Goal: Task Accomplishment & Management: Use online tool/utility

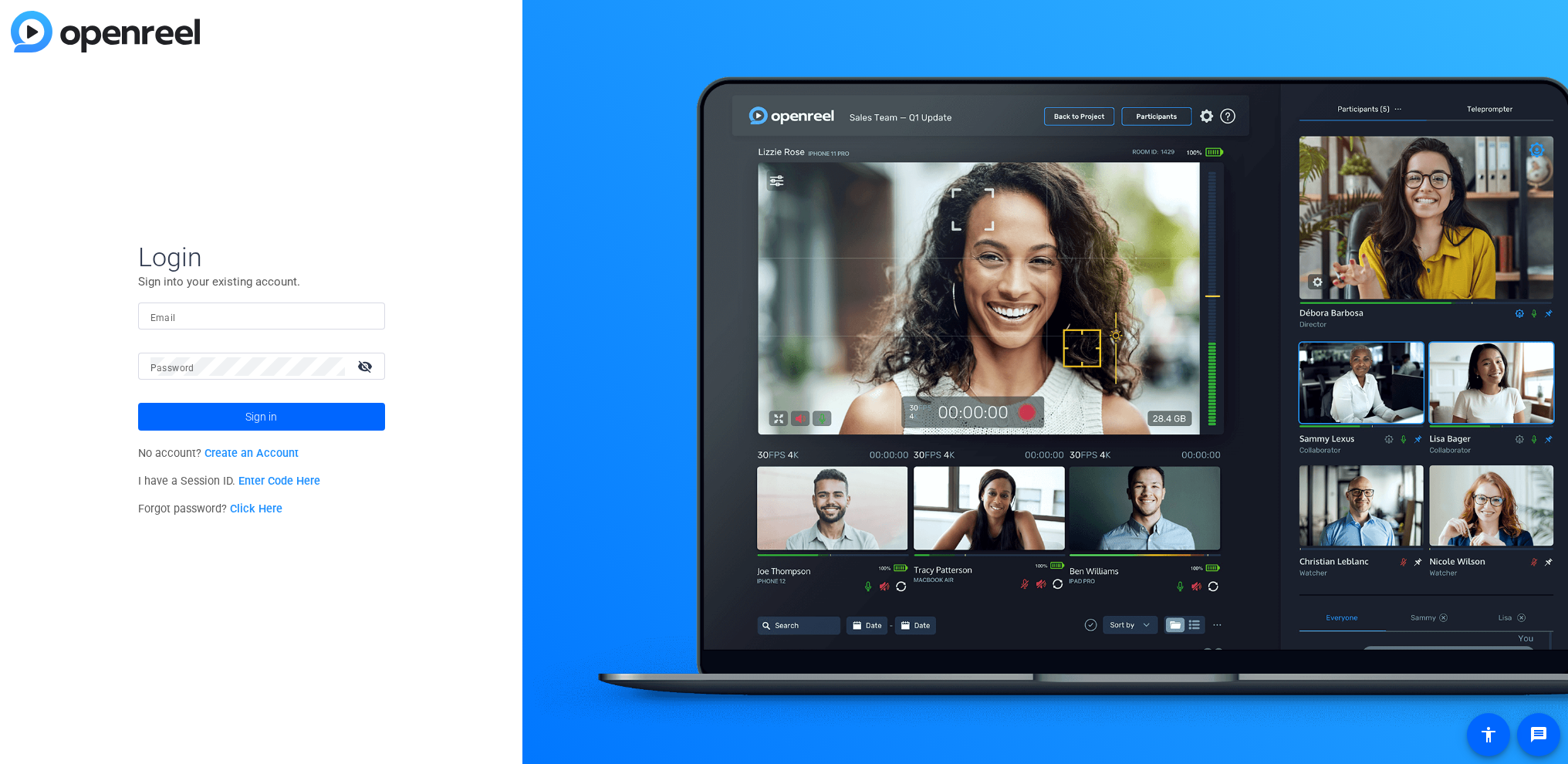
click at [151, 368] on mat-label "Password" at bounding box center [172, 368] width 44 height 11
click at [202, 321] on input "Email" at bounding box center [261, 316] width 222 height 19
type input "phil.kawol@precisionvh.com"
click at [268, 419] on span "Sign in" at bounding box center [261, 416] width 32 height 39
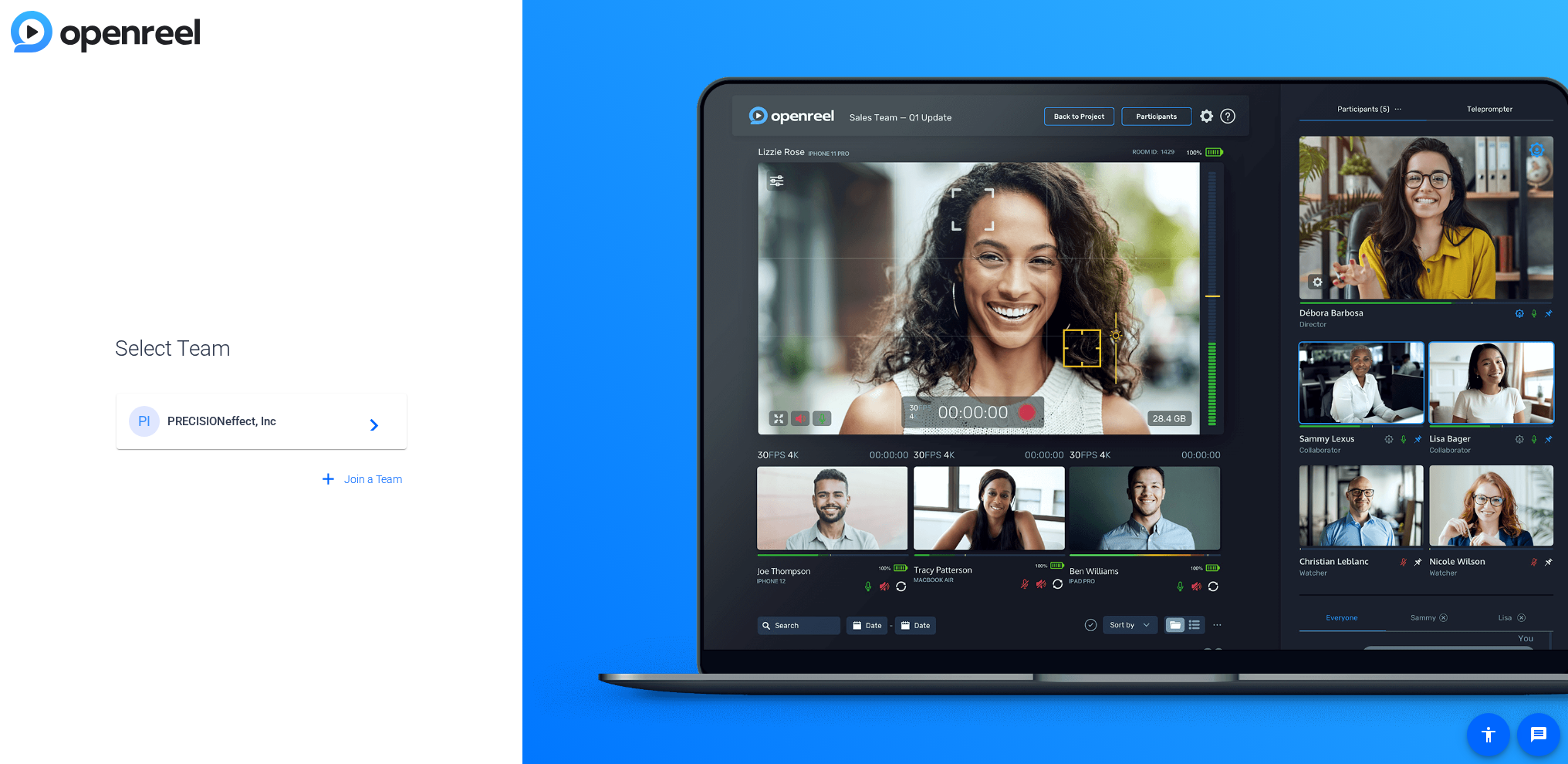
click at [241, 423] on span "PRECISIONeffect, Inc" at bounding box center [263, 421] width 193 height 14
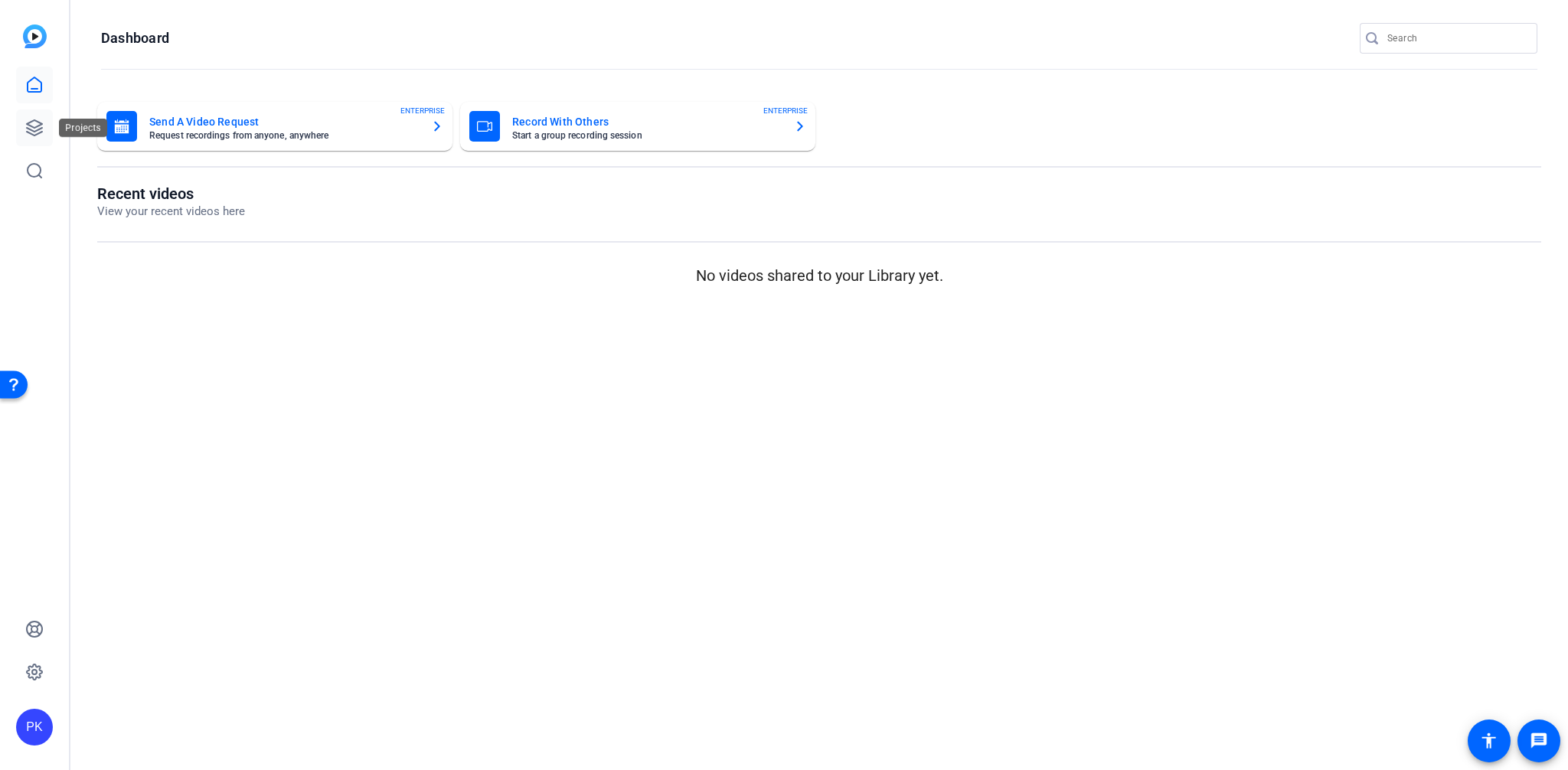
click at [30, 129] on icon at bounding box center [34, 128] width 15 height 15
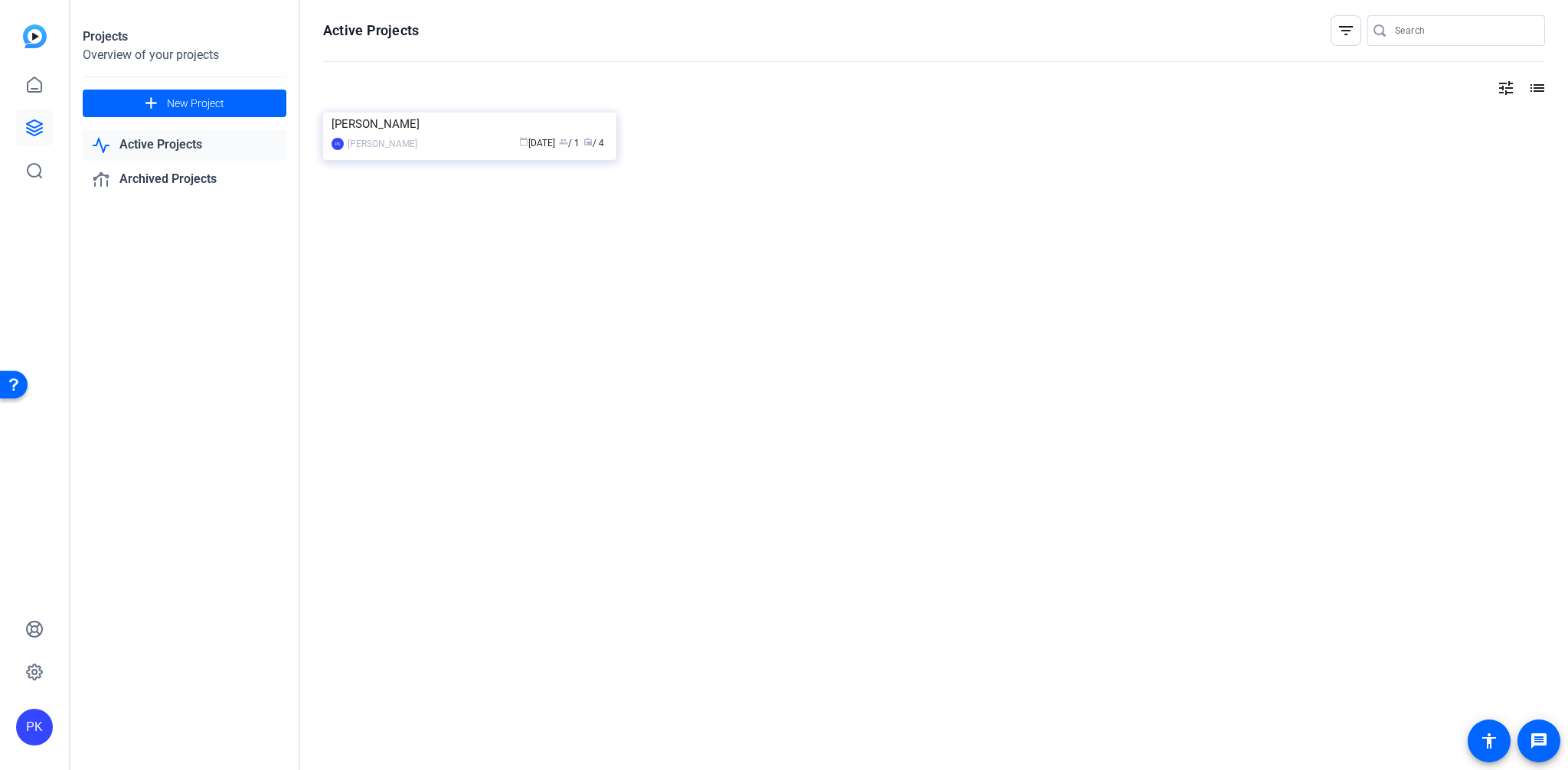
click at [160, 142] on link "Active Projects" at bounding box center [185, 145] width 204 height 32
click at [175, 146] on link "Active Projects" at bounding box center [185, 145] width 204 height 32
click at [169, 185] on link "Archived Projects" at bounding box center [185, 179] width 204 height 32
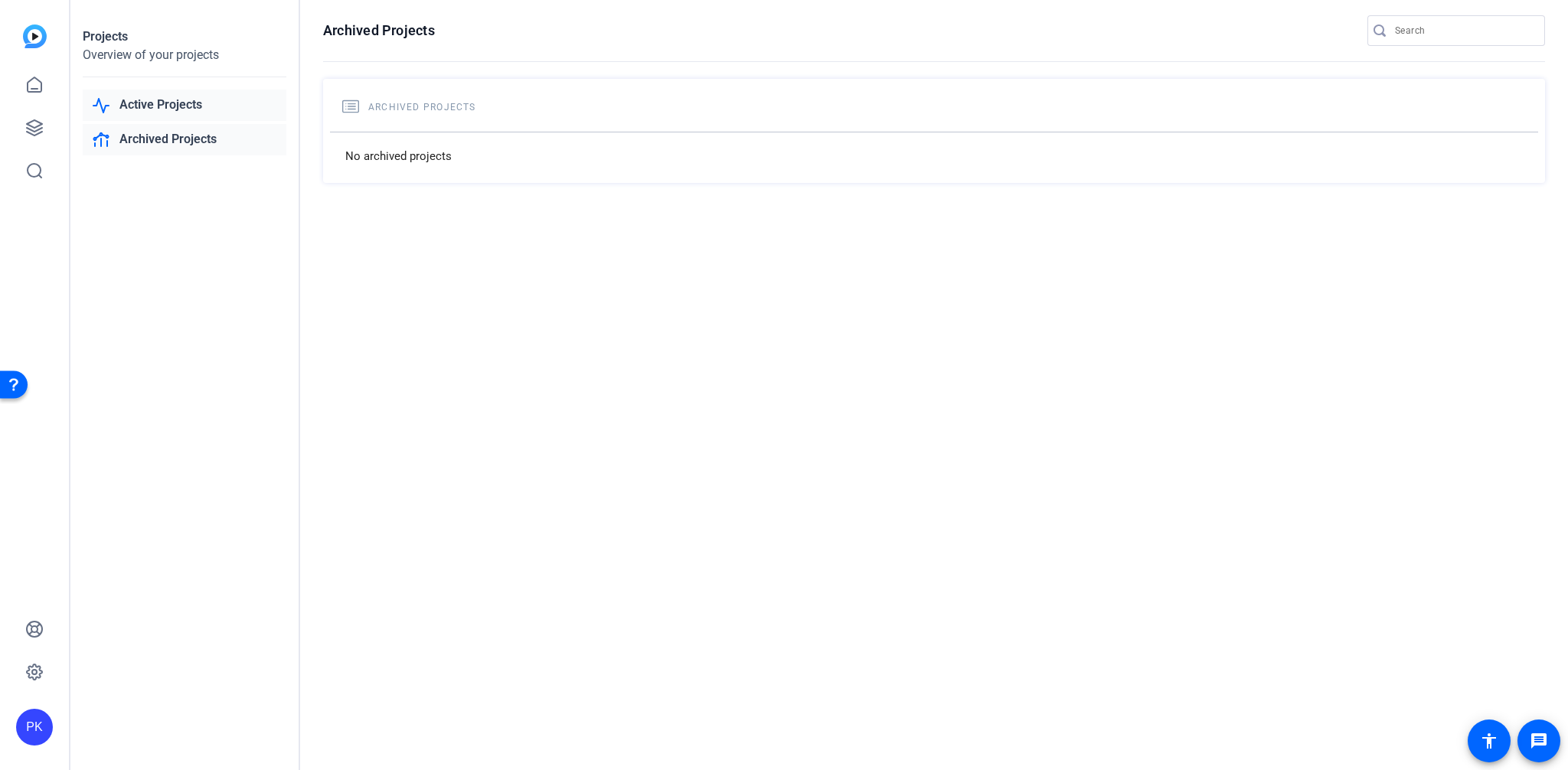
click at [167, 104] on link "Active Projects" at bounding box center [185, 105] width 204 height 32
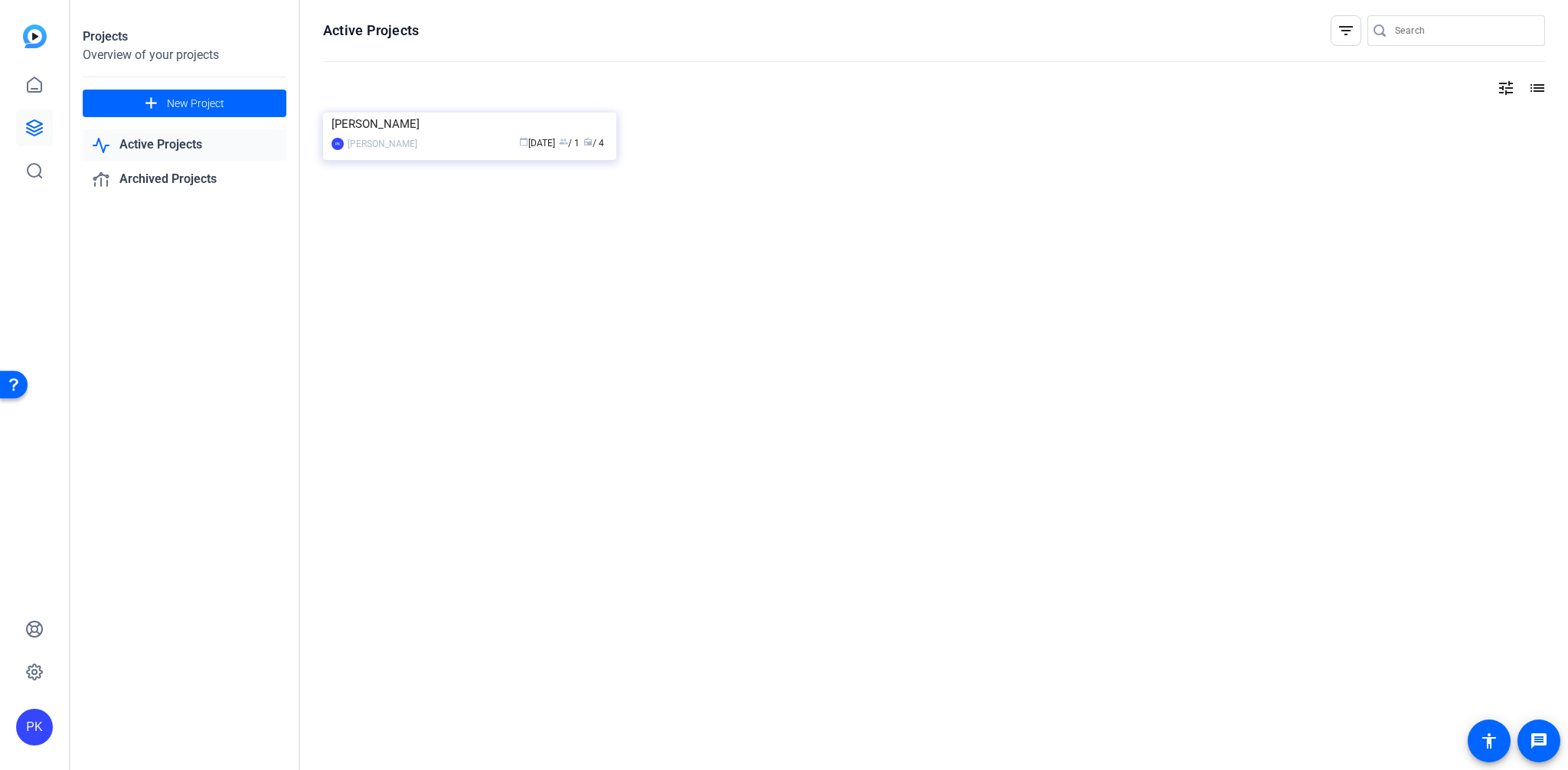
click at [183, 279] on div "Projects Overview of your projects add New Project Active Projects Archived Pro…" at bounding box center [185, 385] width 230 height 770
click at [33, 91] on icon at bounding box center [34, 85] width 14 height 15
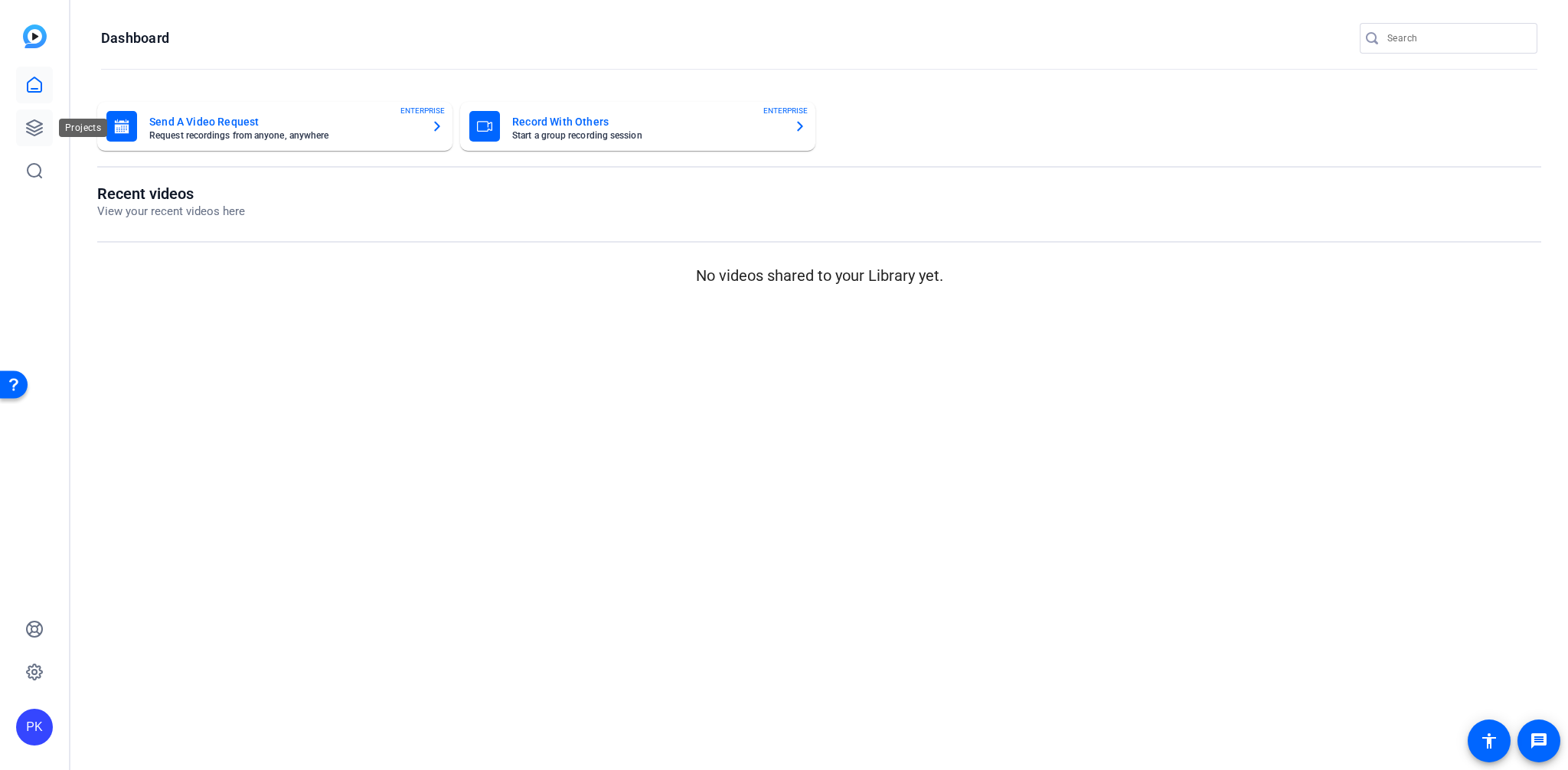
click at [32, 122] on icon at bounding box center [34, 128] width 19 height 19
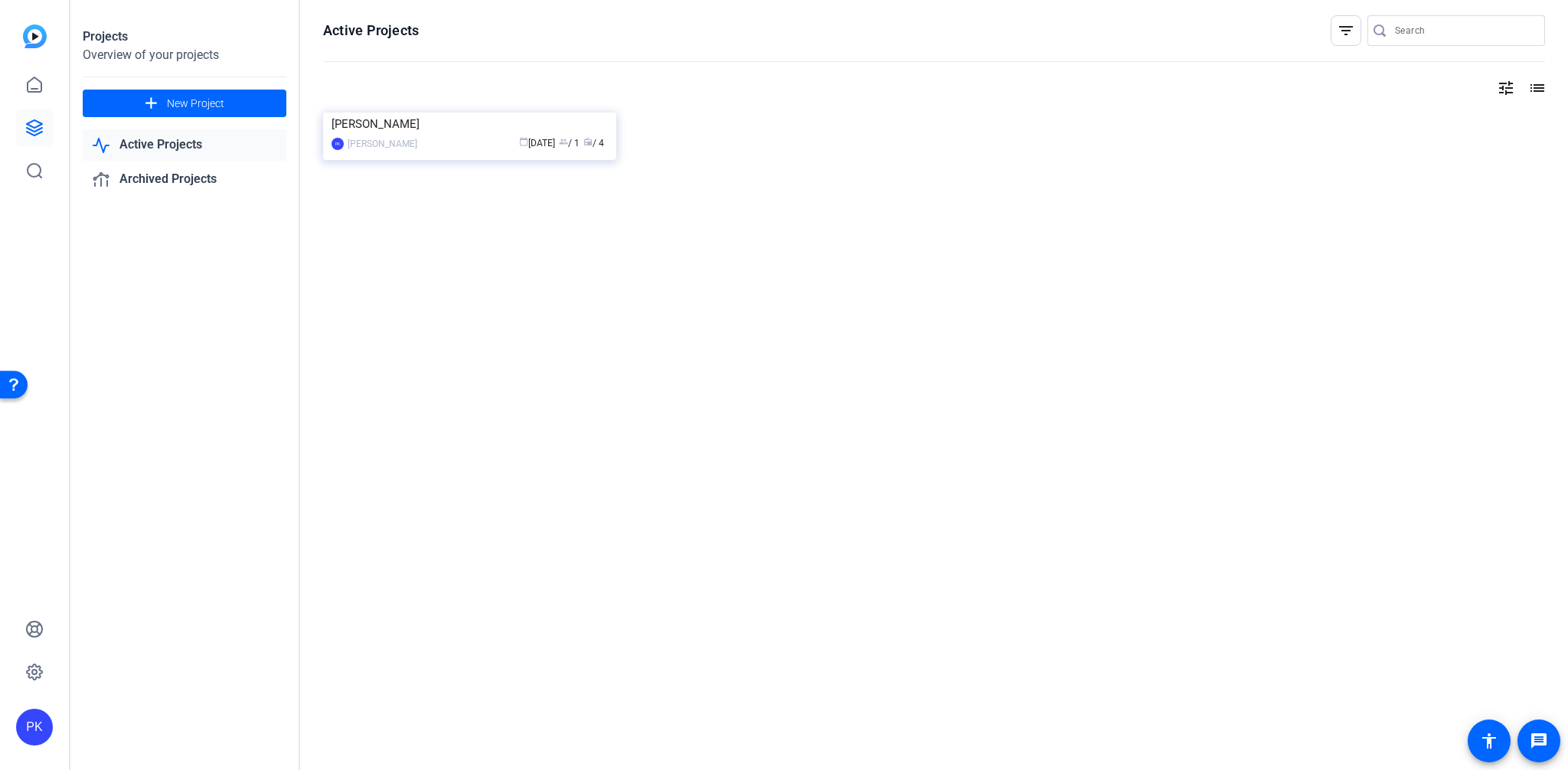
click at [174, 326] on div "Projects Overview of your projects add New Project Active Projects Archived Pro…" at bounding box center [185, 385] width 230 height 770
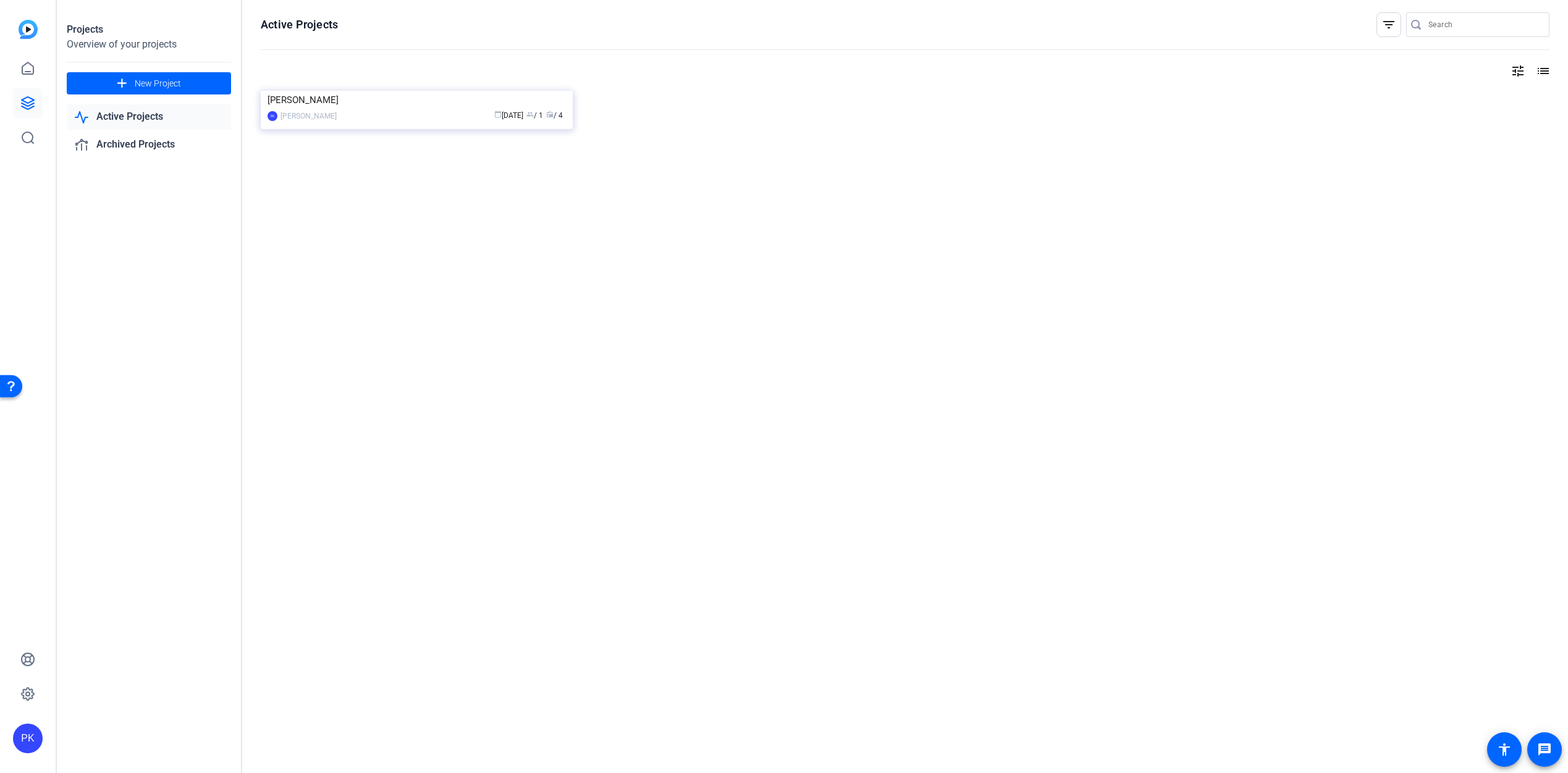
drag, startPoint x: 163, startPoint y: 244, endPoint x: 148, endPoint y: 173, distance: 72.6
click at [162, 244] on div "Projects Overview of your projects add New Project Active Projects Archived Pro…" at bounding box center [149, 386] width 185 height 773
click at [150, 80] on span "New Project" at bounding box center [158, 84] width 47 height 13
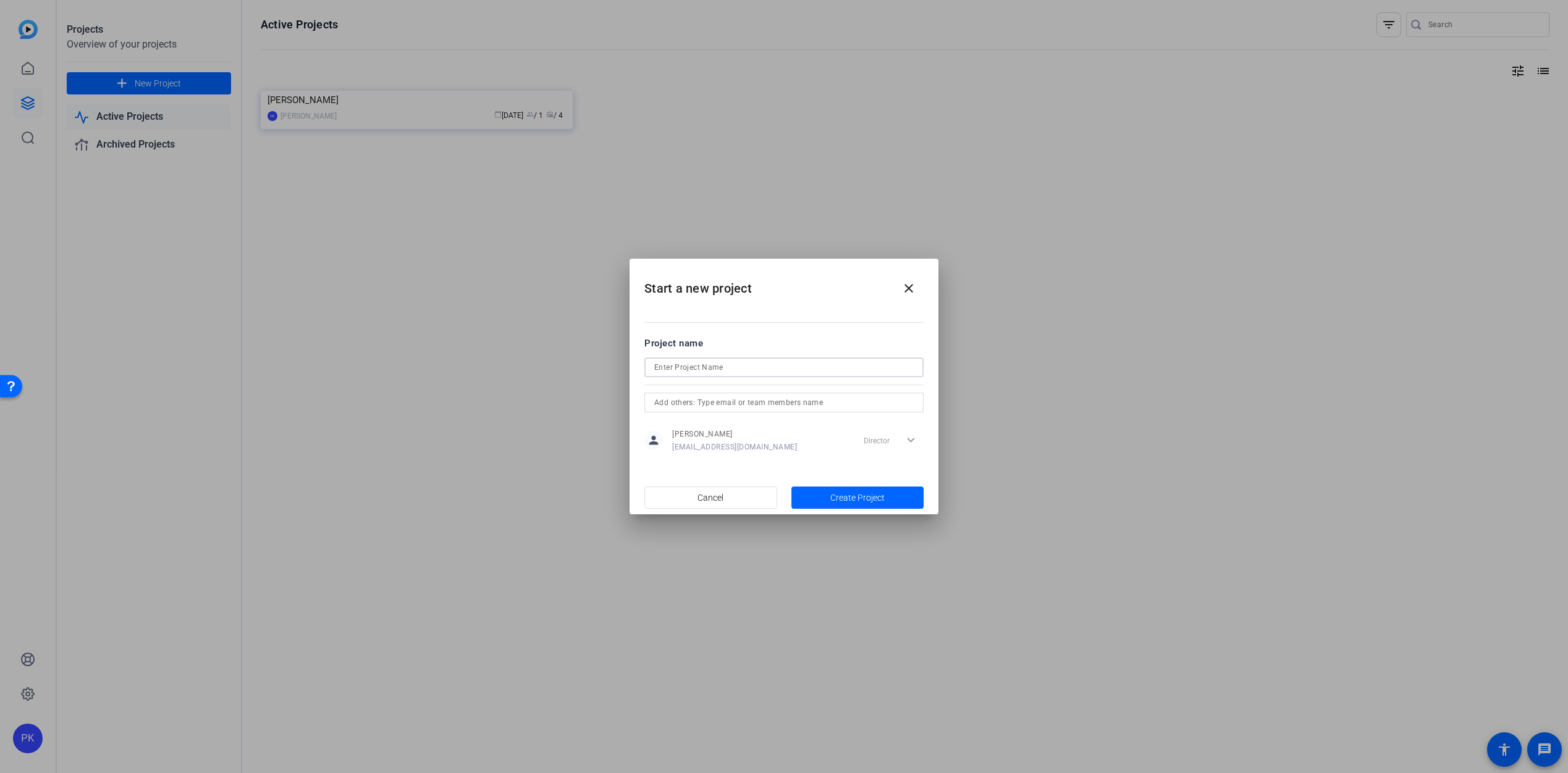
click at [714, 364] on input at bounding box center [784, 367] width 260 height 15
paste input "Jazz Pharmaceuticals - Video recording with [PERSON_NAME] ESMO 25 symposium"
type input "Jazz Pharmaceuticals - Video recording with [PERSON_NAME] ESMO 25 symposium"
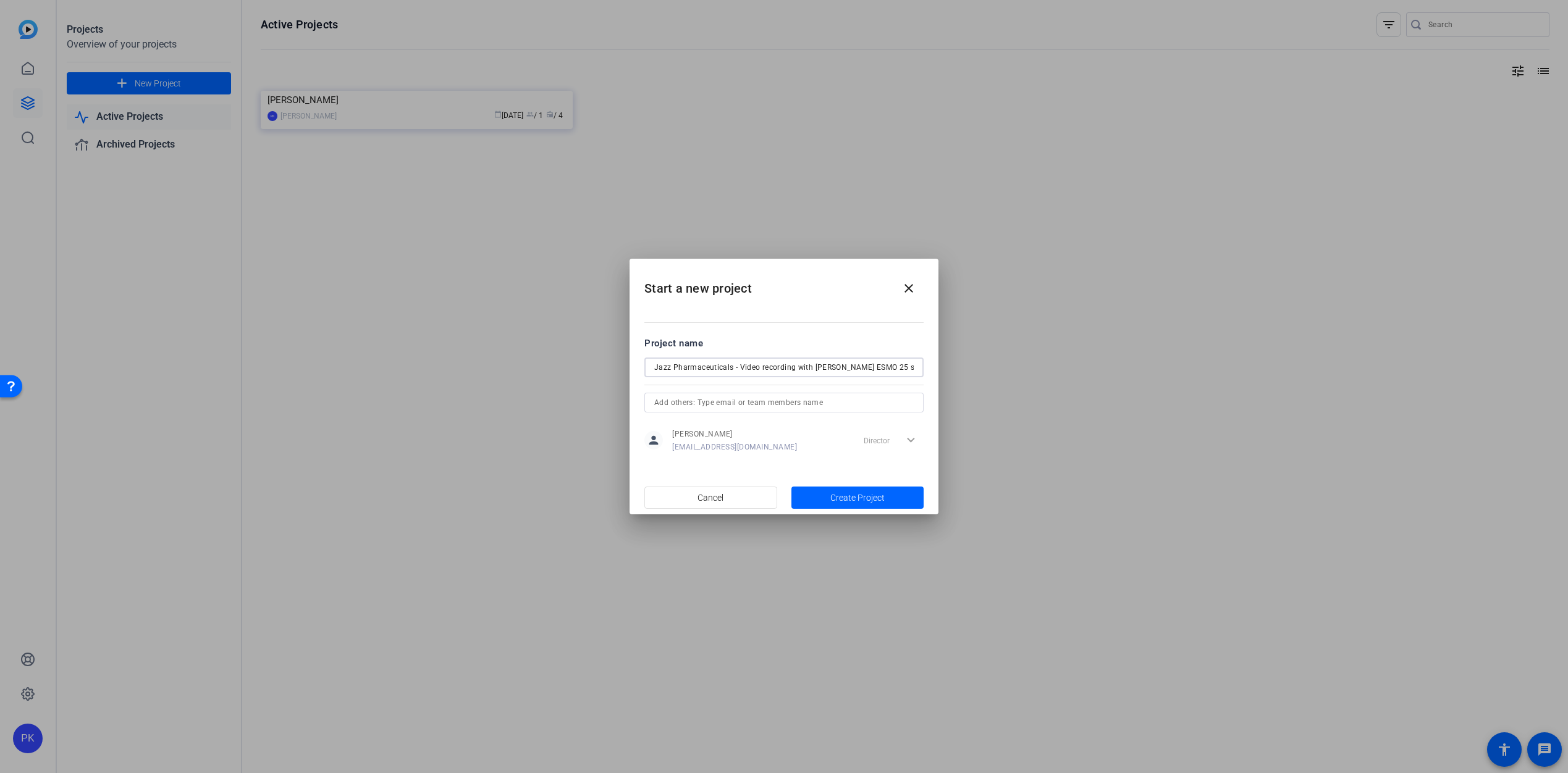
click at [0, 0] on input "text" at bounding box center [0, 0] width 0 height 0
type input "p"
drag, startPoint x: 663, startPoint y: 403, endPoint x: 630, endPoint y: 401, distance: 33.1
click at [0, 0] on mat-dialog-content "Project name Jazz Pharmaceuticals - Video recording with [PERSON_NAME] ESMO 25 …" at bounding box center [0, 0] width 0 height 0
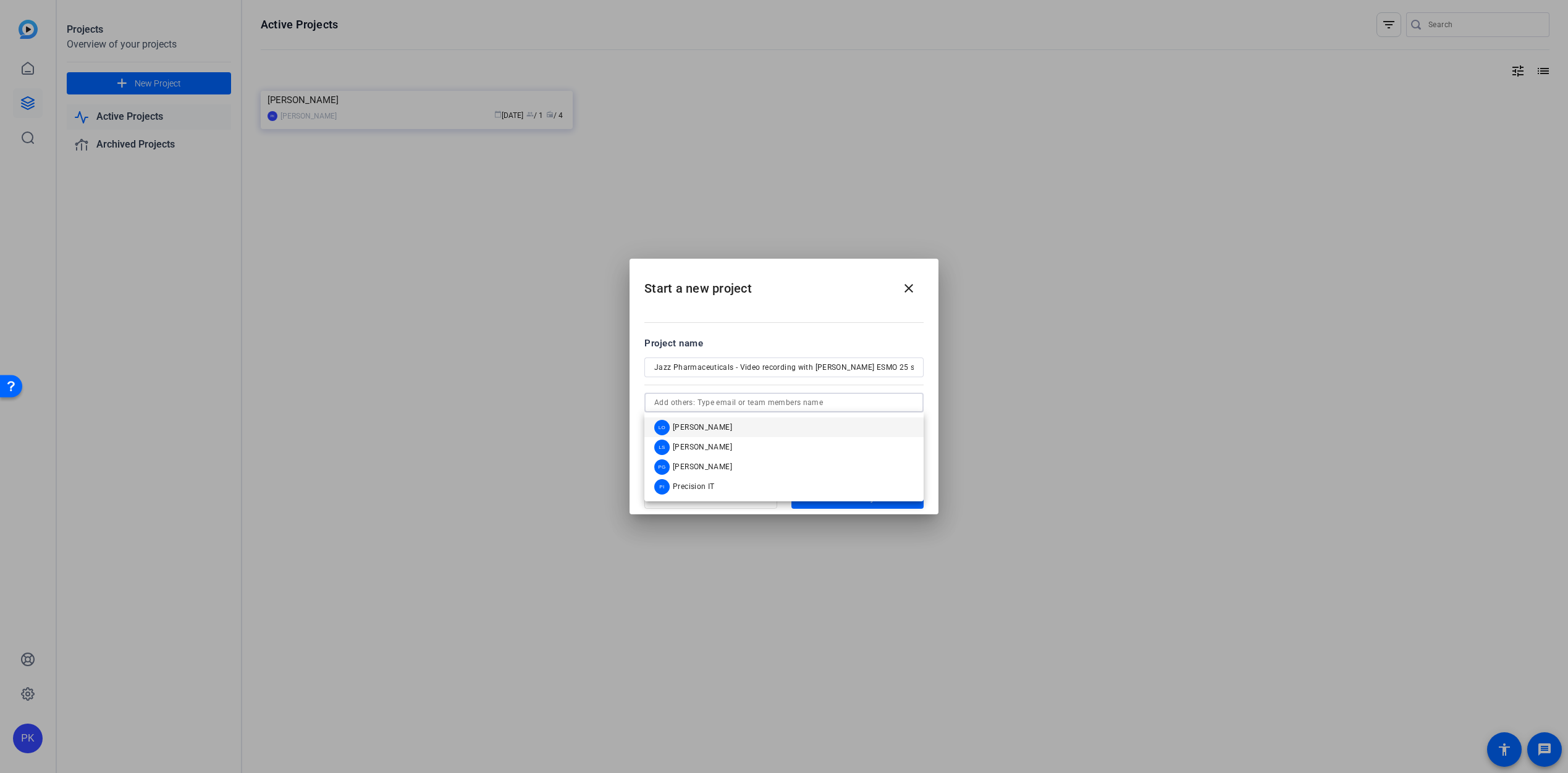
click at [0, 0] on input "text" at bounding box center [0, 0] width 0 height 0
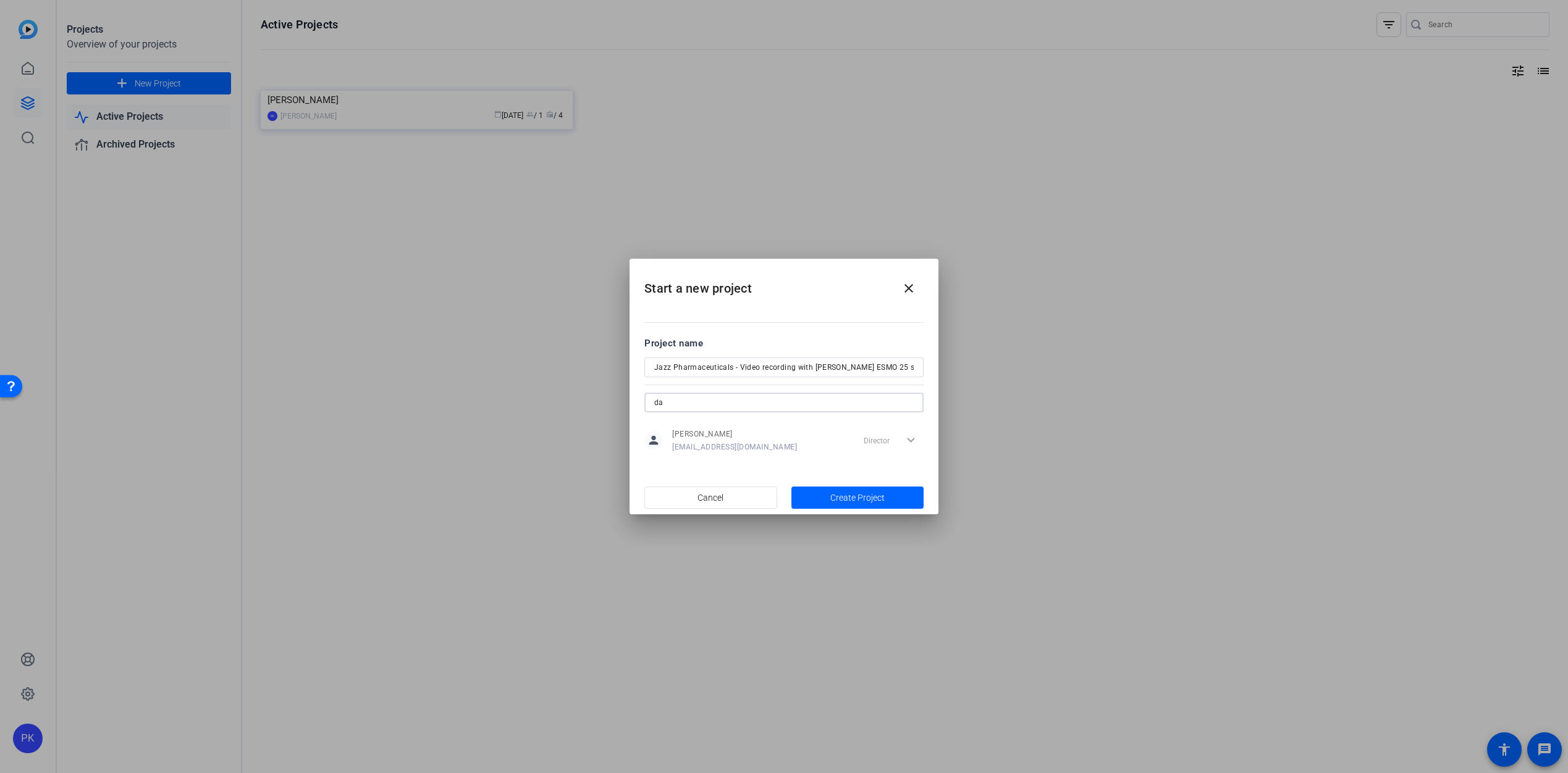
type input "d"
type input "[PERSON_NAME]"
click at [712, 431] on span "[PERSON_NAME]" at bounding box center [703, 427] width 59 height 10
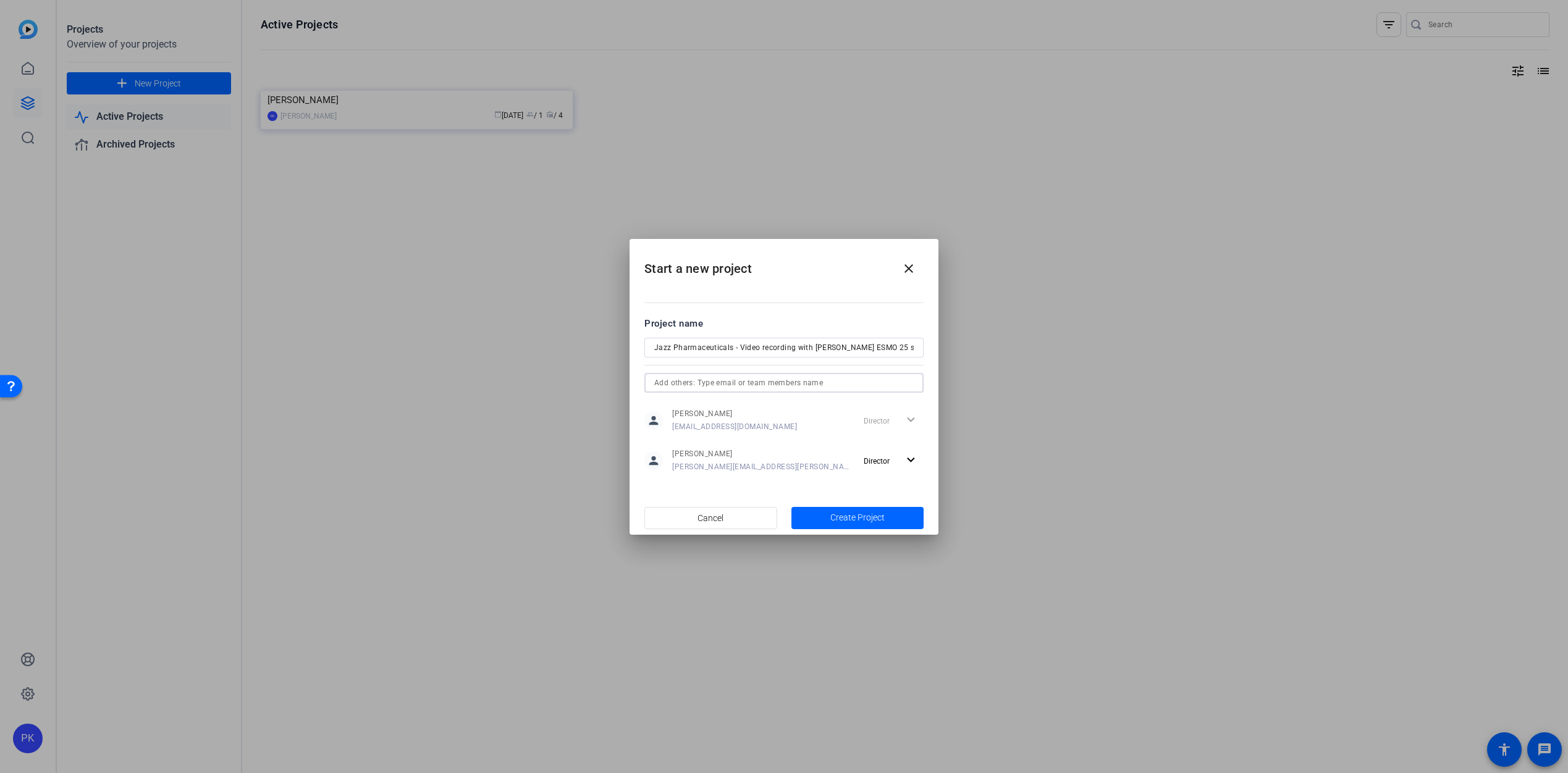
click at [0, 0] on input "text" at bounding box center [0, 0] width 0 height 0
type input "[PERSON_NAME]"
click at [0, 0] on div "Director expand_more" at bounding box center [0, 0] width 0 height 0
click at [914, 462] on mat-icon "expand_more" at bounding box center [911, 460] width 16 height 16
click at [766, 439] on div at bounding box center [784, 386] width 1568 height 773
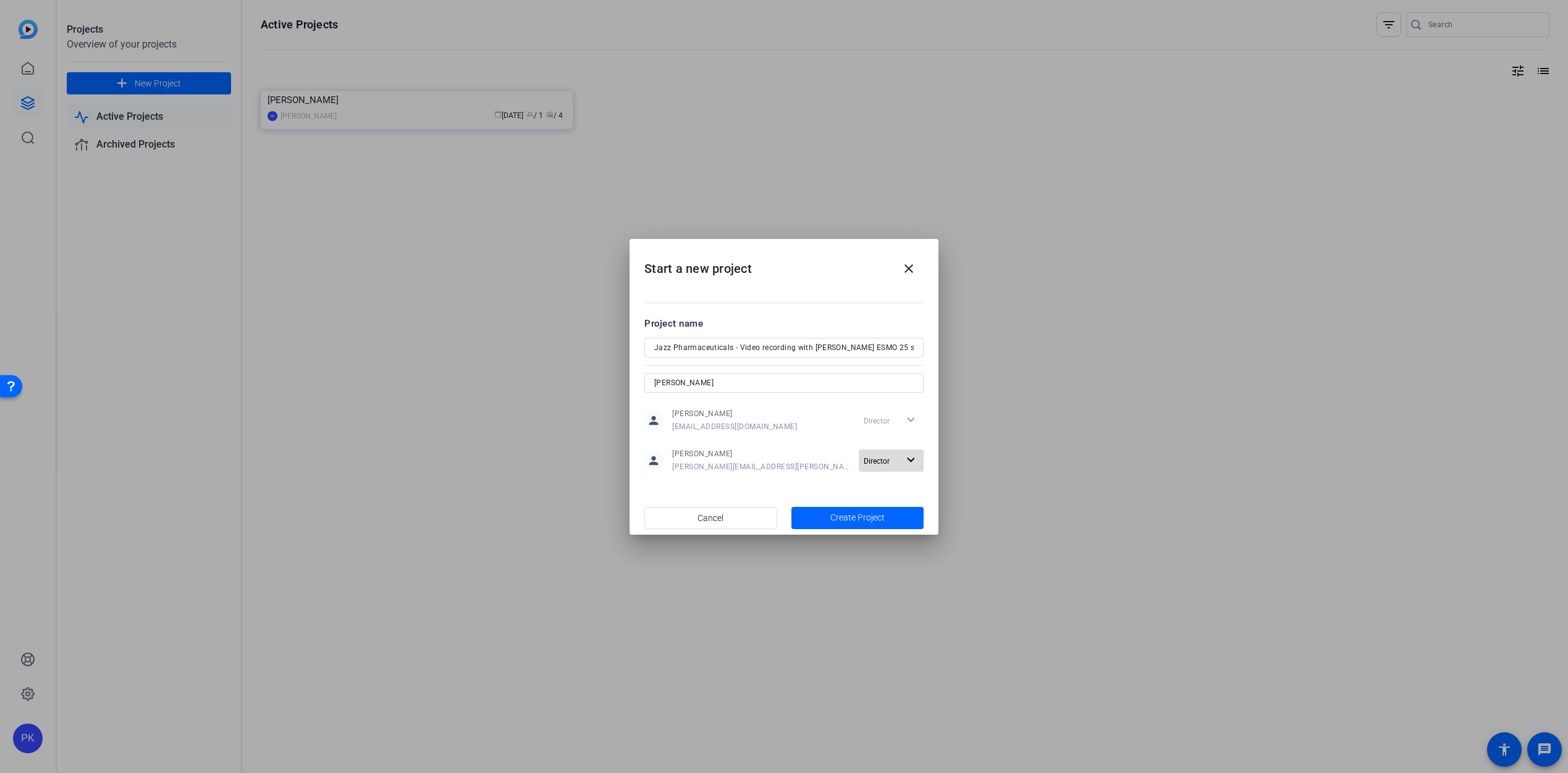
click at [912, 459] on mat-icon "expand_more" at bounding box center [911, 460] width 16 height 16
click at [894, 508] on span "Remove User" at bounding box center [892, 507] width 46 height 9
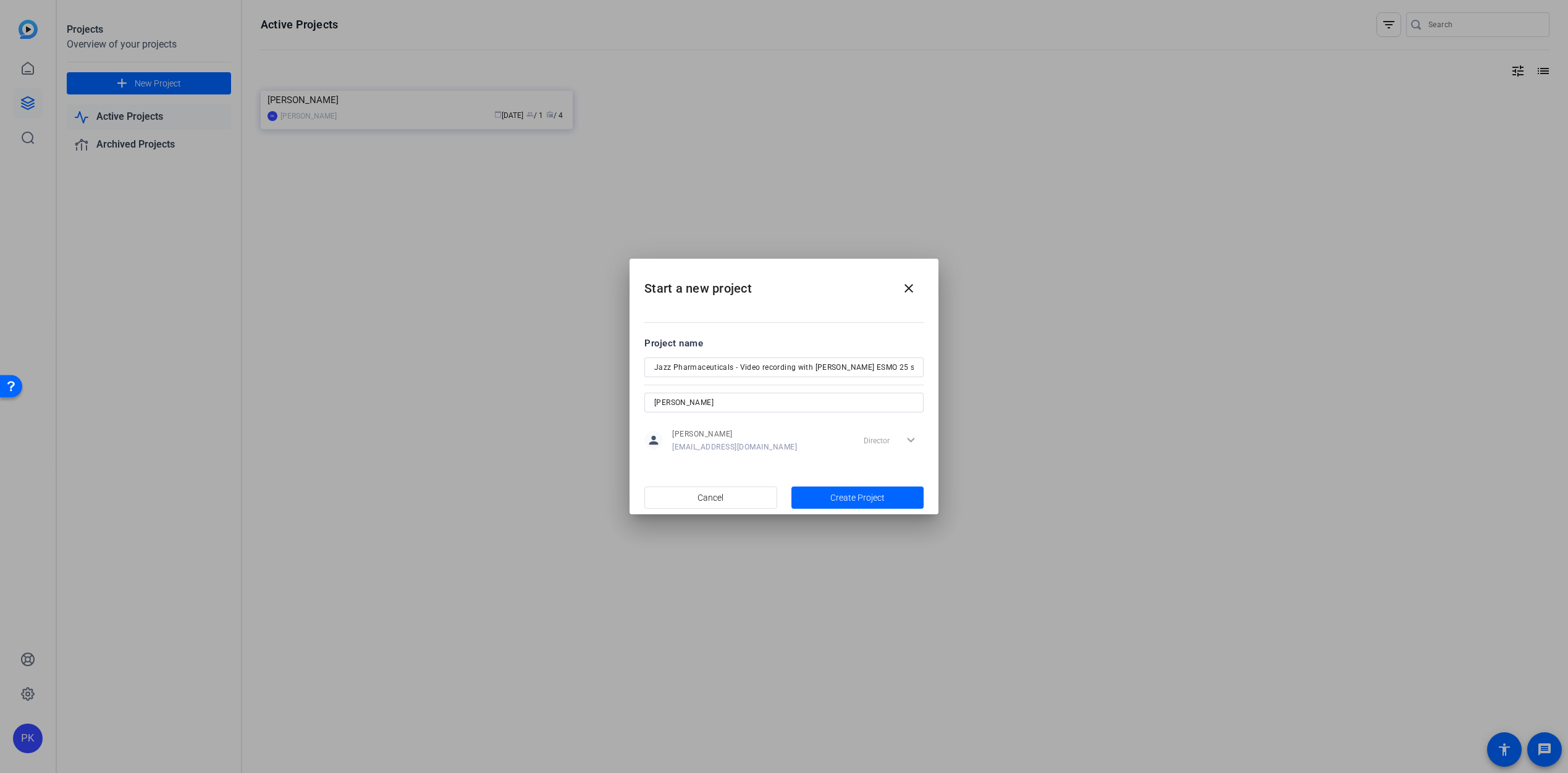
click at [0, 0] on input "[PERSON_NAME]" at bounding box center [0, 0] width 0 height 0
drag, startPoint x: 631, startPoint y: 400, endPoint x: 619, endPoint y: 399, distance: 12.0
click at [0, 0] on div "Start a new project close Project name Jazz Pharmaceuticals - Video recording w…" at bounding box center [0, 0] width 0 height 0
click at [0, 0] on input "[PERSON_NAME]" at bounding box center [0, 0] width 0 height 0
drag, startPoint x: 697, startPoint y: 404, endPoint x: 628, endPoint y: 400, distance: 69.1
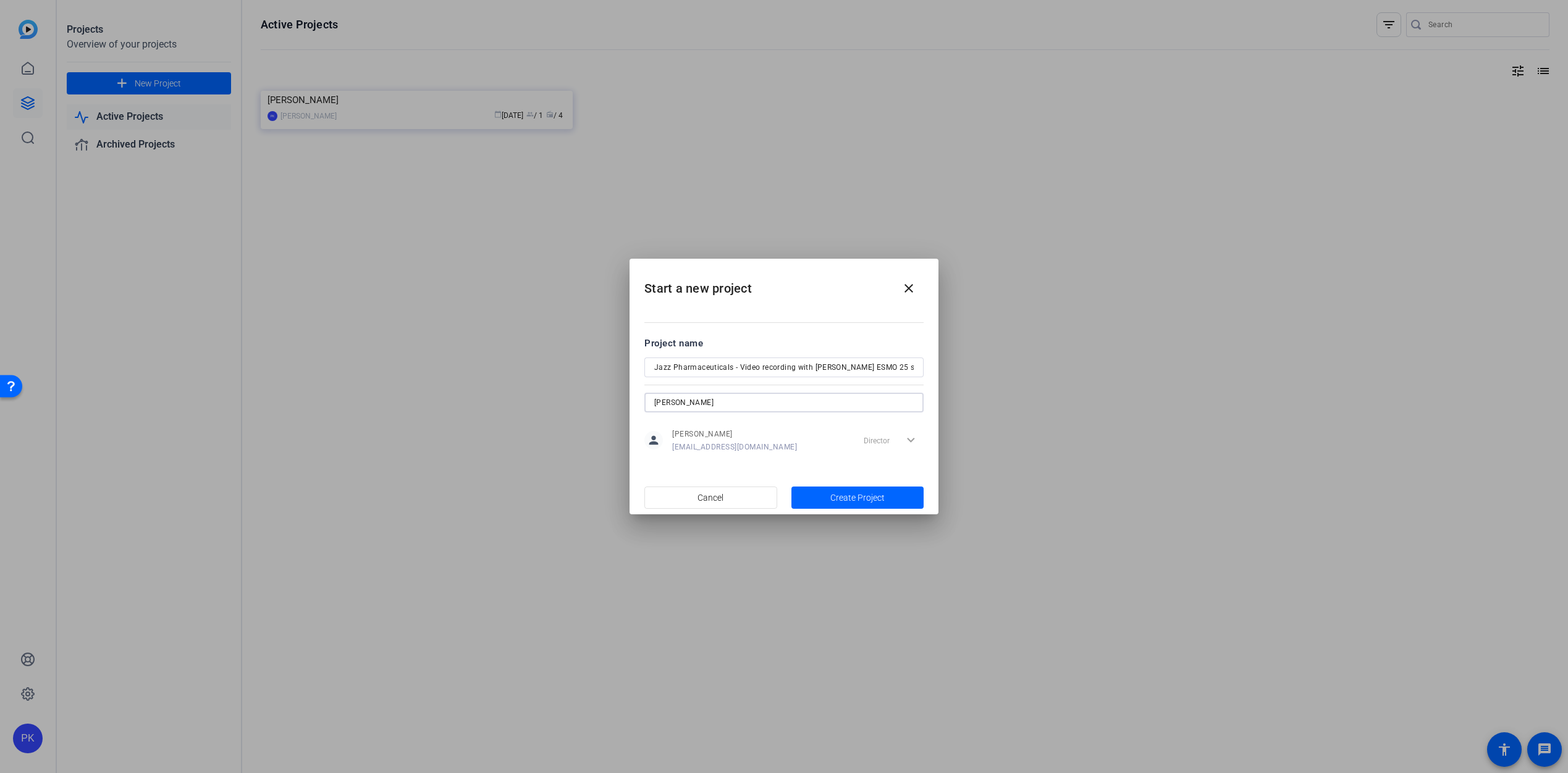
click at [0, 0] on div "Start a new project close Project name Jazz Pharmaceuticals - Video recording w…" at bounding box center [0, 0] width 0 height 0
paste input "[PERSON_NAME][EMAIL_ADDRESS][PERSON_NAME][DOMAIN_NAME]"
type input "[PERSON_NAME][EMAIL_ADDRESS][PERSON_NAME][DOMAIN_NAME]"
click at [753, 307] on h2 "Start a new project close" at bounding box center [784, 284] width 309 height 50
click at [0, 0] on mat-dialog-content "Project name Jazz Pharmaceuticals - Video recording with [PERSON_NAME] ESMO 25 …" at bounding box center [0, 0] width 0 height 0
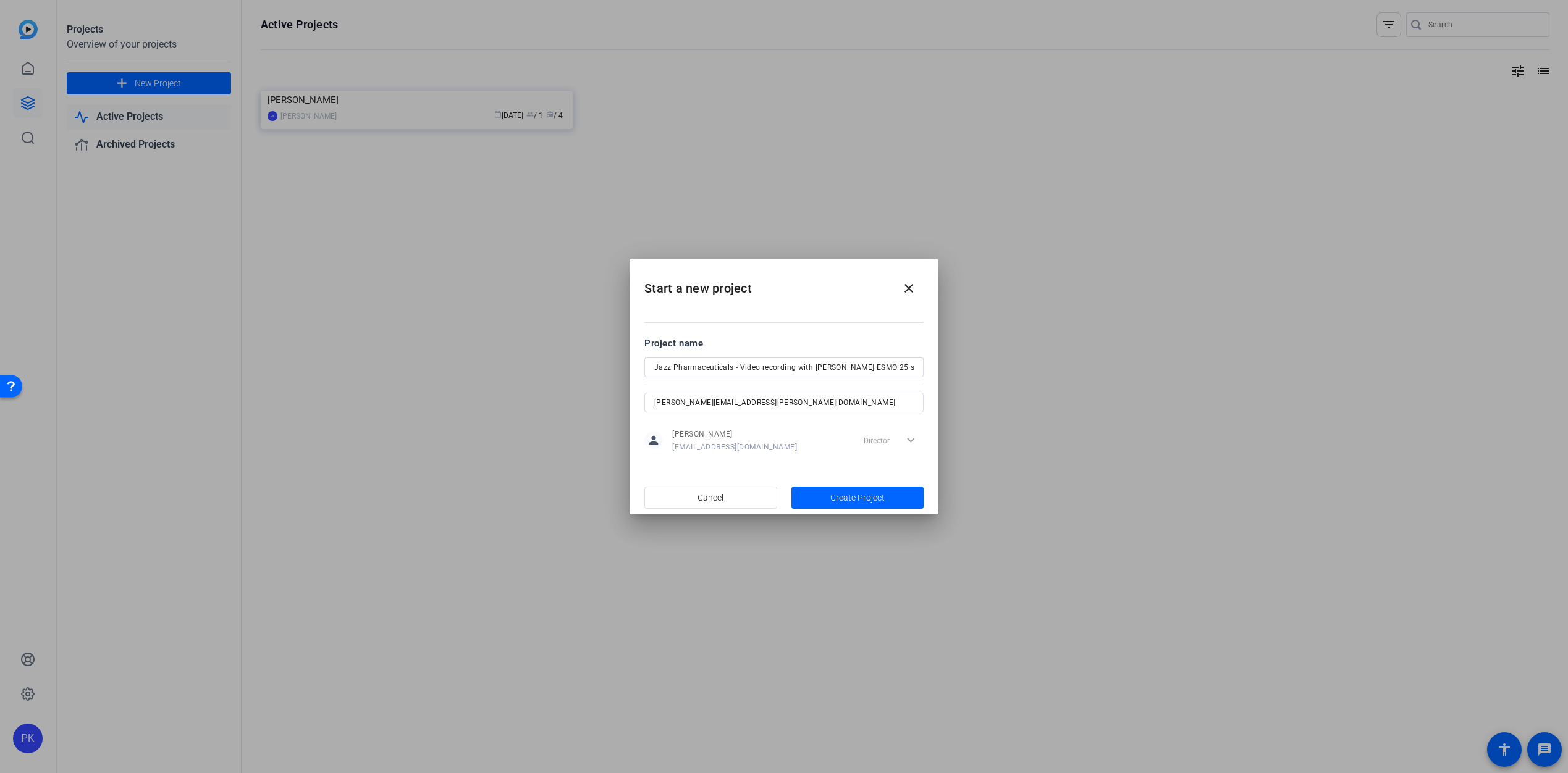
click at [0, 0] on mat-dialog-content "Project name Jazz Pharmaceuticals - Video recording with [PERSON_NAME] ESMO 25 …" at bounding box center [0, 0] width 0 height 0
click at [0, 0] on input "[PERSON_NAME][EMAIL_ADDRESS][PERSON_NAME][DOMAIN_NAME]" at bounding box center [0, 0] width 0 height 0
drag, startPoint x: 801, startPoint y: 403, endPoint x: 624, endPoint y: 402, distance: 177.0
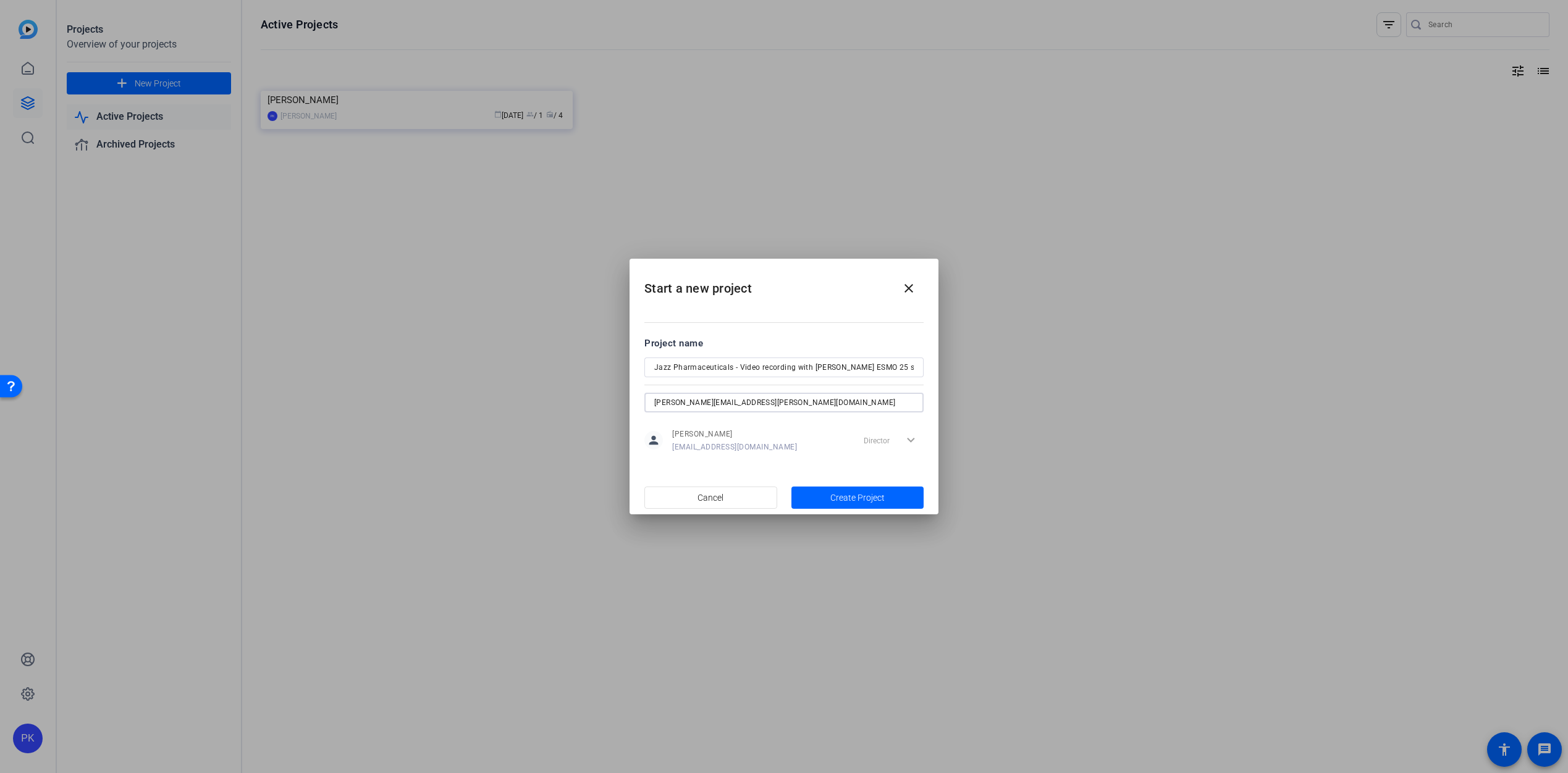
click at [0, 0] on div "Start a new project close Project name Jazz Pharmaceuticals - Video recording w…" at bounding box center [0, 0] width 0 height 0
click at [0, 0] on mat-dialog-content "Project name Jazz Pharmaceuticals - Video recording with [PERSON_NAME] ESMO 25 …" at bounding box center [0, 0] width 0 height 0
drag, startPoint x: 787, startPoint y: 401, endPoint x: 619, endPoint y: 399, distance: 168.0
click at [0, 0] on div "Start a new project close Project name Jazz Pharmaceuticals - Video recording w…" at bounding box center [0, 0] width 0 height 0
type input "p"
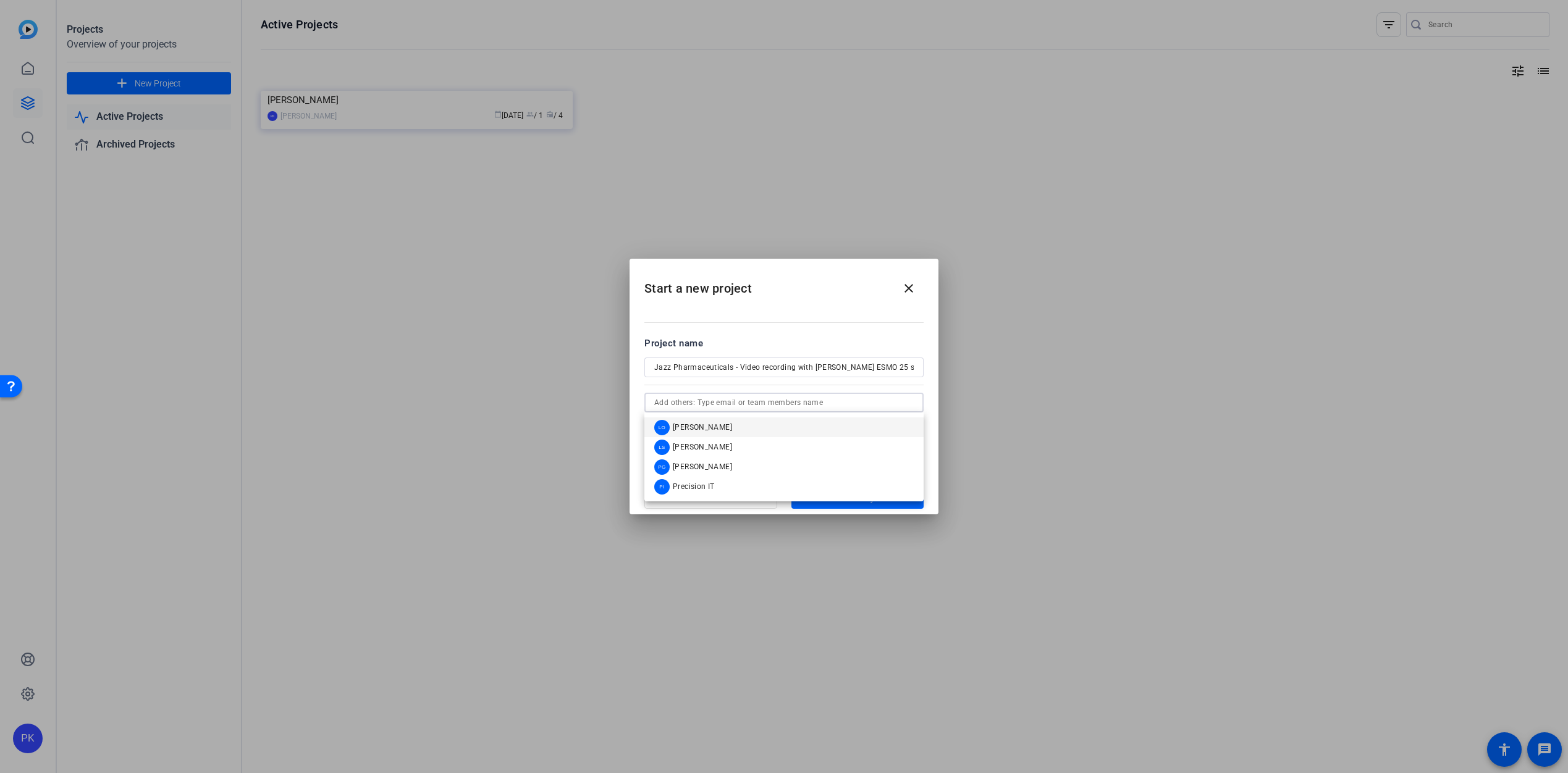
click at [835, 294] on h2 "Start a new project close" at bounding box center [784, 284] width 309 height 50
click at [0, 0] on div "Director expand_more" at bounding box center [0, 0] width 0 height 0
click at [909, 286] on mat-icon "close" at bounding box center [909, 288] width 15 height 15
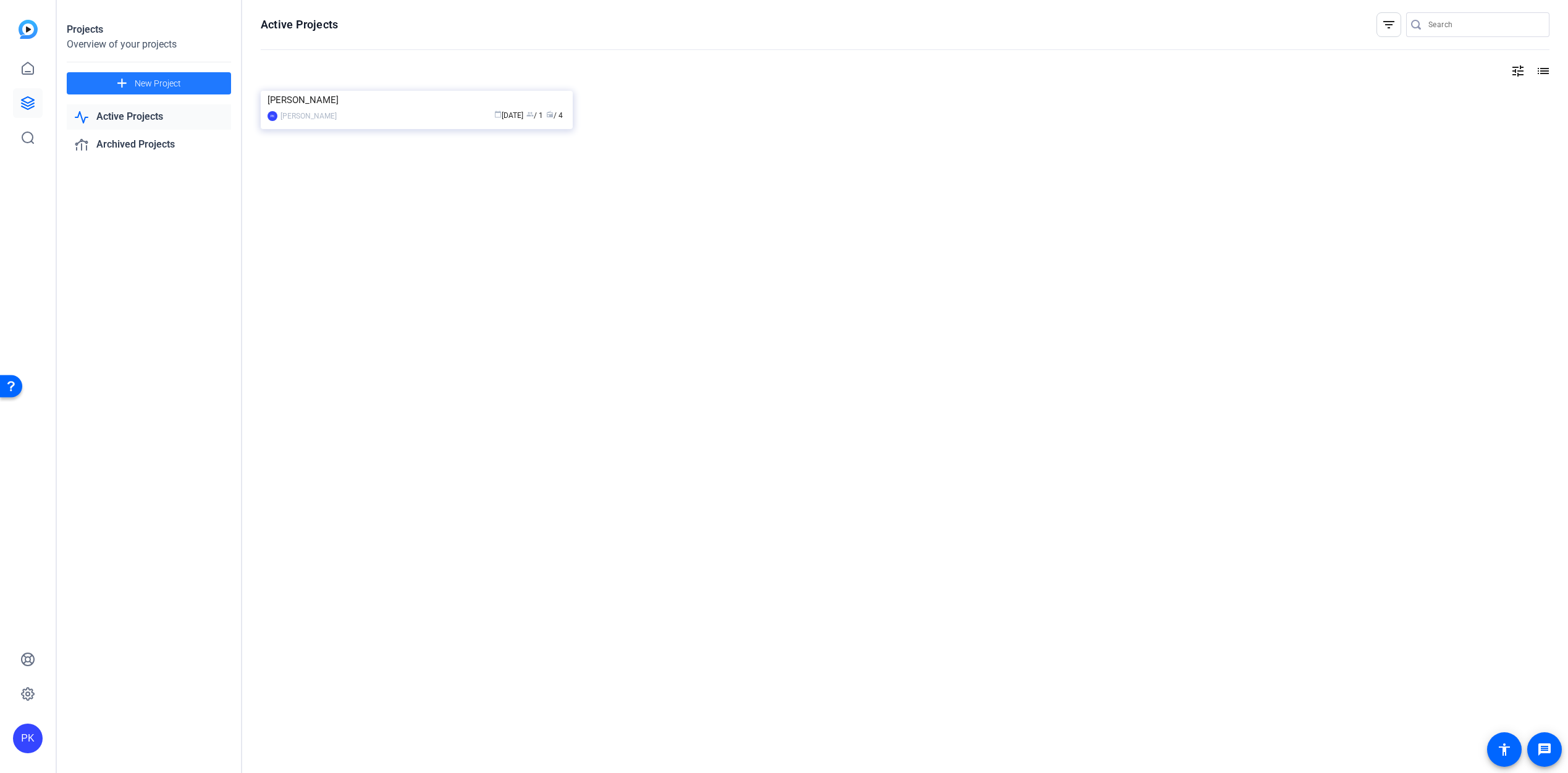
click at [147, 229] on div "Projects Overview of your projects add New Project Active Projects Archived Pro…" at bounding box center [149, 386] width 185 height 773
click at [26, 738] on div "PK" at bounding box center [28, 738] width 30 height 30
click at [112, 673] on div at bounding box center [784, 386] width 1568 height 773
click at [418, 344] on div "Active Projects filter_list tune list Phil Test PK [PERSON_NAME] calendar_today…" at bounding box center [906, 386] width 1326 height 773
click at [28, 692] on icon at bounding box center [28, 694] width 4 height 4
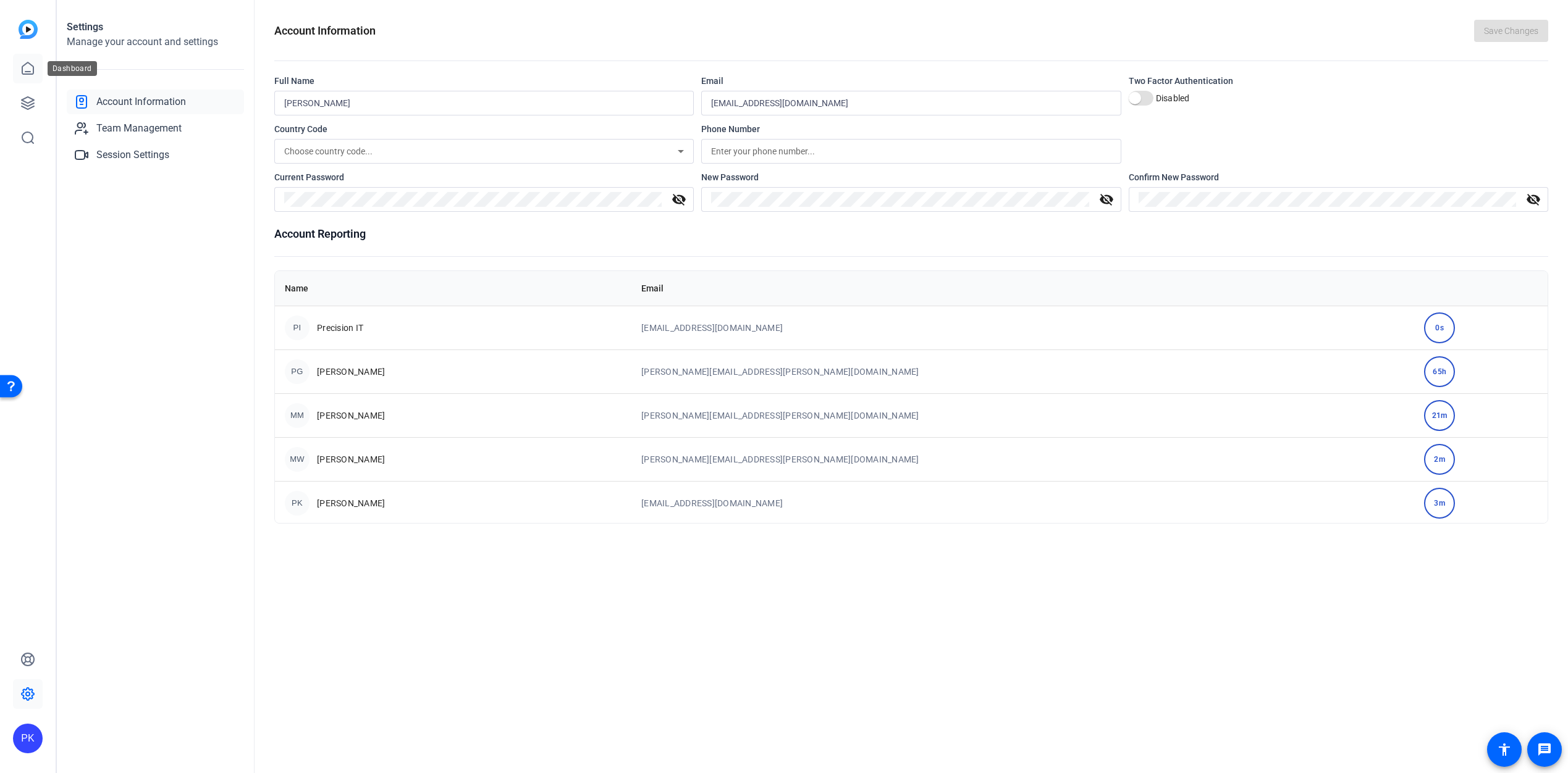
click at [25, 69] on icon at bounding box center [28, 68] width 15 height 15
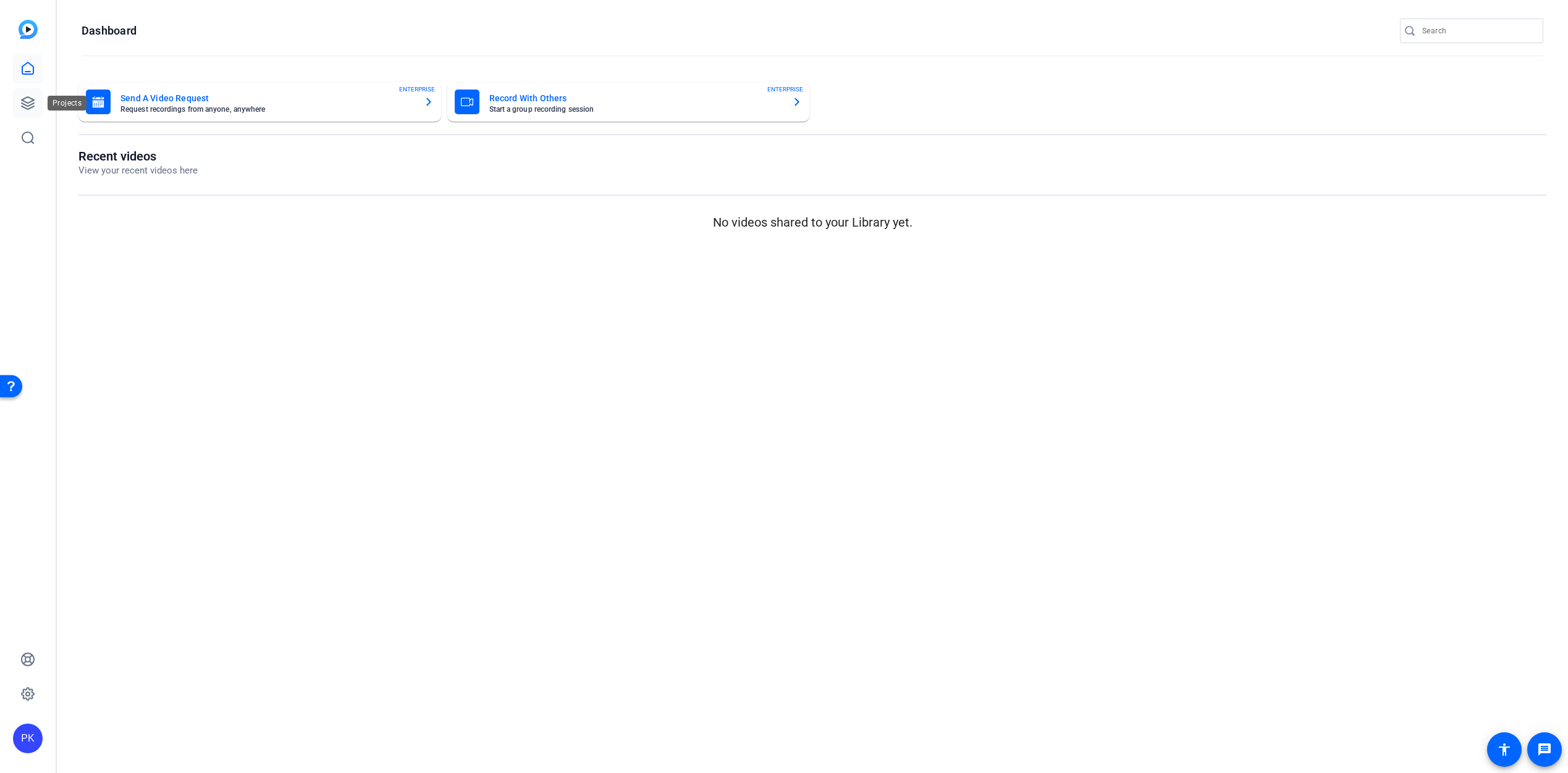
click at [26, 100] on icon at bounding box center [28, 103] width 15 height 15
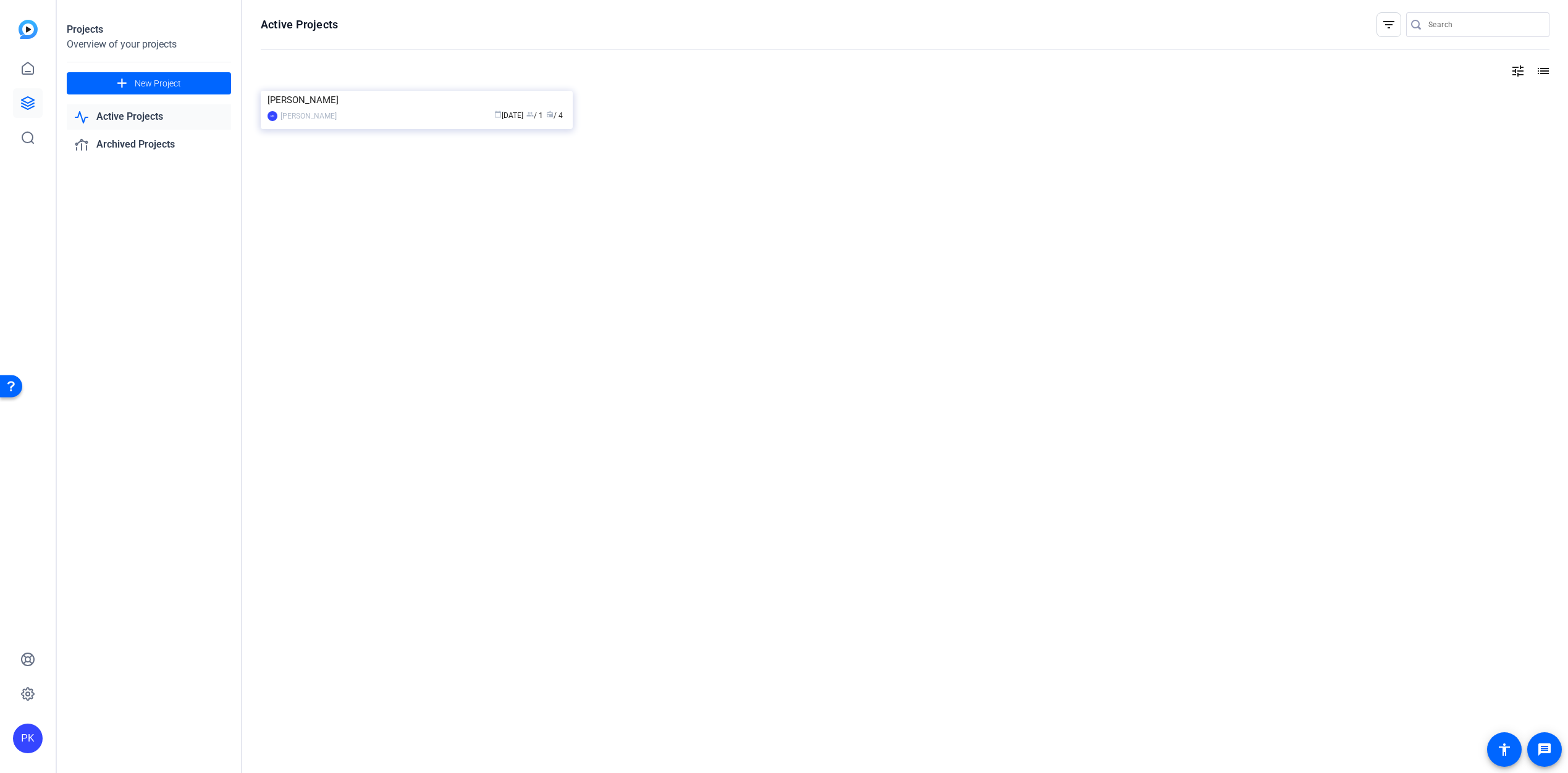
drag, startPoint x: 1419, startPoint y: 121, endPoint x: 1387, endPoint y: 41, distance: 86.2
click at [1419, 117] on div "Phil Test PK [PERSON_NAME] calendar_today [DATE] group / 1 radio / 4" at bounding box center [905, 123] width 1289 height 66
click at [1390, 20] on mat-icon "filter_list" at bounding box center [1389, 24] width 15 height 15
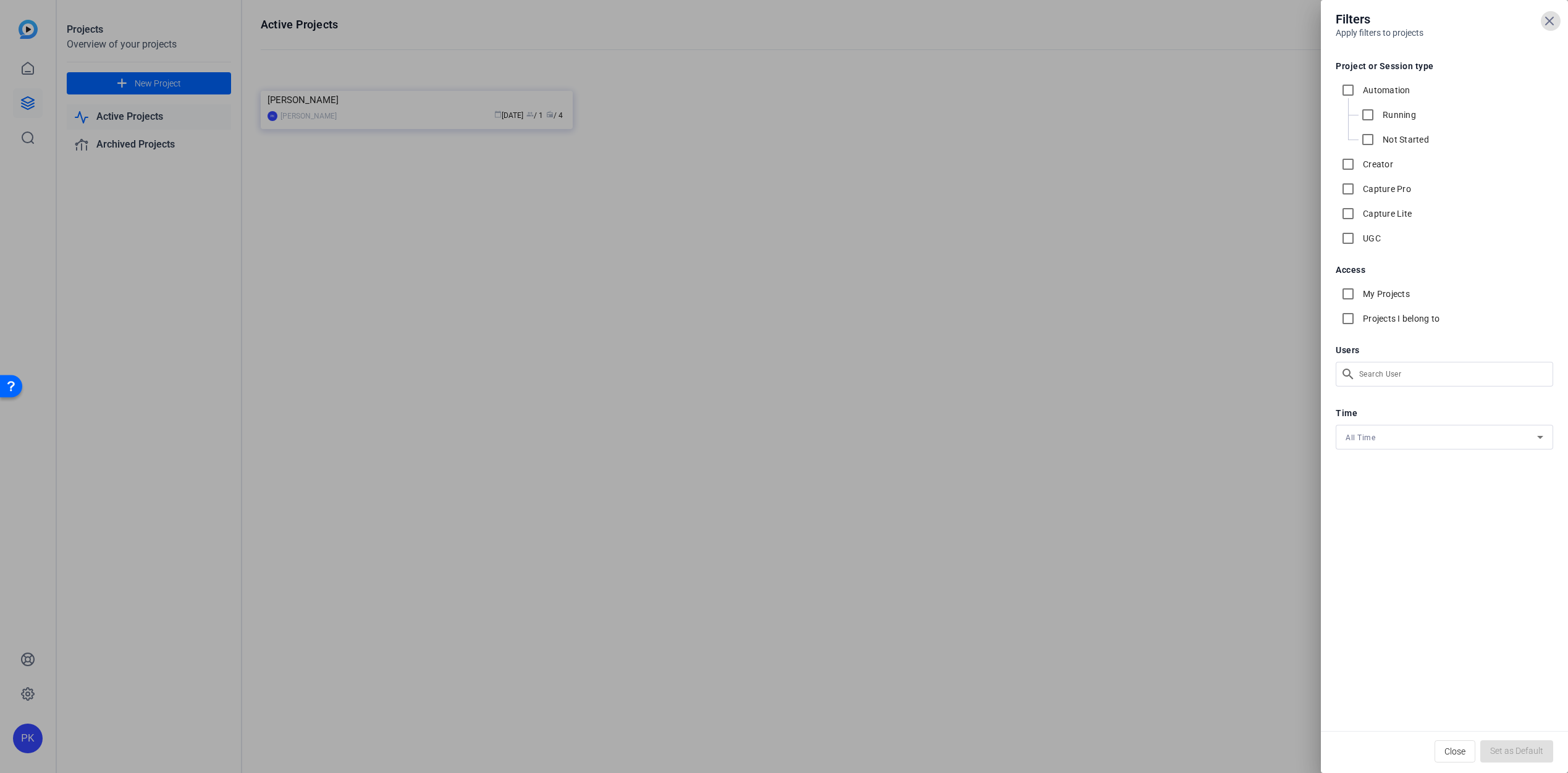
click at [1236, 116] on div at bounding box center [784, 386] width 1568 height 773
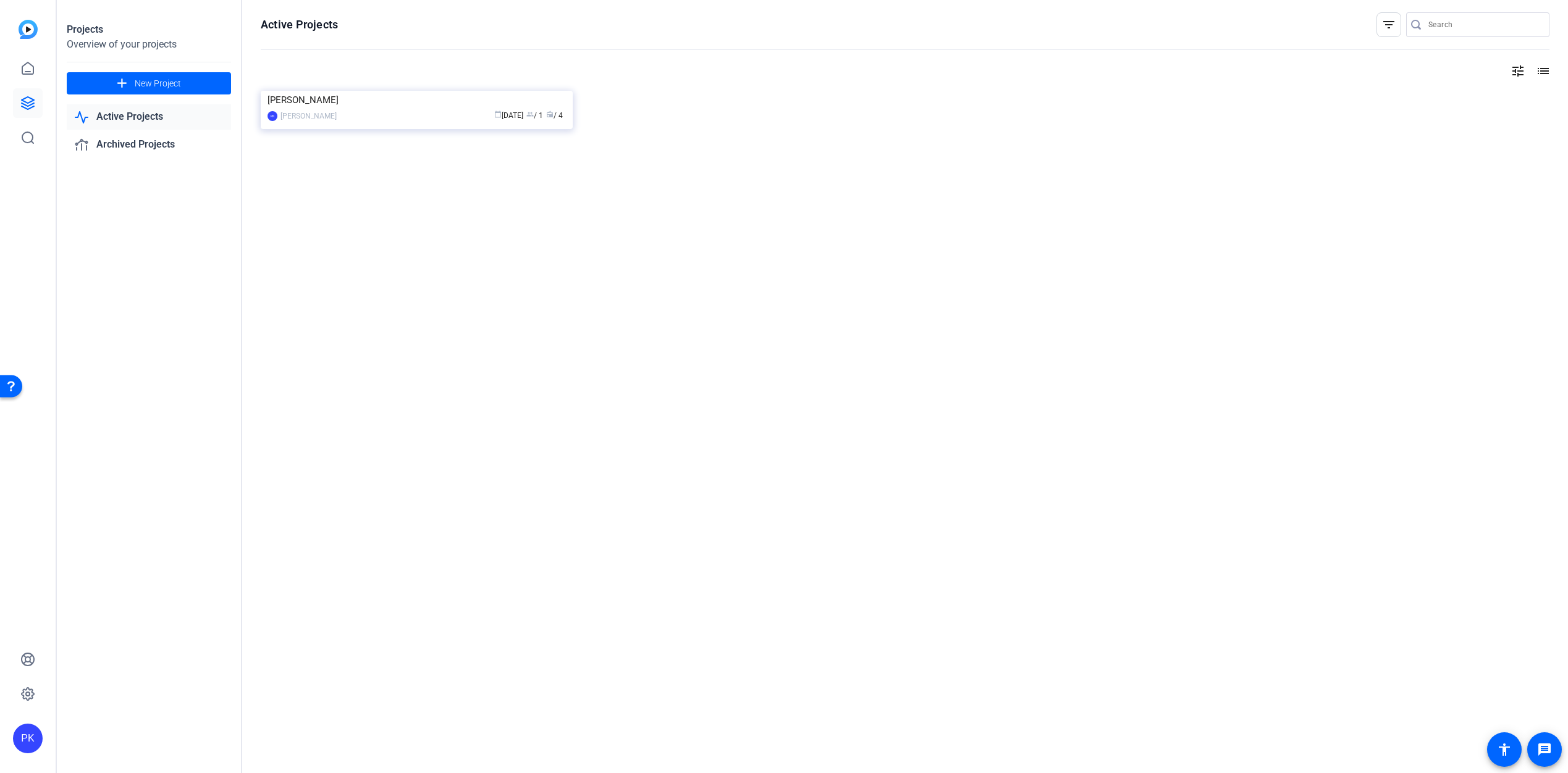
click at [1542, 68] on mat-icon "list" at bounding box center [1542, 71] width 15 height 15
click at [1542, 68] on mat-icon "grid_on" at bounding box center [1542, 71] width 15 height 15
click at [1546, 750] on mat-icon "message" at bounding box center [1544, 749] width 15 height 15
click at [1506, 749] on mat-icon "accessibility" at bounding box center [1504, 749] width 15 height 15
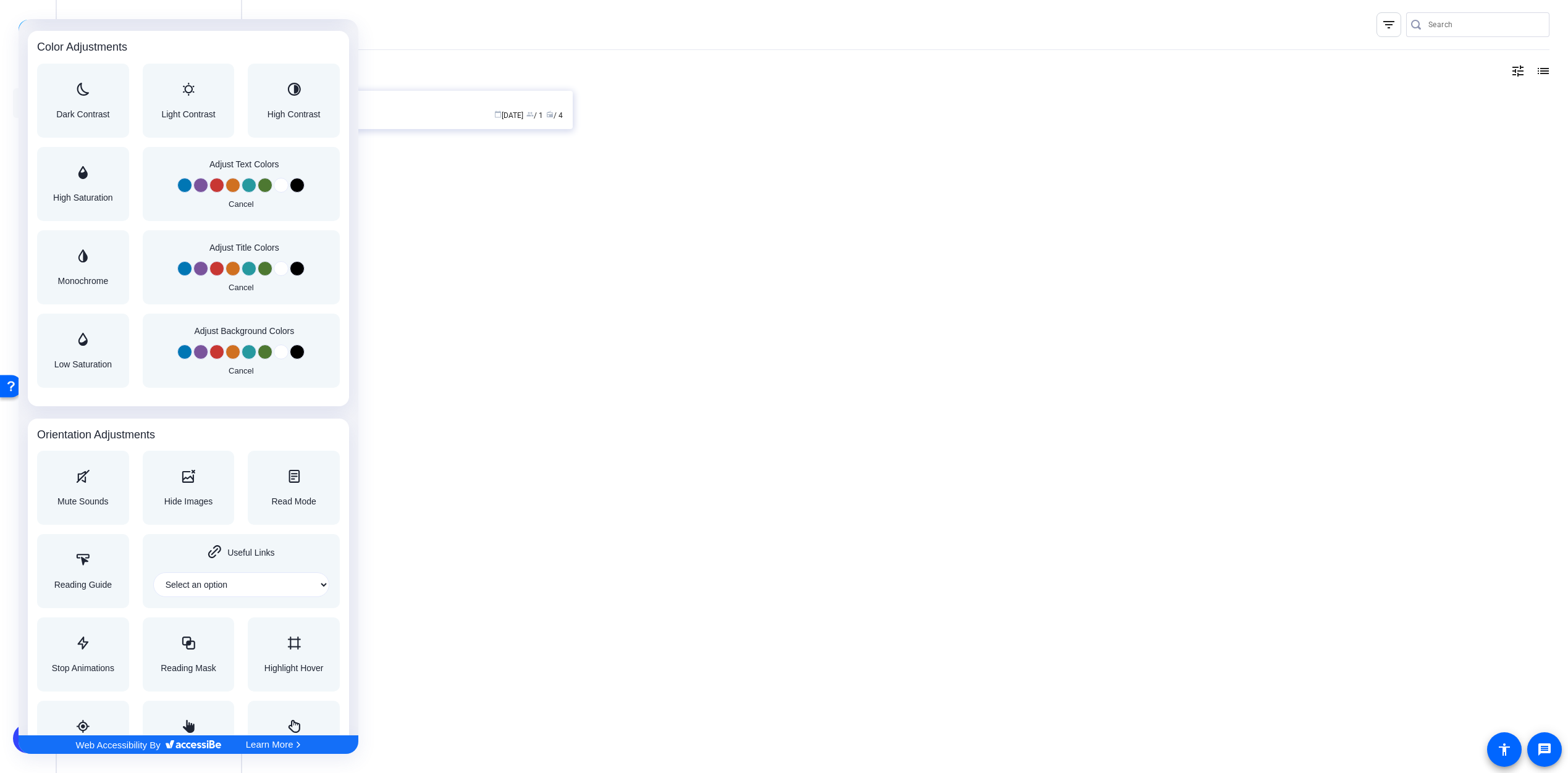
scroll to position [998, 0]
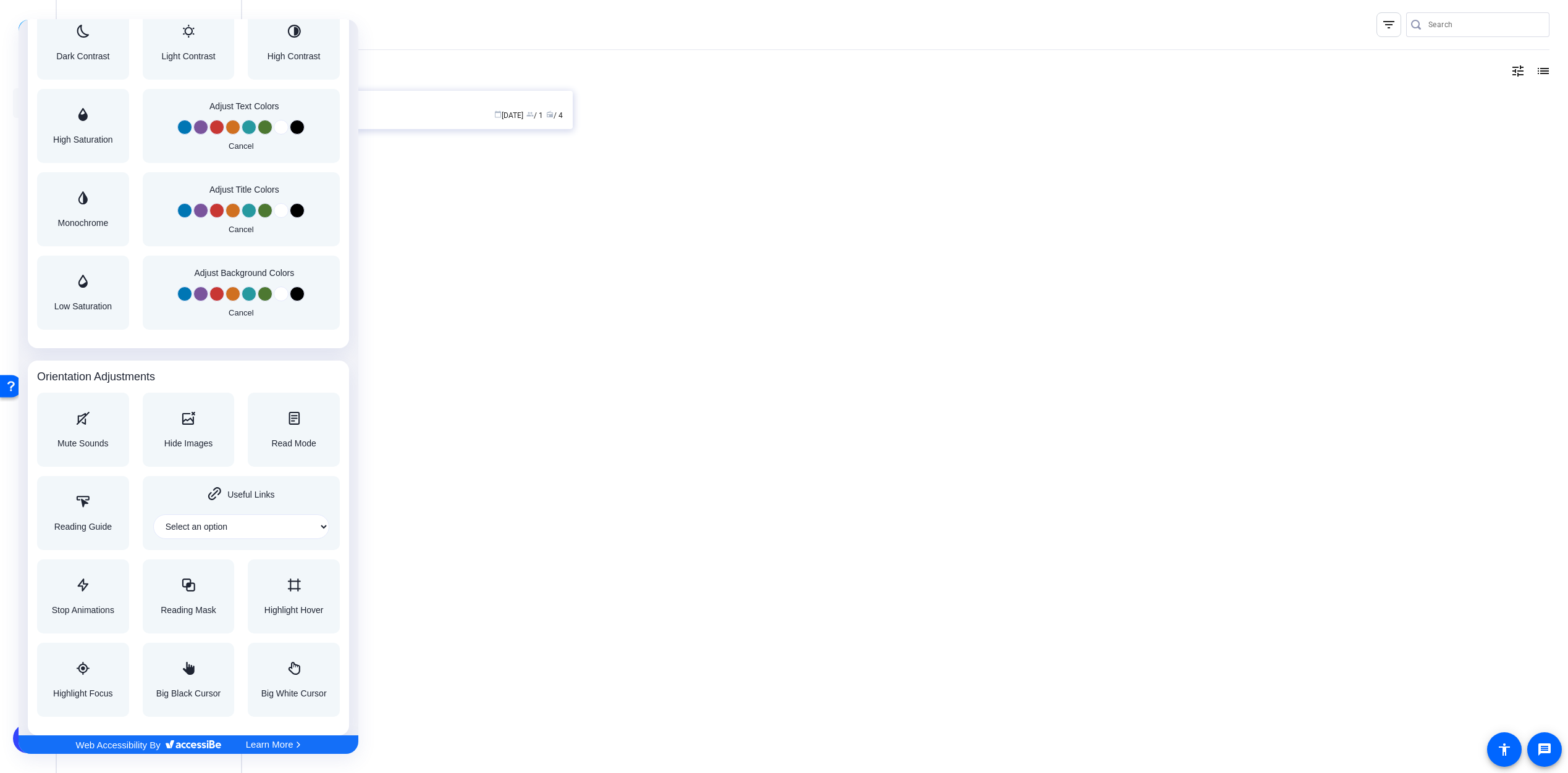
click at [562, 275] on div at bounding box center [784, 386] width 1568 height 773
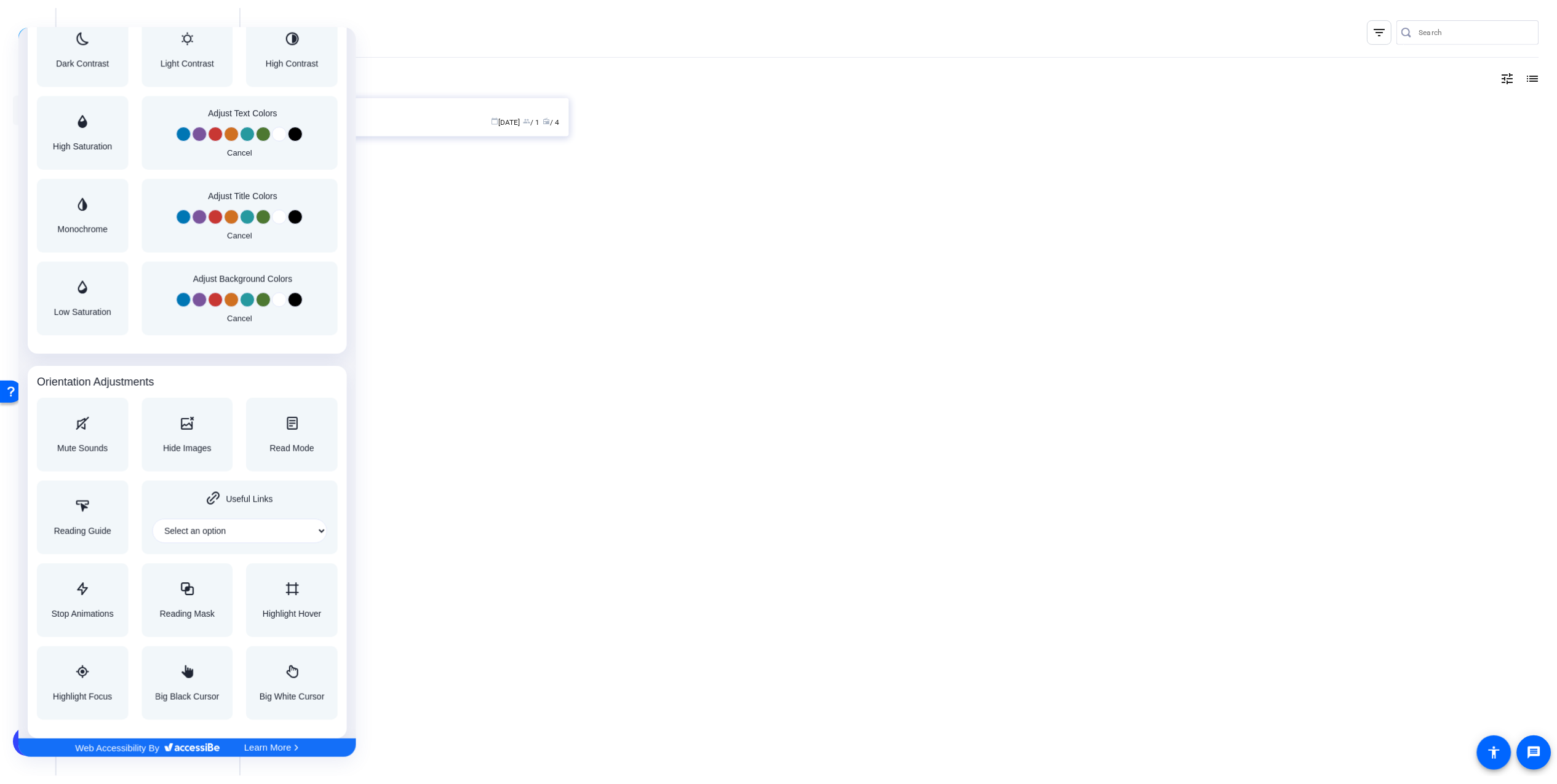
scroll to position [0, 0]
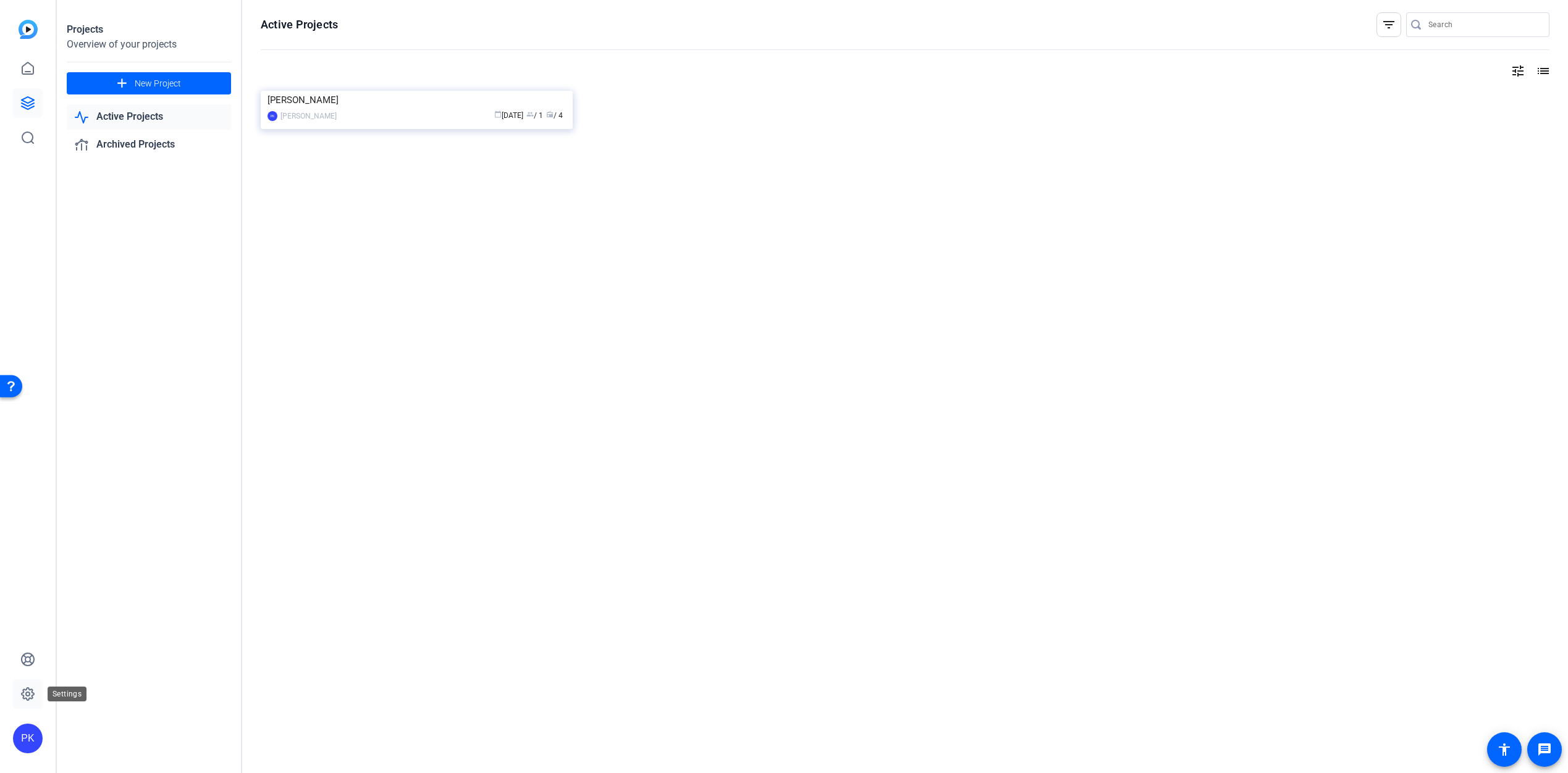
click at [28, 698] on icon at bounding box center [28, 694] width 15 height 15
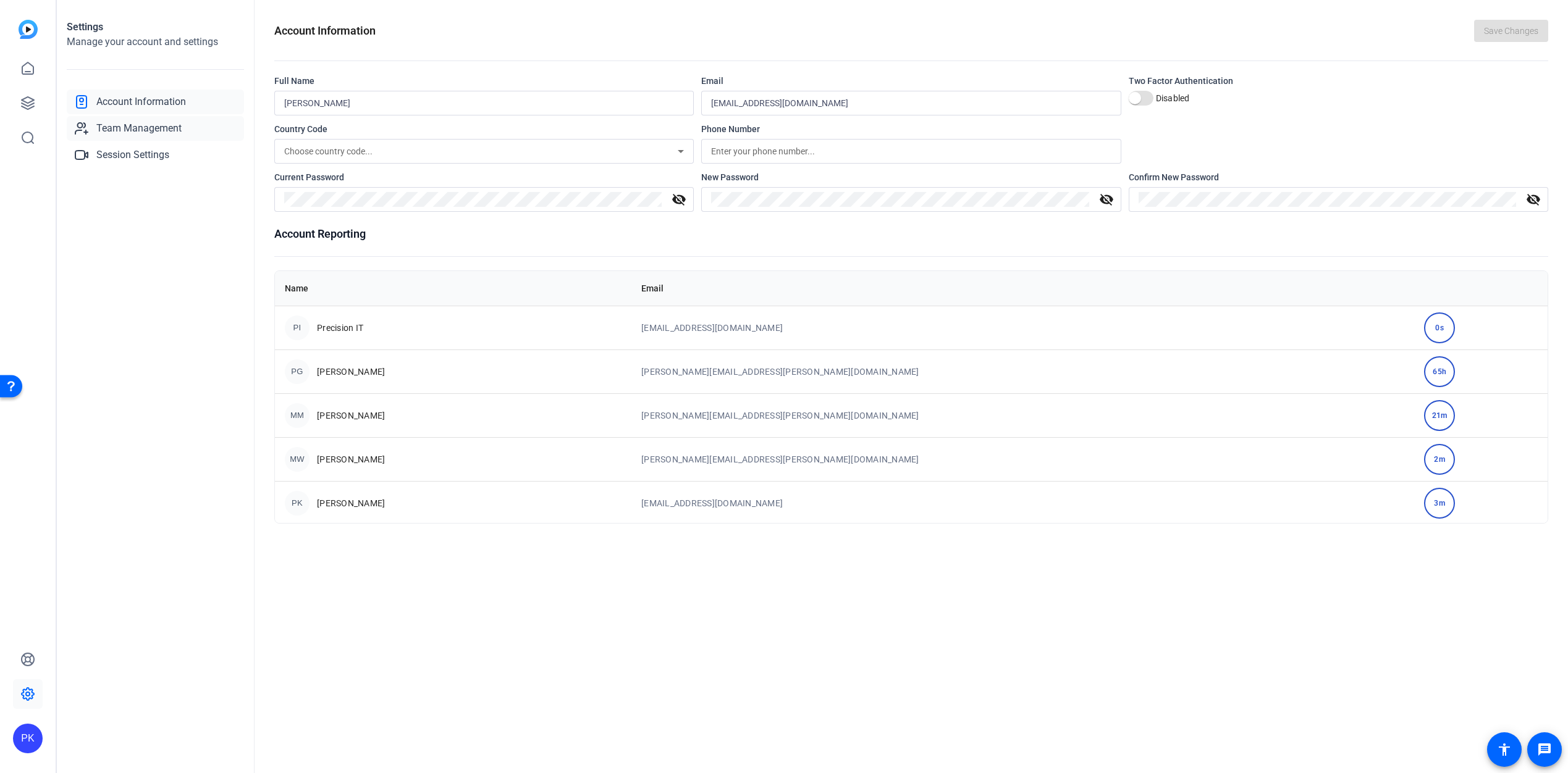
click at [141, 127] on span "Team Management" at bounding box center [139, 128] width 85 height 15
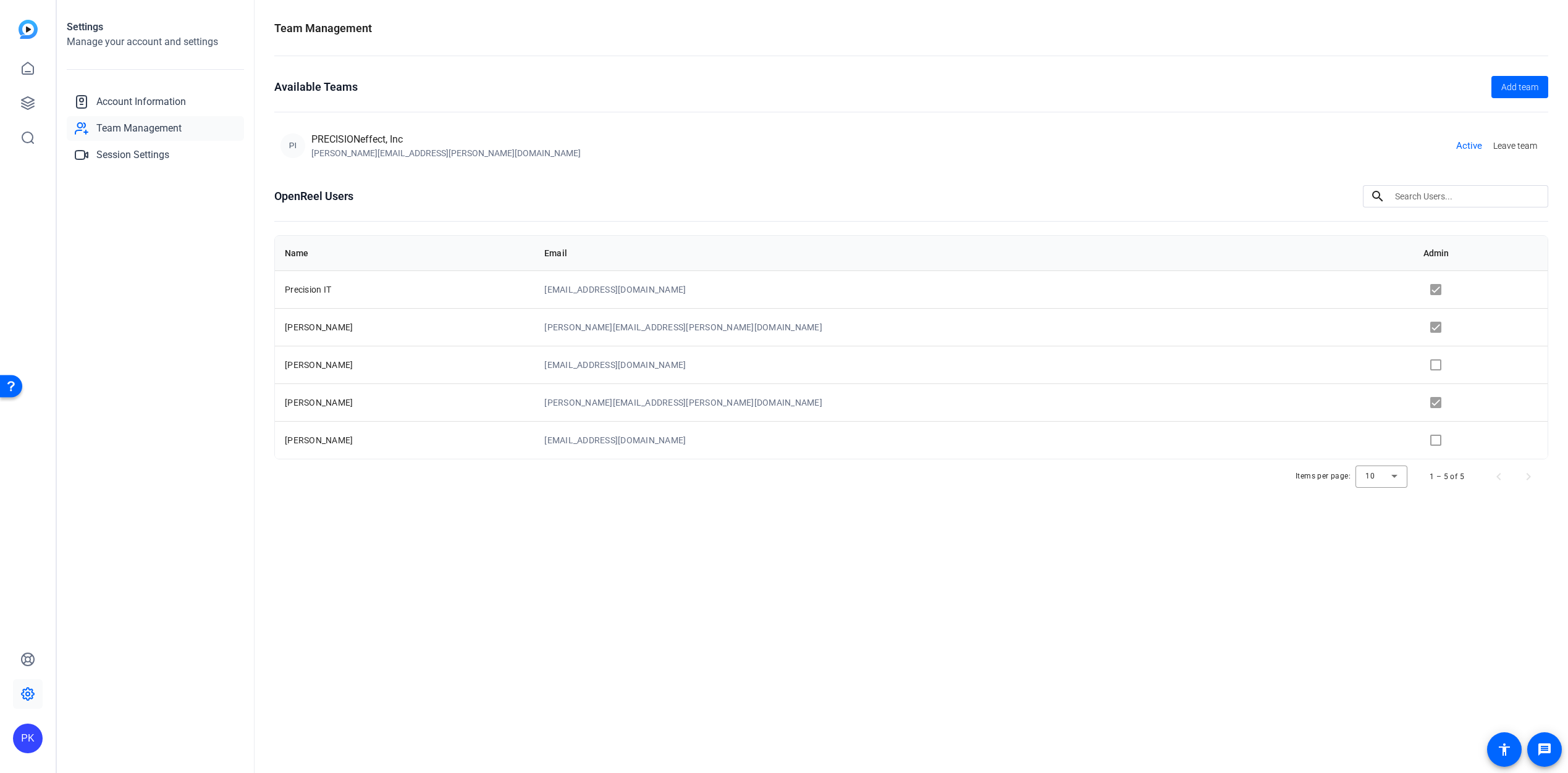
click at [1414, 363] on td at bounding box center [1481, 364] width 134 height 37
click at [1414, 361] on td at bounding box center [1481, 364] width 134 height 37
click at [1414, 361] on td at bounding box center [1481, 364] width 134 height 37
click at [1414, 361] on td at bounding box center [1481, 364] width 134 height 37
click at [1414, 441] on td at bounding box center [1481, 439] width 134 height 37
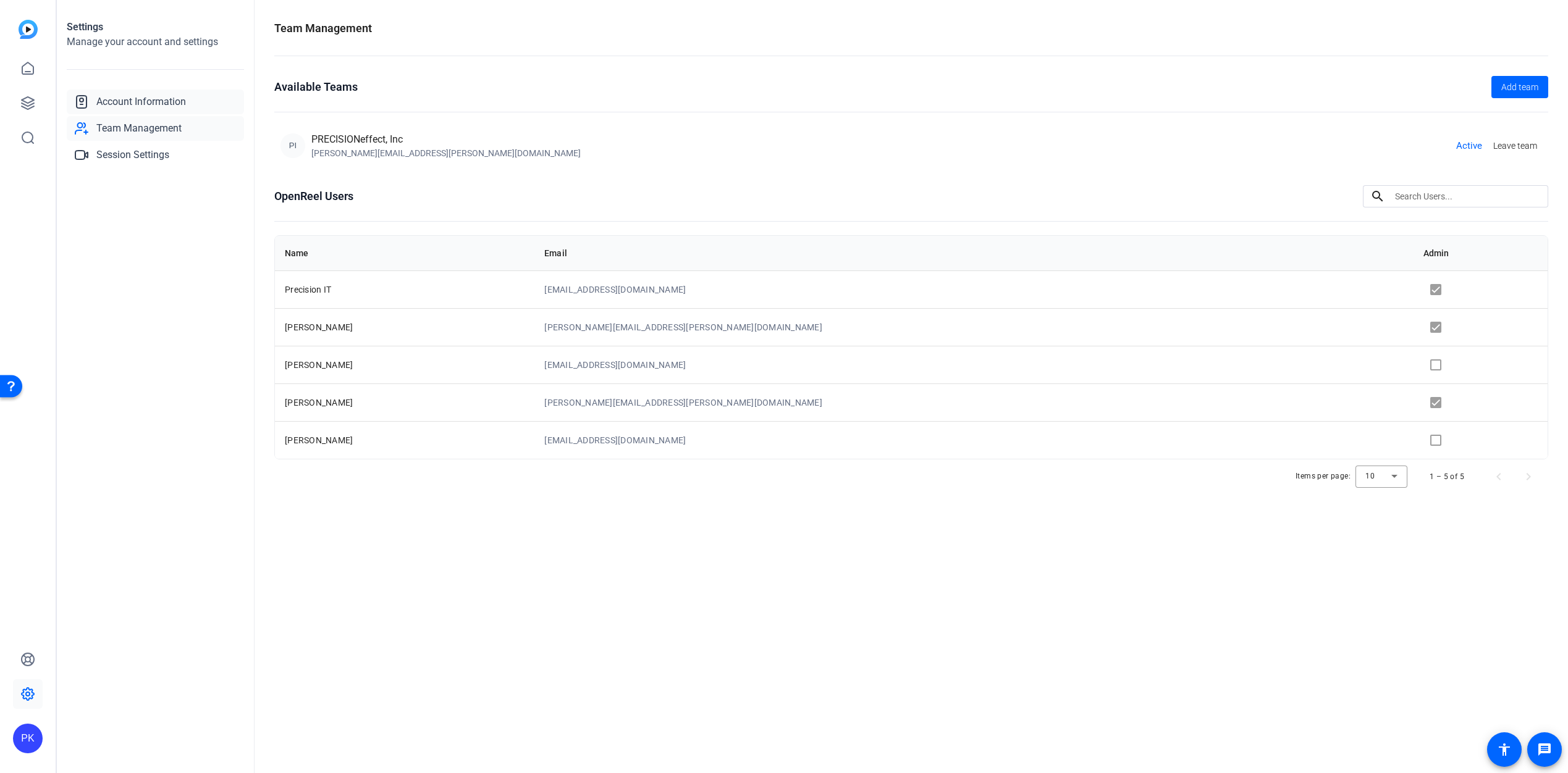
click at [141, 102] on span "Account Information" at bounding box center [141, 102] width 89 height 15
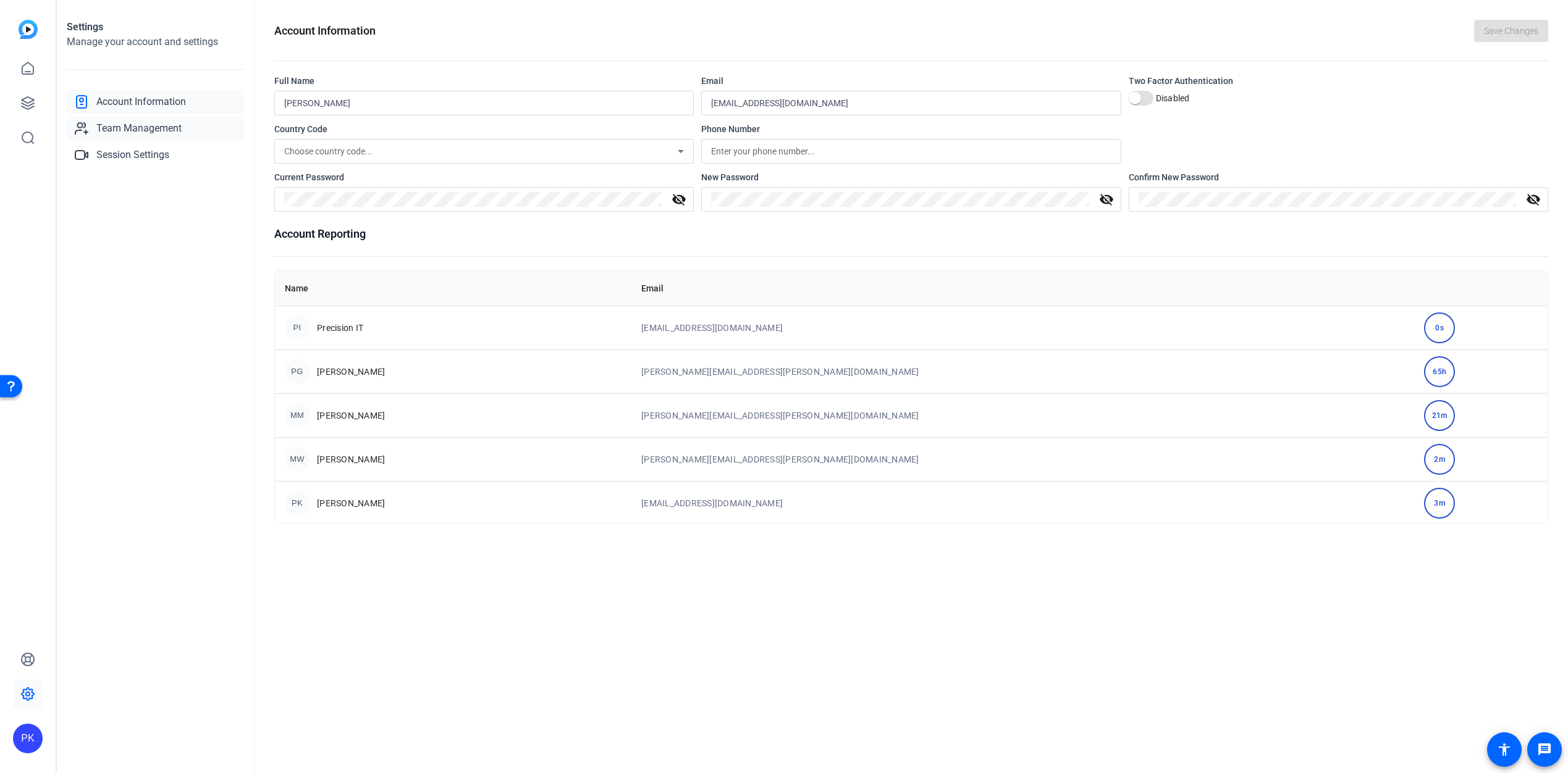
click at [143, 125] on span "Team Management" at bounding box center [139, 128] width 85 height 15
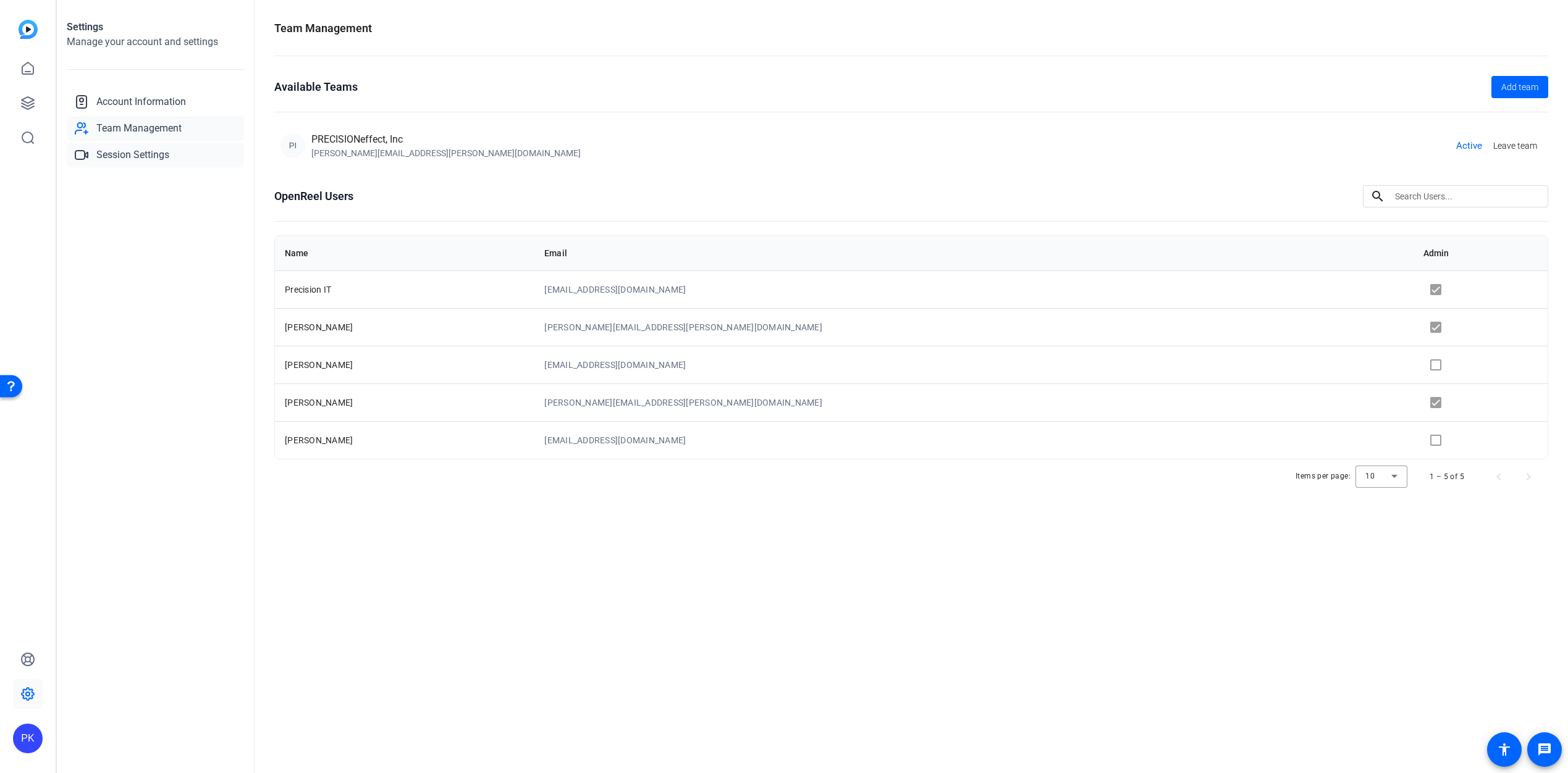
click at [147, 156] on span "Session Settings" at bounding box center [133, 155] width 73 height 15
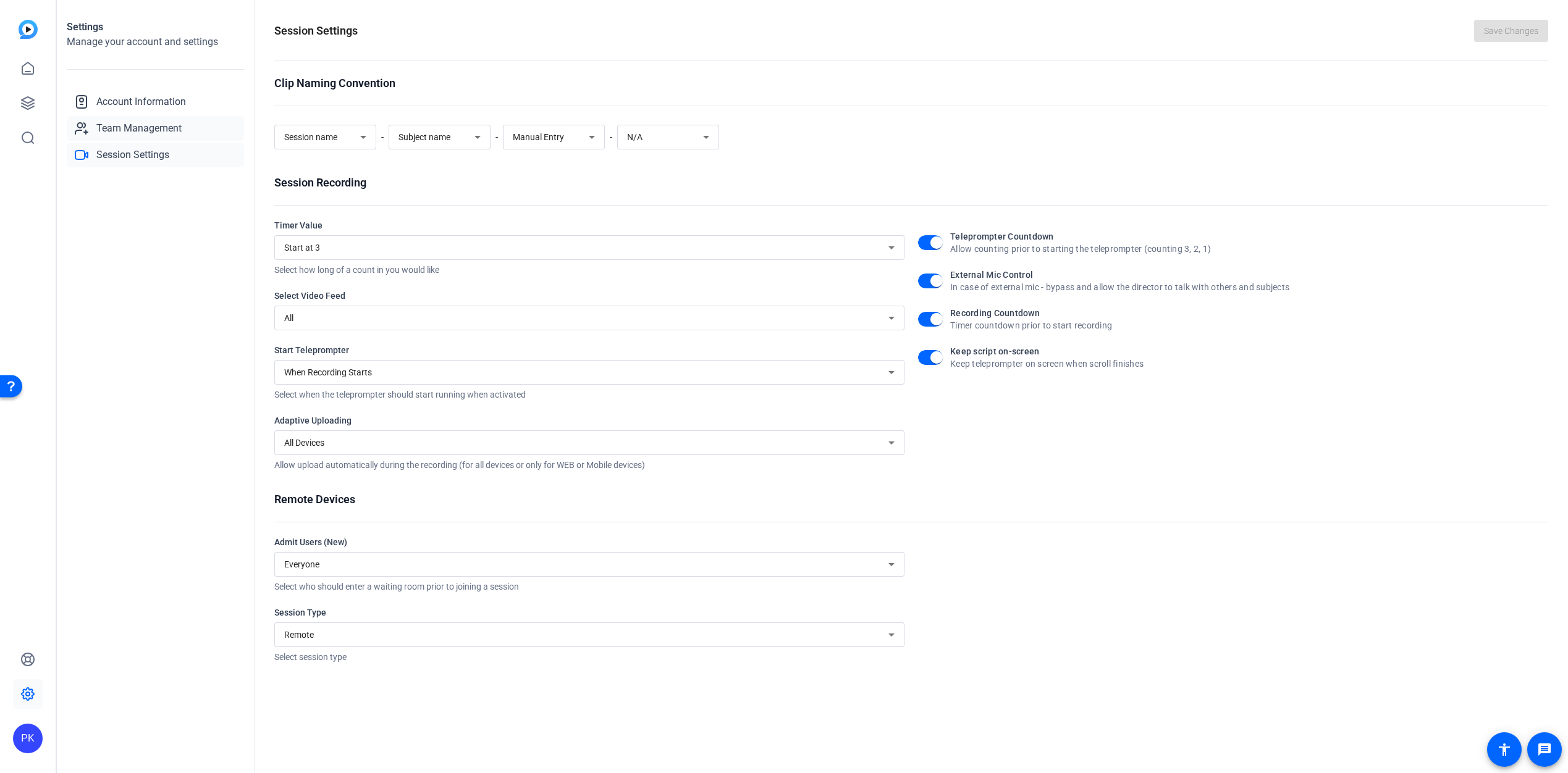
click at [150, 126] on span "Team Management" at bounding box center [139, 128] width 85 height 15
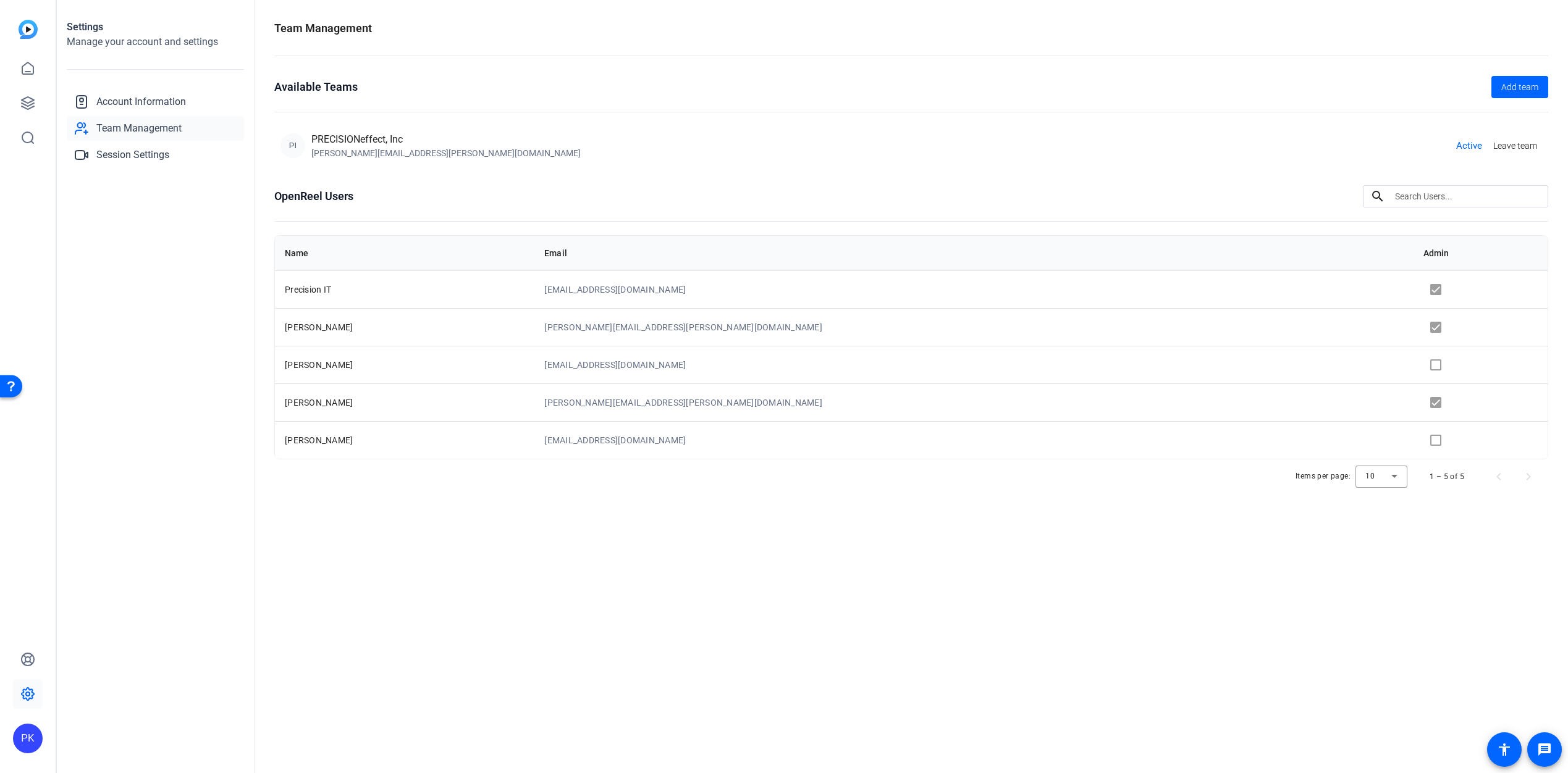
click at [918, 604] on div "Team Management Available Teams Add team PI PRECISIONeffect, Inc [PERSON_NAME][…" at bounding box center [911, 386] width 1314 height 773
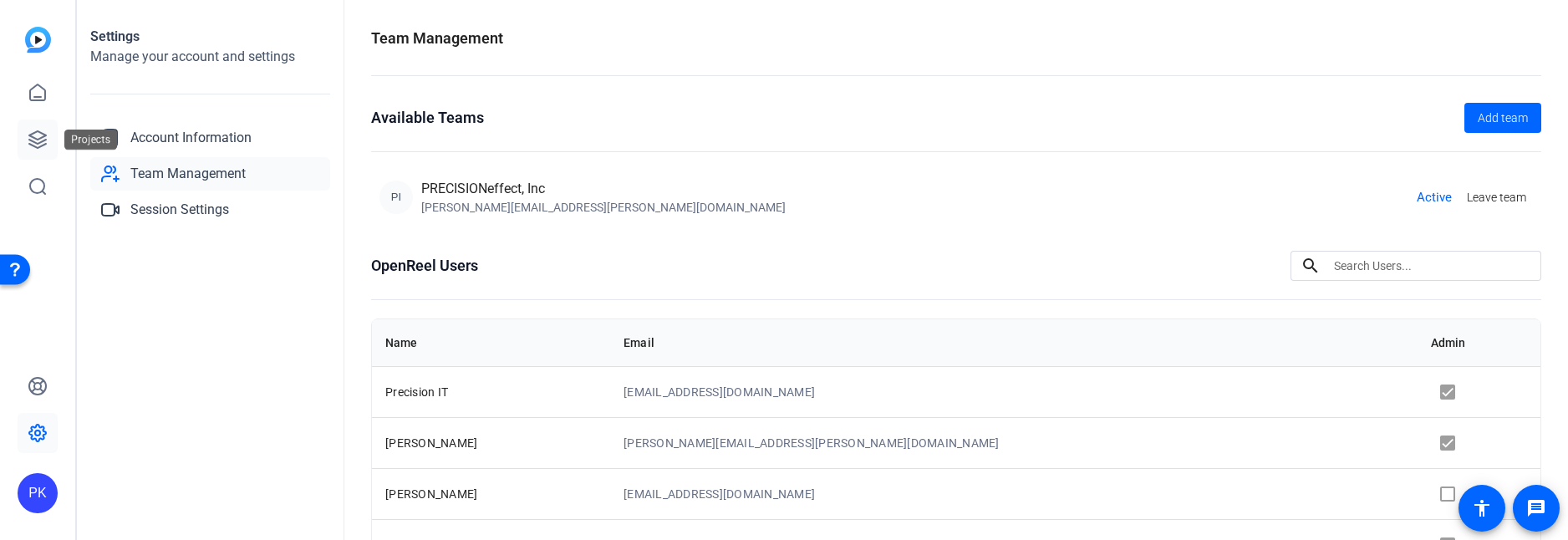
click at [34, 134] on icon at bounding box center [37, 140] width 20 height 20
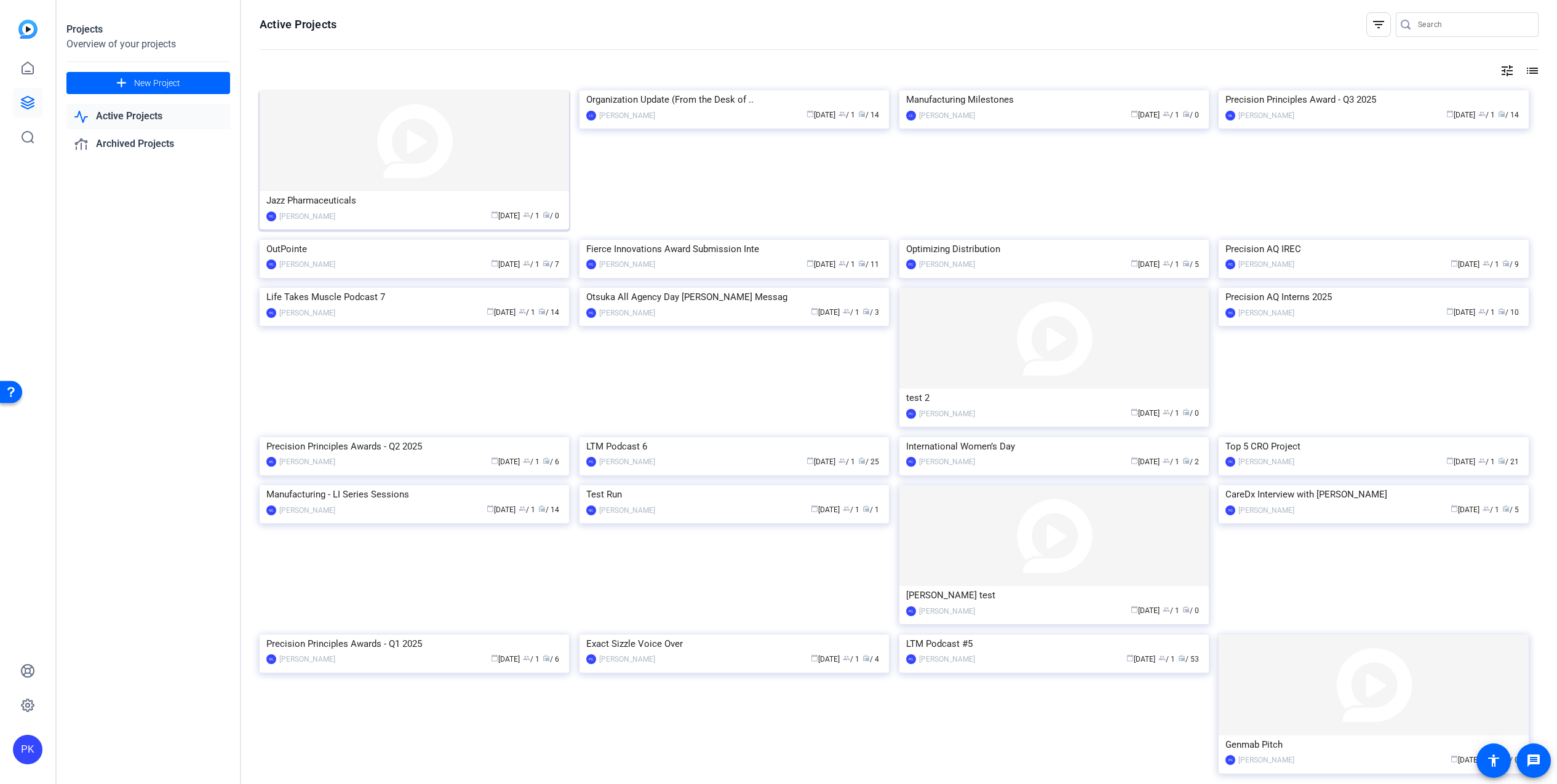
click at [374, 167] on img at bounding box center [414, 141] width 309 height 101
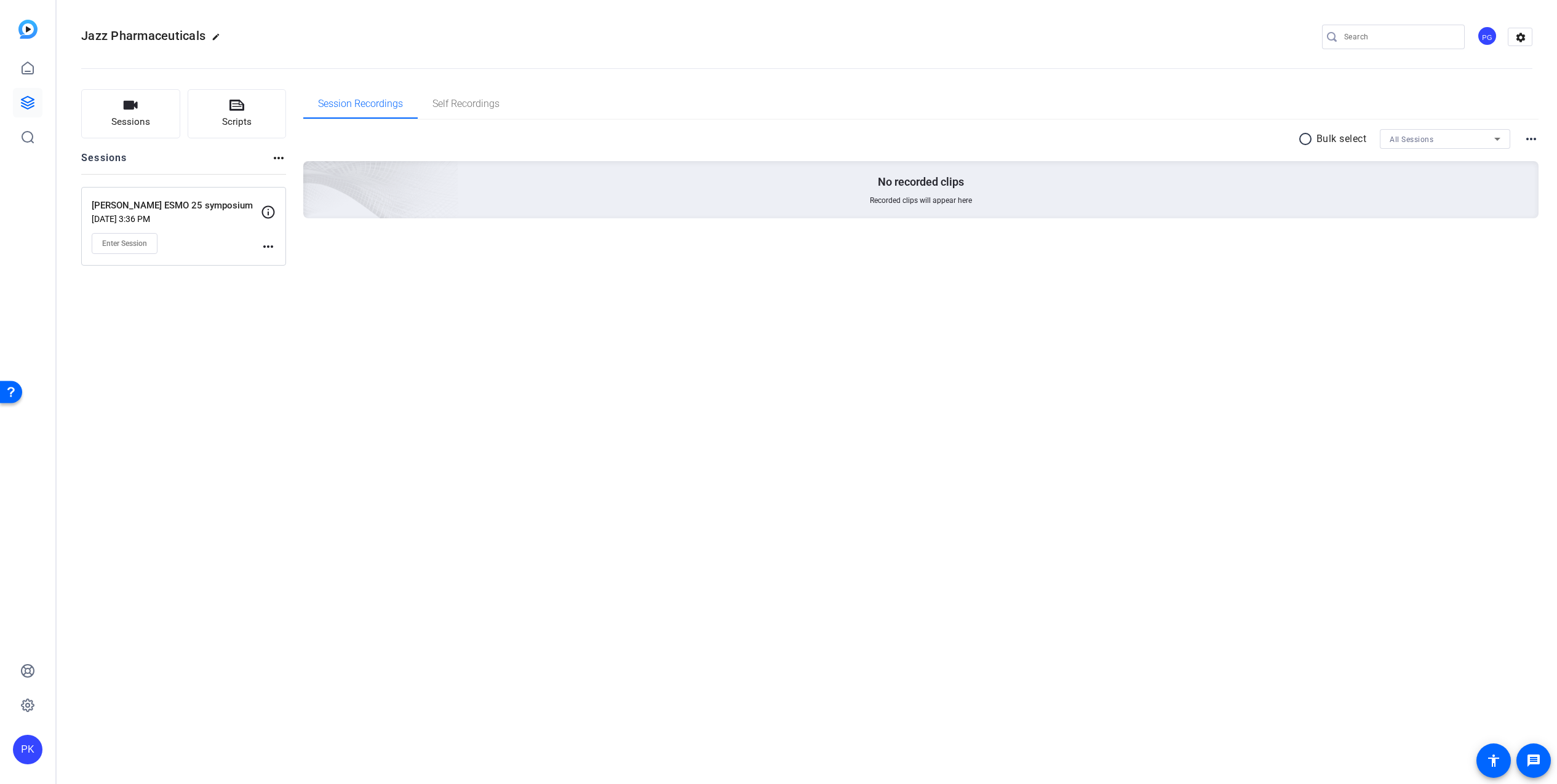
click at [271, 247] on mat-icon "more_horiz" at bounding box center [268, 247] width 15 height 15
click at [274, 265] on span "Edit Session" at bounding box center [299, 264] width 56 height 15
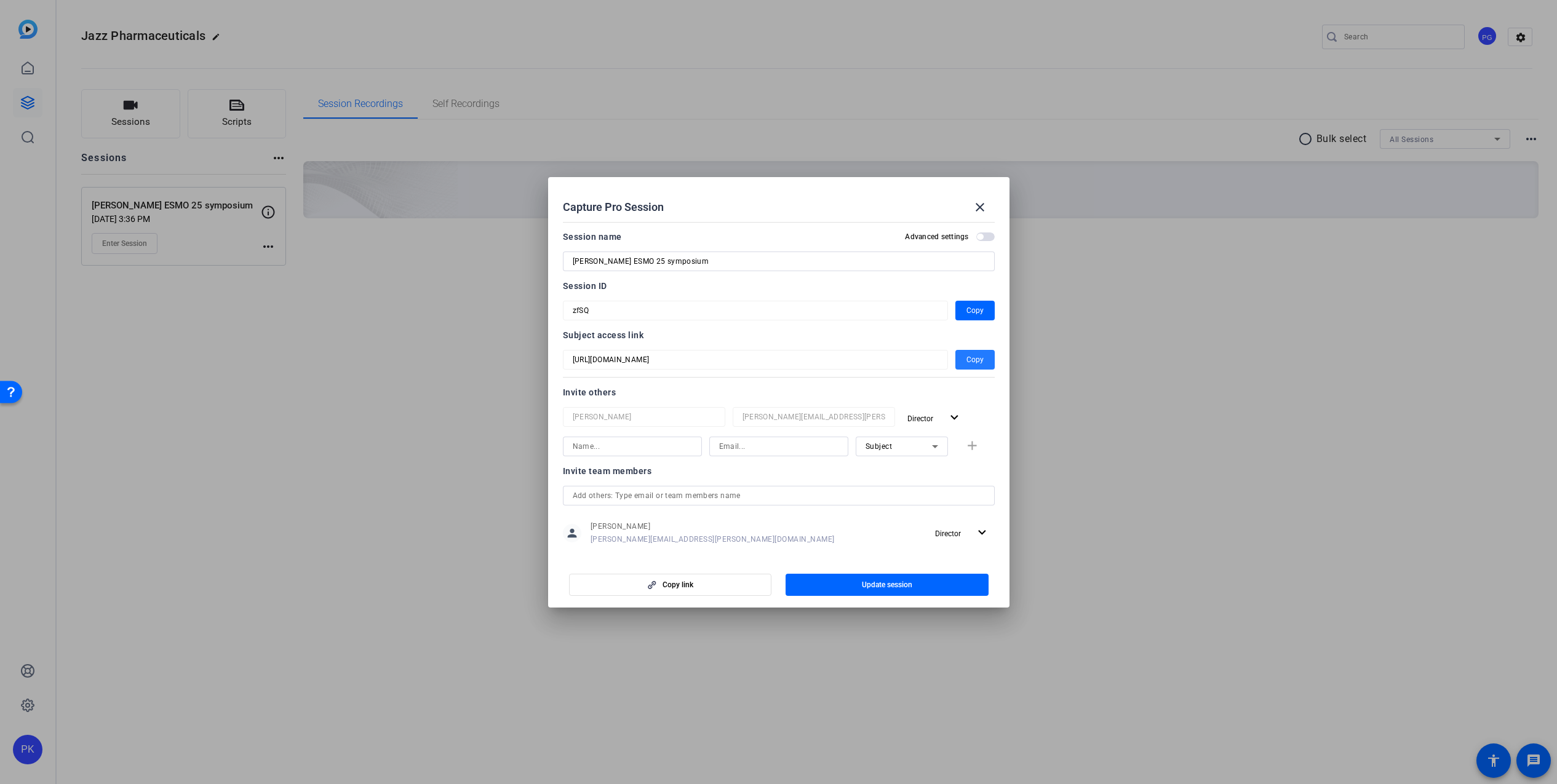
click at [977, 361] on span "Copy" at bounding box center [975, 360] width 17 height 15
click at [548, 310] on mat-dialog-content "Session name Advanced settings [PERSON_NAME] ESMO 25 symposium Session ID zfSQ …" at bounding box center [778, 388] width 461 height 341
click at [977, 205] on mat-icon "close" at bounding box center [979, 207] width 15 height 15
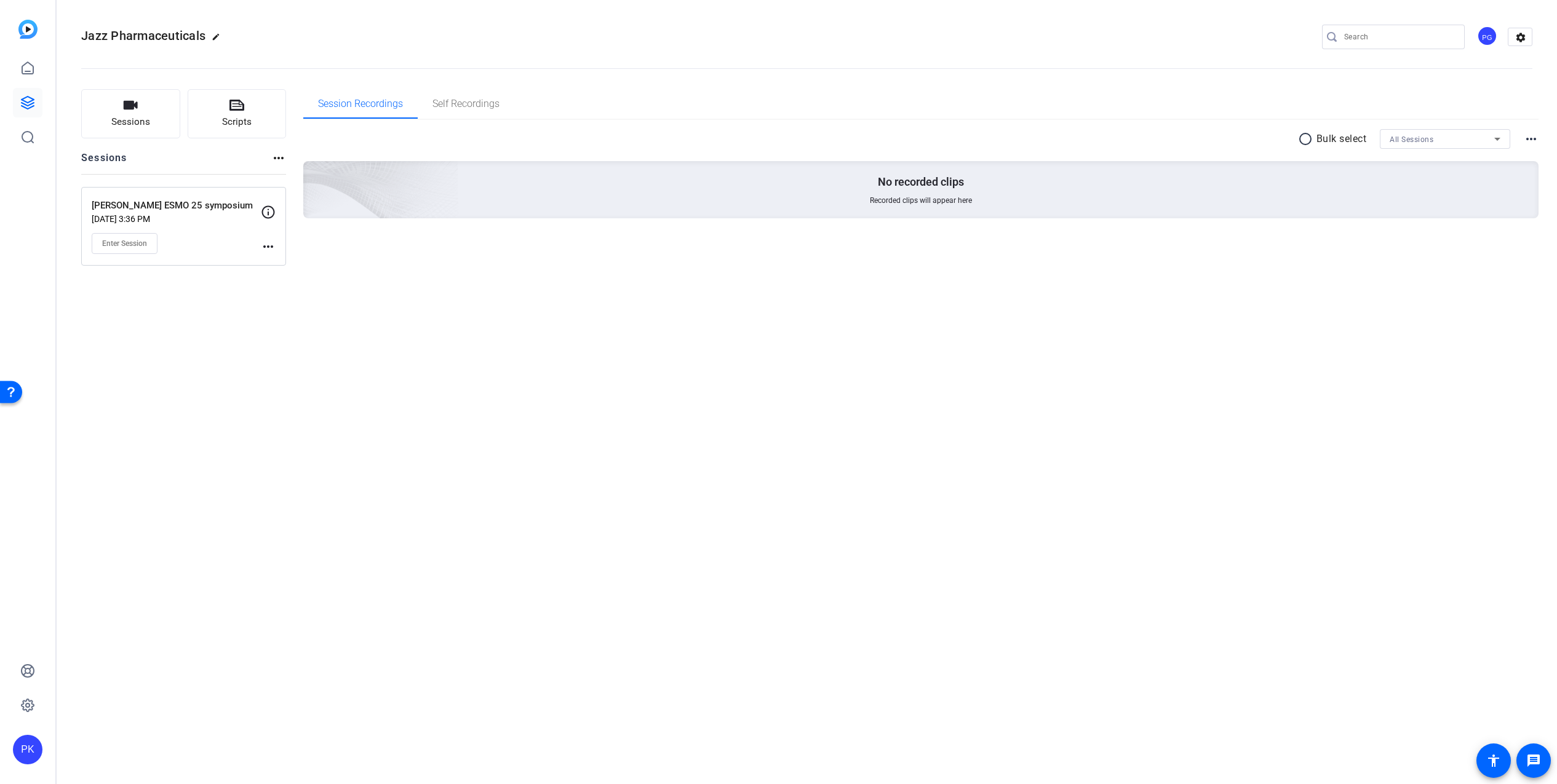
click at [606, 307] on div "Jazz Pharmaceuticals edit PG settings Sessions Scripts Sessions more_horiz [PER…" at bounding box center [806, 392] width 1500 height 784
click at [272, 247] on mat-icon "more_horiz" at bounding box center [268, 247] width 15 height 15
click at [283, 262] on span "Edit Session" at bounding box center [299, 264] width 56 height 15
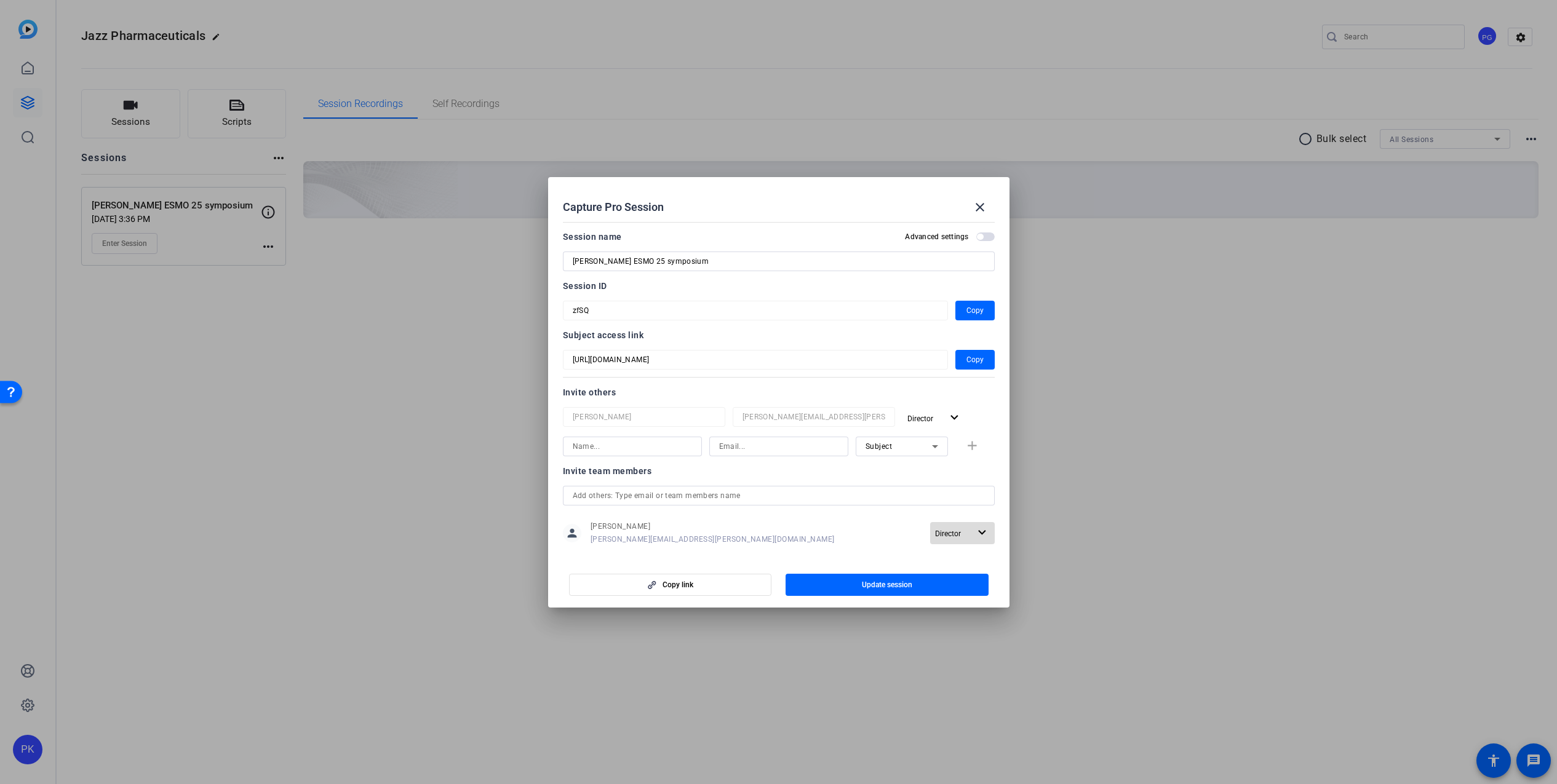
click at [982, 535] on mat-icon "expand_more" at bounding box center [982, 533] width 16 height 16
click at [948, 479] on div at bounding box center [778, 392] width 1557 height 784
drag, startPoint x: 707, startPoint y: 485, endPoint x: 703, endPoint y: 492, distance: 8.1
click at [705, 490] on div at bounding box center [778, 496] width 412 height 20
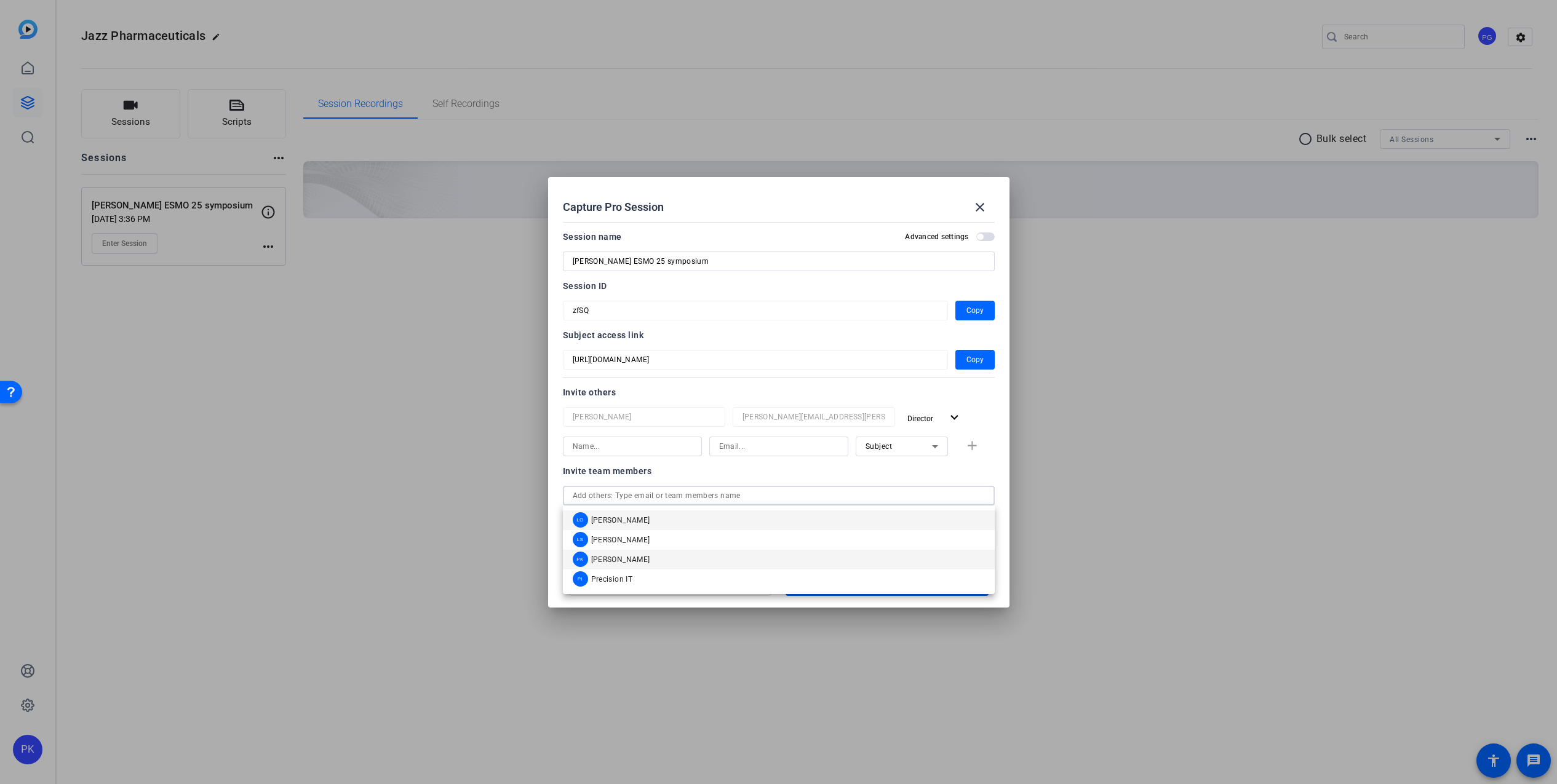
click at [614, 560] on span "[PERSON_NAME]" at bounding box center [621, 559] width 59 height 10
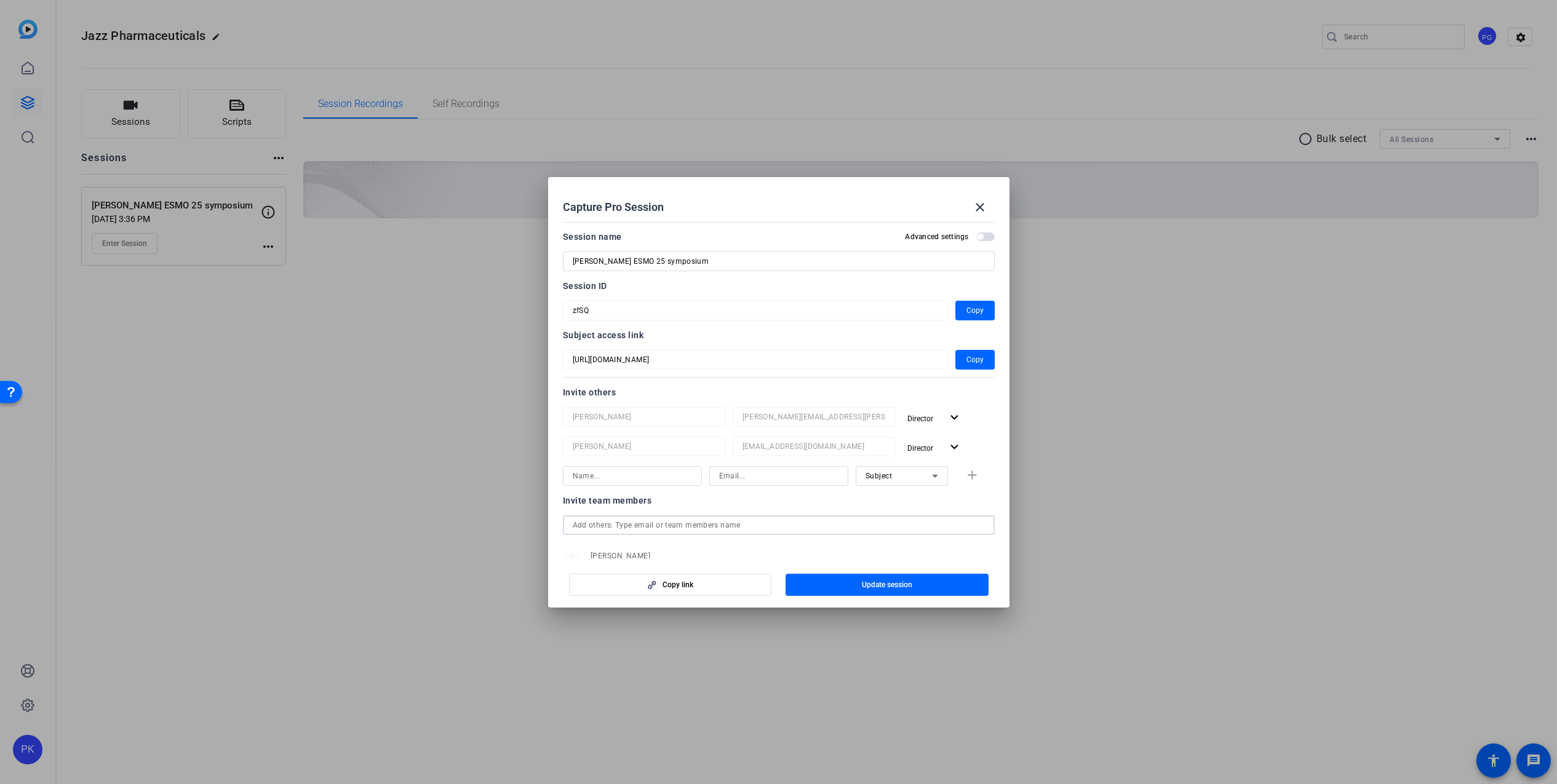
scroll to position [86, 0]
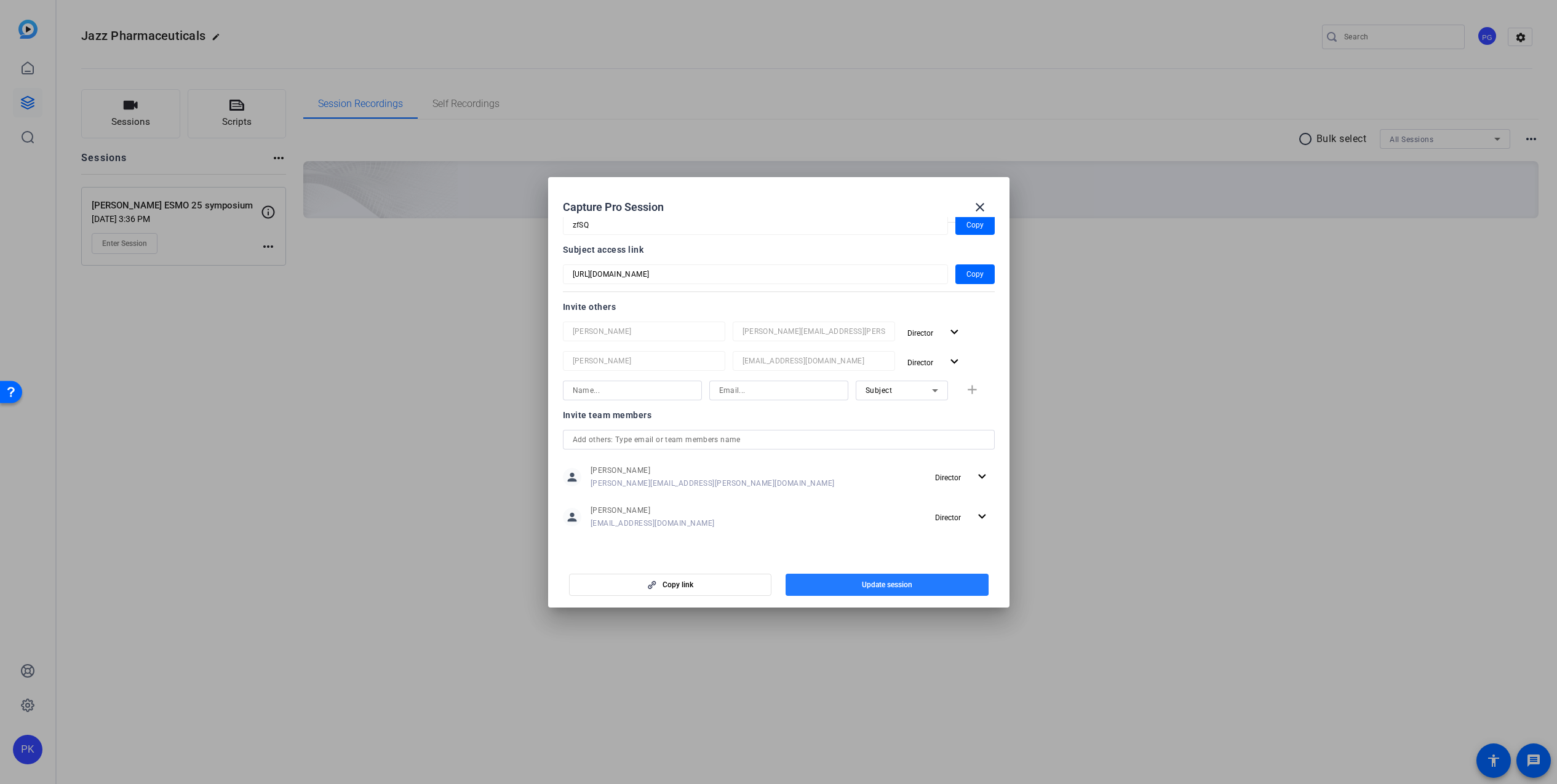
click at [875, 584] on span "Update session" at bounding box center [886, 585] width 50 height 10
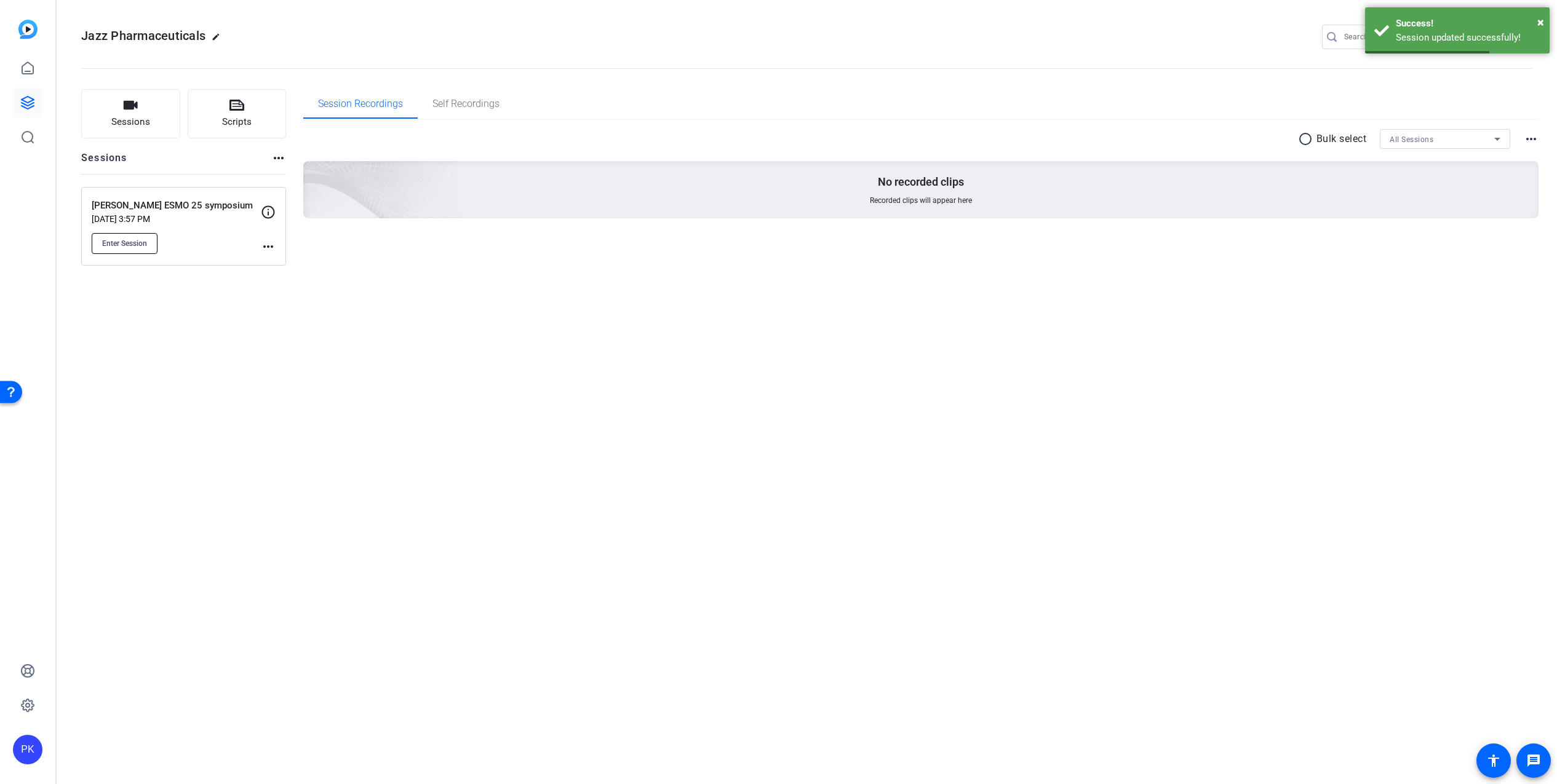
click at [135, 245] on span "Enter Session" at bounding box center [124, 243] width 45 height 10
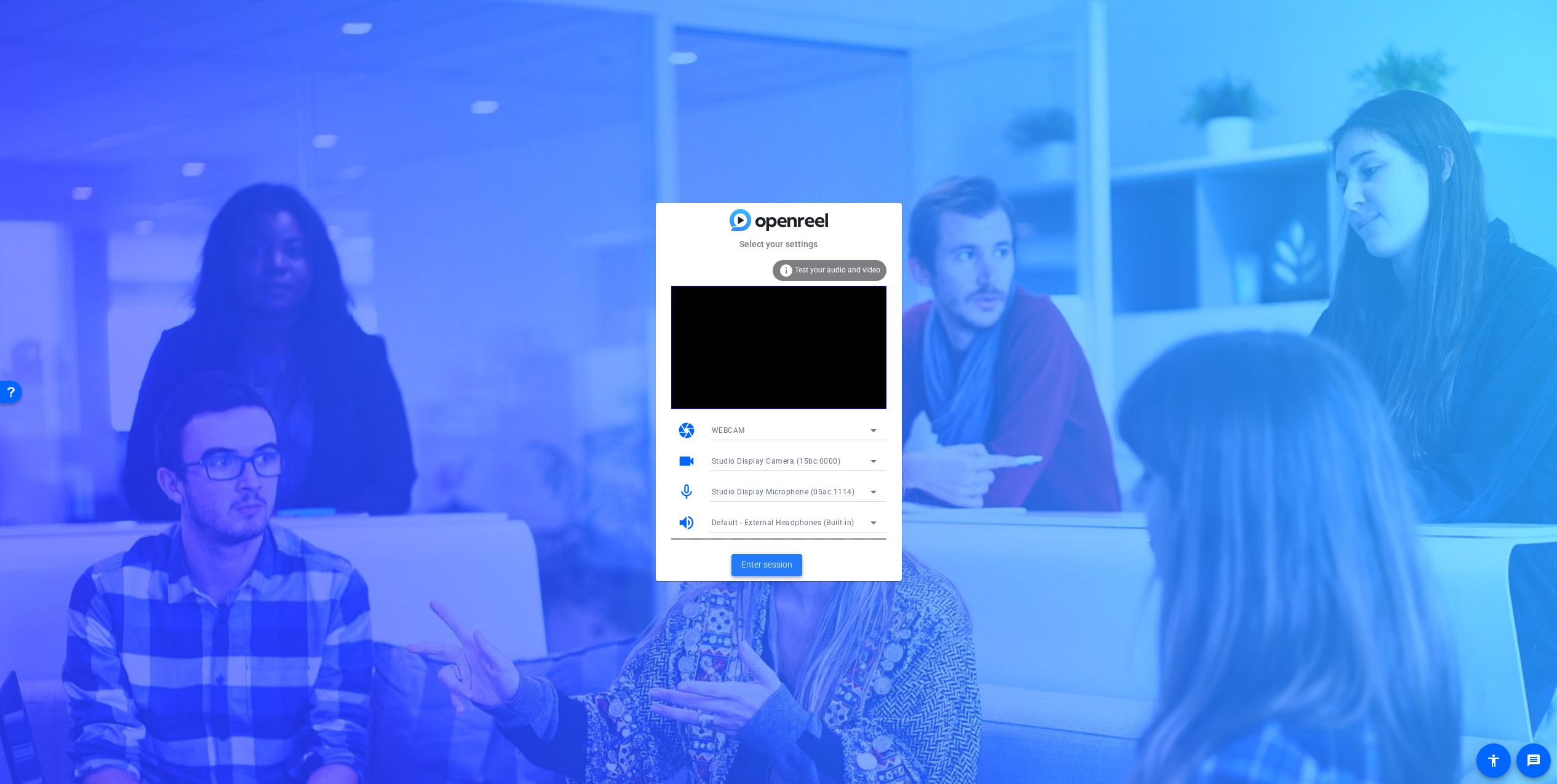
click at [755, 570] on span "Enter session" at bounding box center [767, 565] width 51 height 13
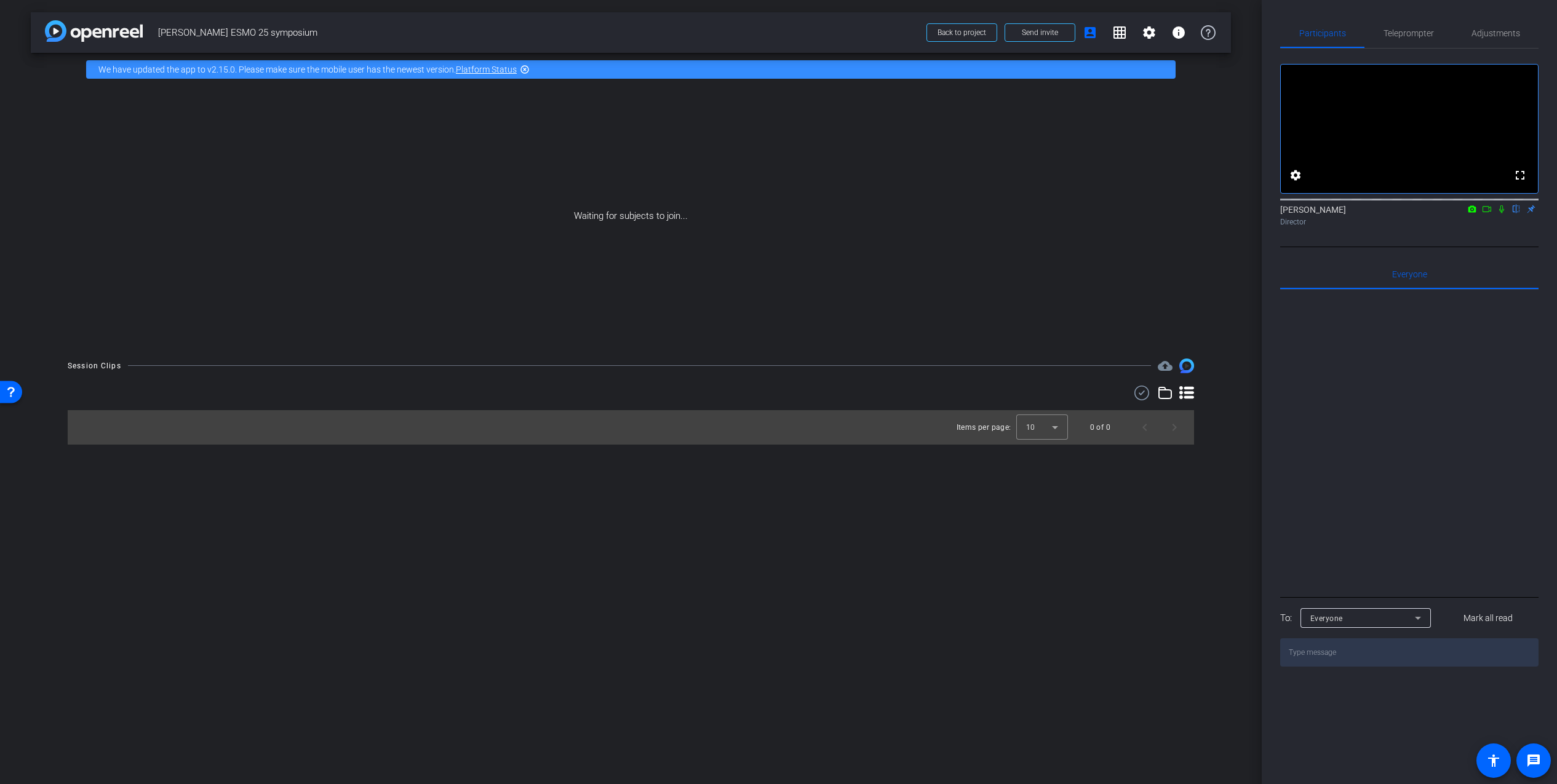
click at [1505, 213] on icon at bounding box center [1501, 209] width 10 height 9
click at [1502, 213] on icon at bounding box center [1501, 209] width 10 height 9
click at [1486, 213] on icon at bounding box center [1486, 209] width 10 height 9
click at [1486, 226] on div "Phil Kawol Director" at bounding box center [1409, 215] width 258 height 24
click at [1503, 212] on icon at bounding box center [1501, 209] width 7 height 7
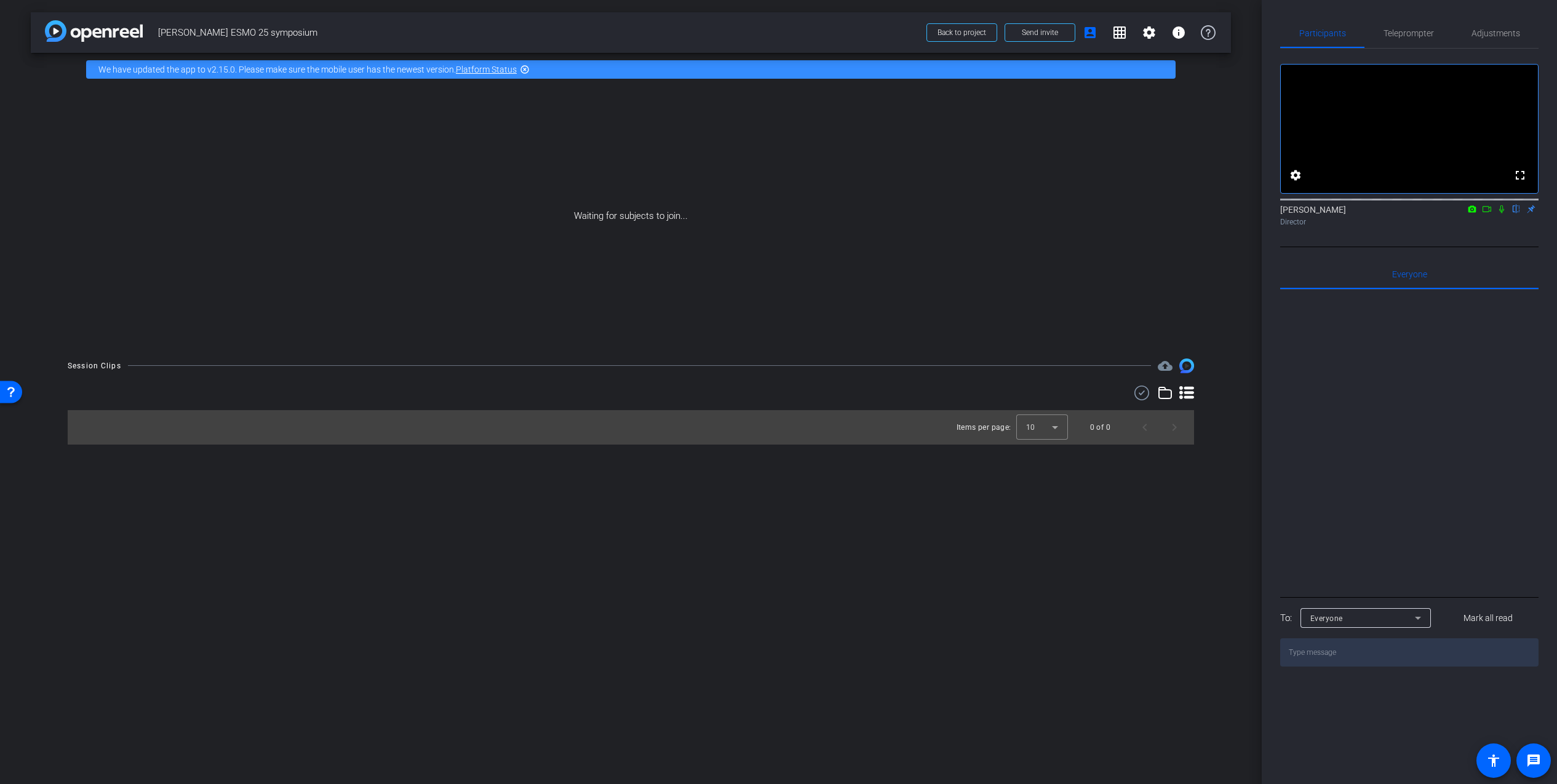
click at [1489, 247] on div "fullscreen settings Phil Kawol flip Director" at bounding box center [1409, 148] width 258 height 199
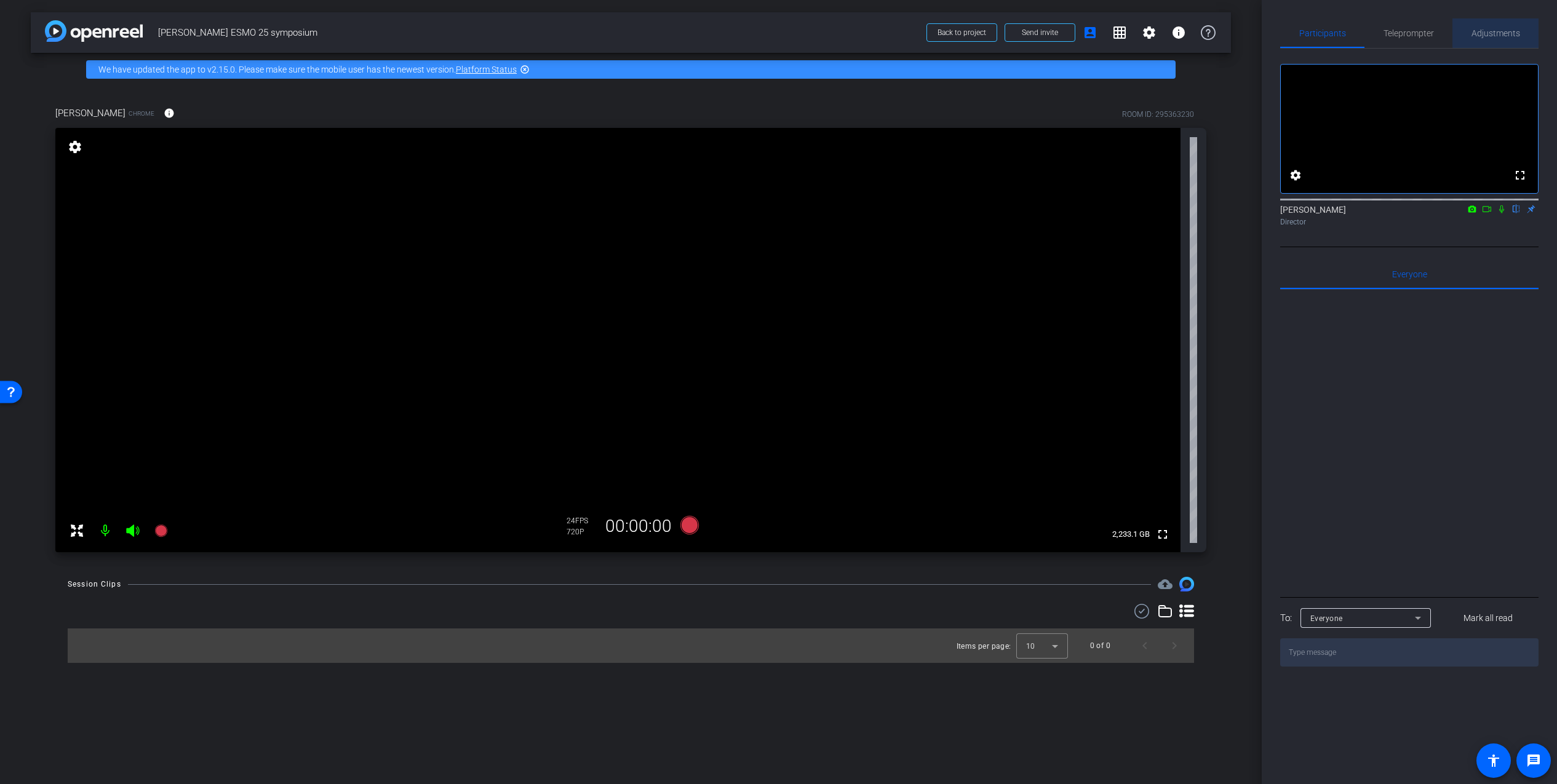
click at [1505, 29] on span "Adjustments" at bounding box center [1496, 33] width 48 height 9
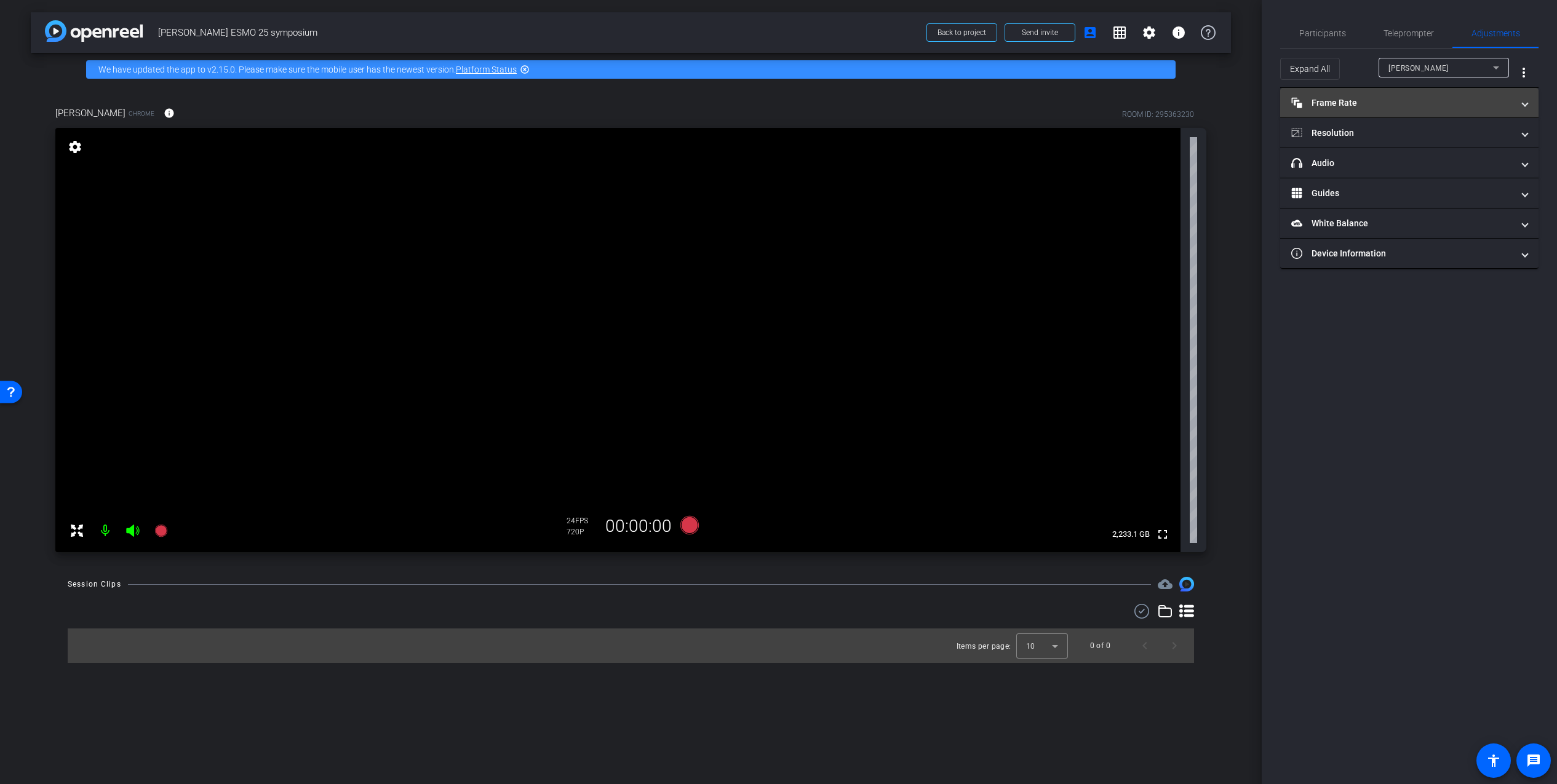
click at [1526, 108] on span at bounding box center [1525, 103] width 5 height 13
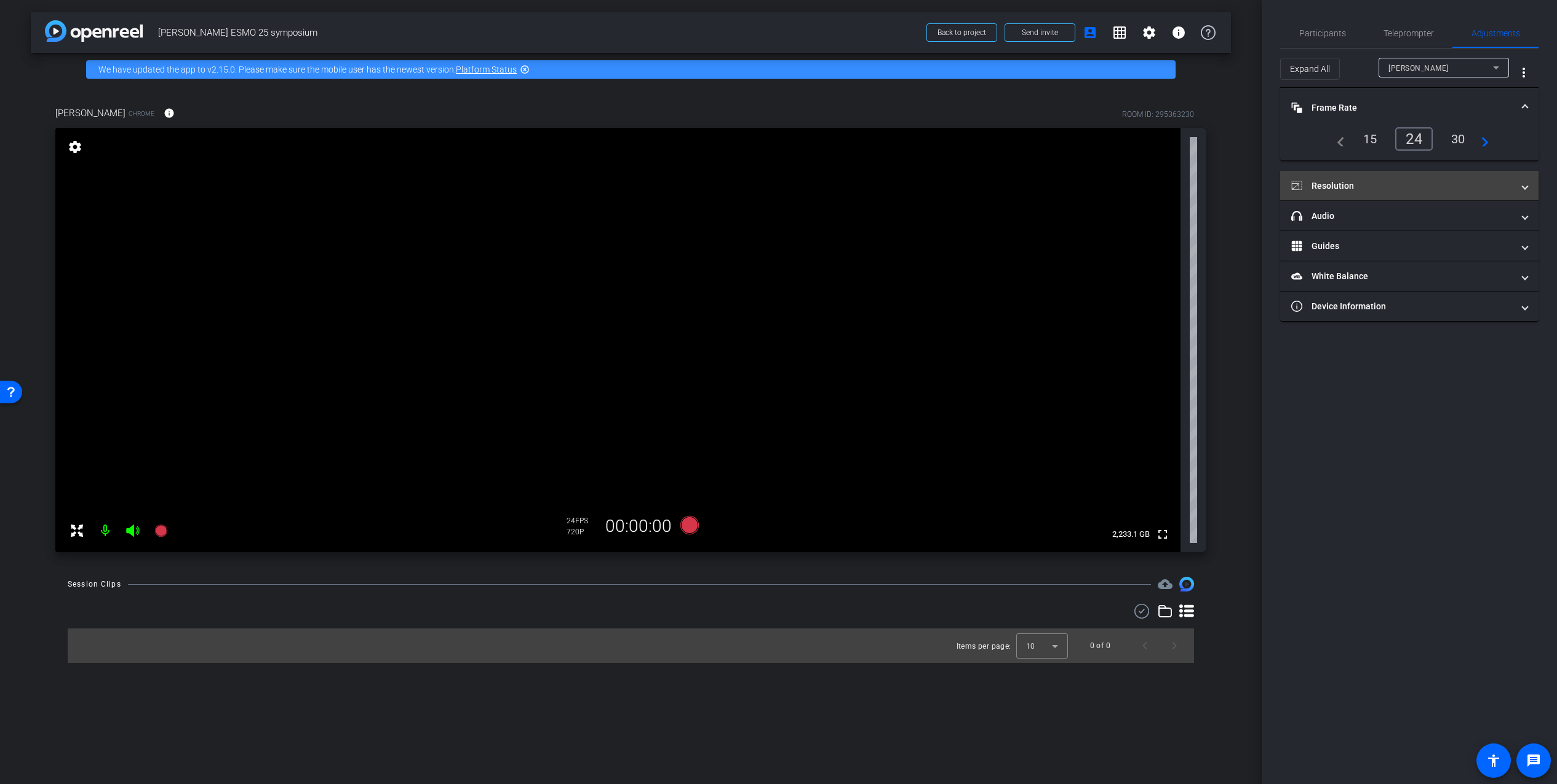
click at [1325, 190] on mat-panel-title "Resolution" at bounding box center [1402, 186] width 221 height 13
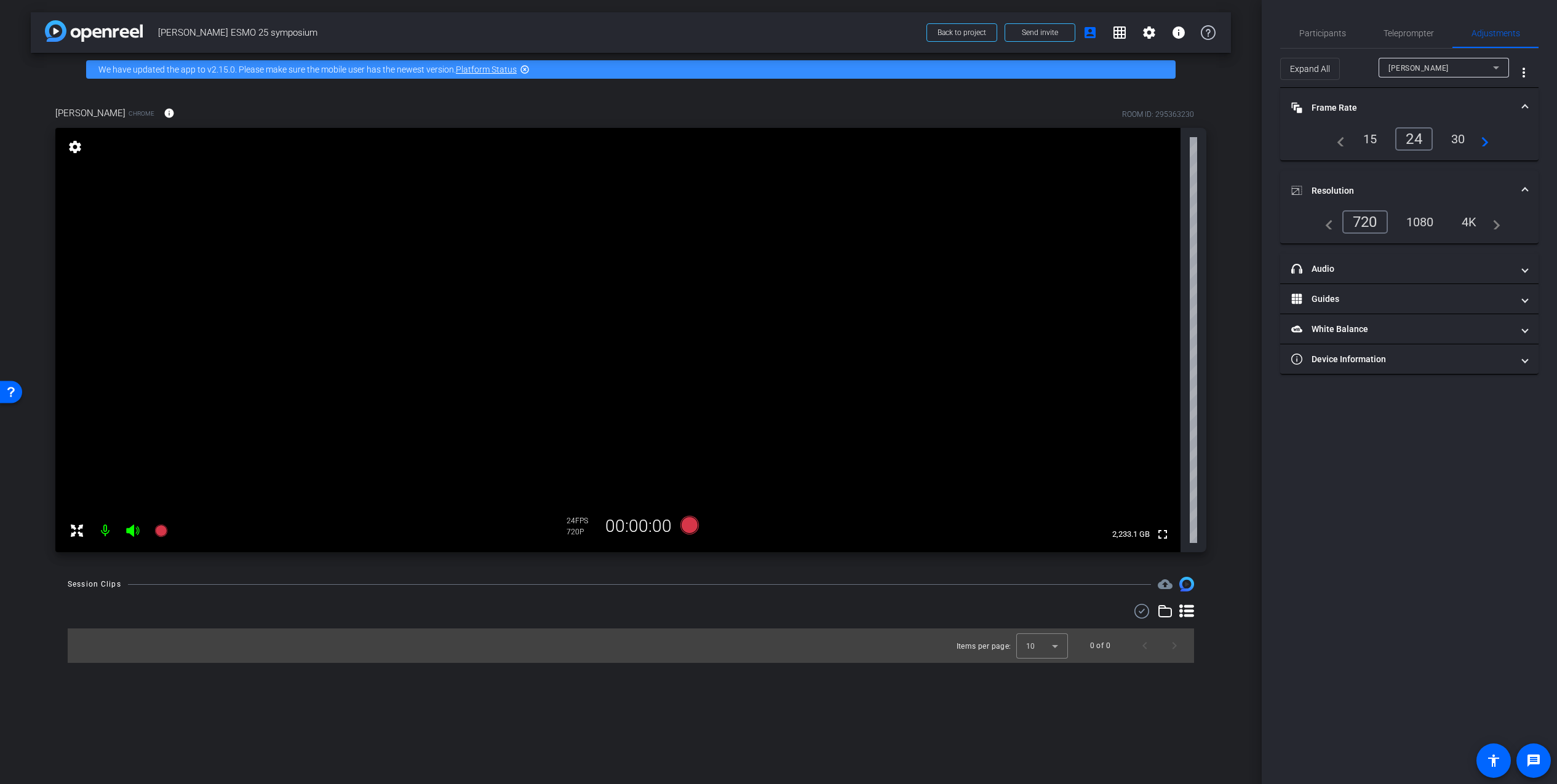
click at [1428, 224] on div "1080" at bounding box center [1420, 222] width 46 height 21
click at [1417, 535] on div "Participants Teleprompter Adjustments settings Phil Kawol flip Director Everyon…" at bounding box center [1408, 392] width 295 height 784
click at [160, 532] on icon at bounding box center [160, 530] width 12 height 12
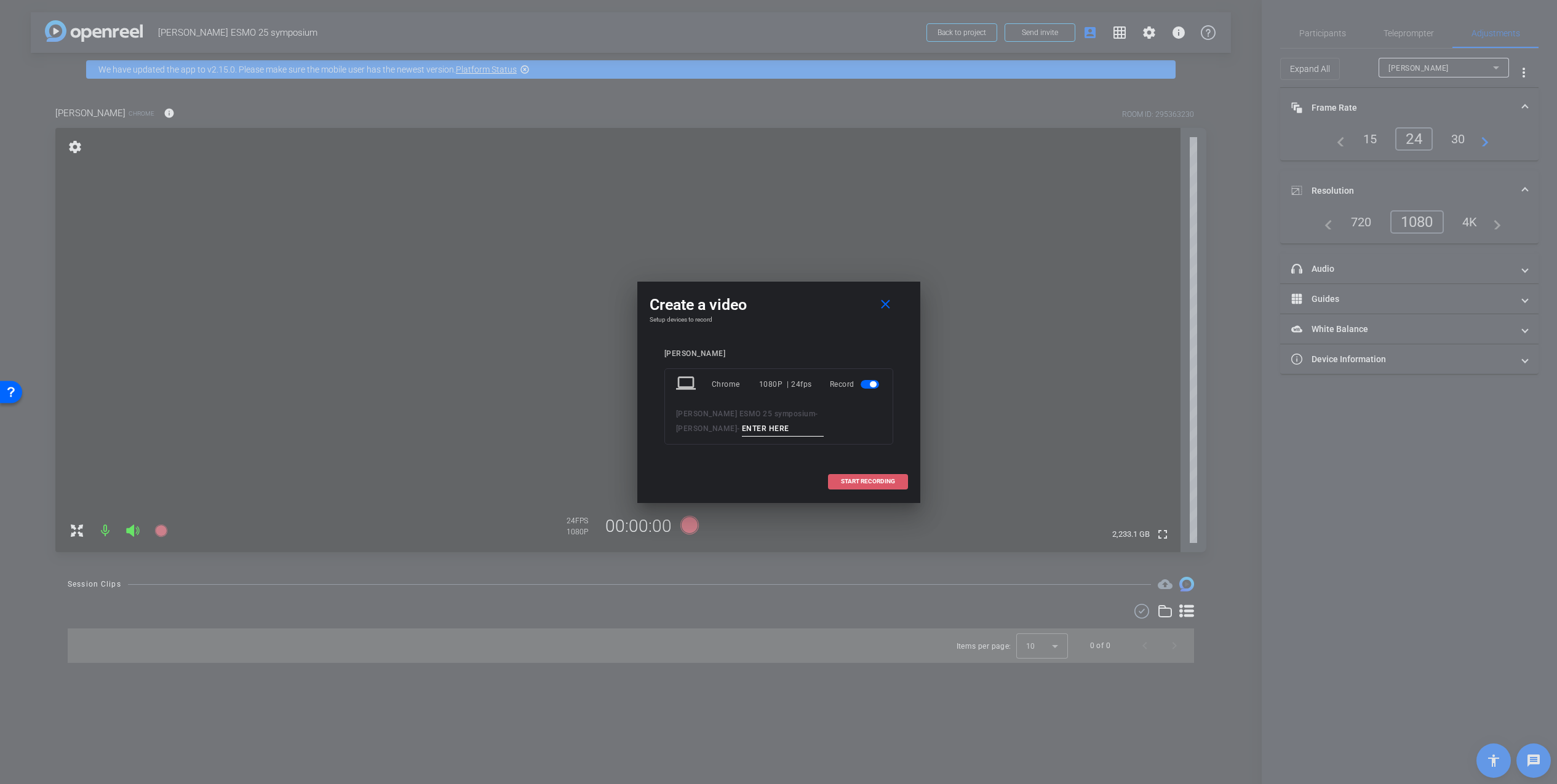
click at [866, 478] on span "START RECORDING" at bounding box center [867, 481] width 54 height 6
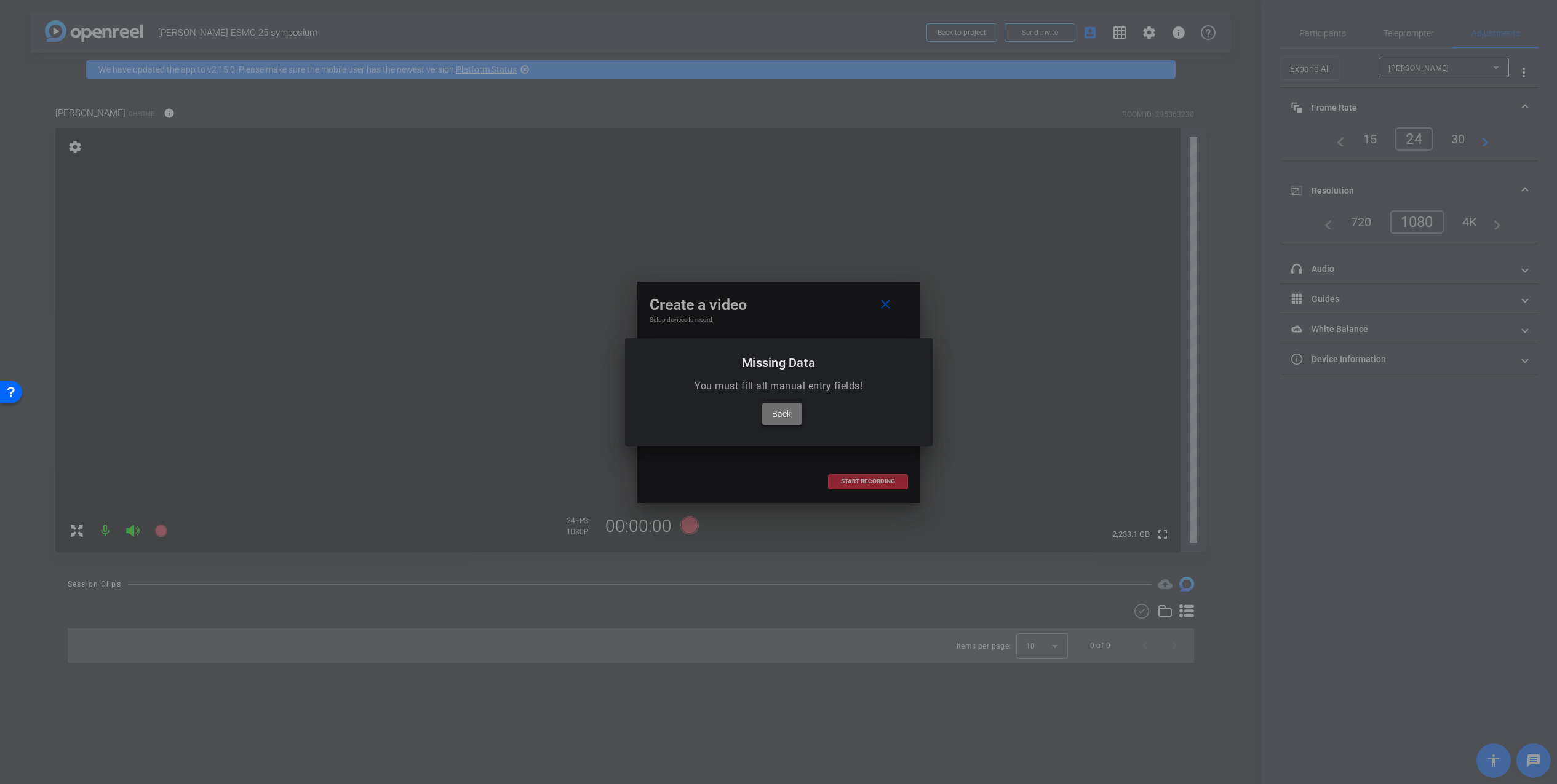
click at [783, 416] on span "Back" at bounding box center [781, 413] width 19 height 15
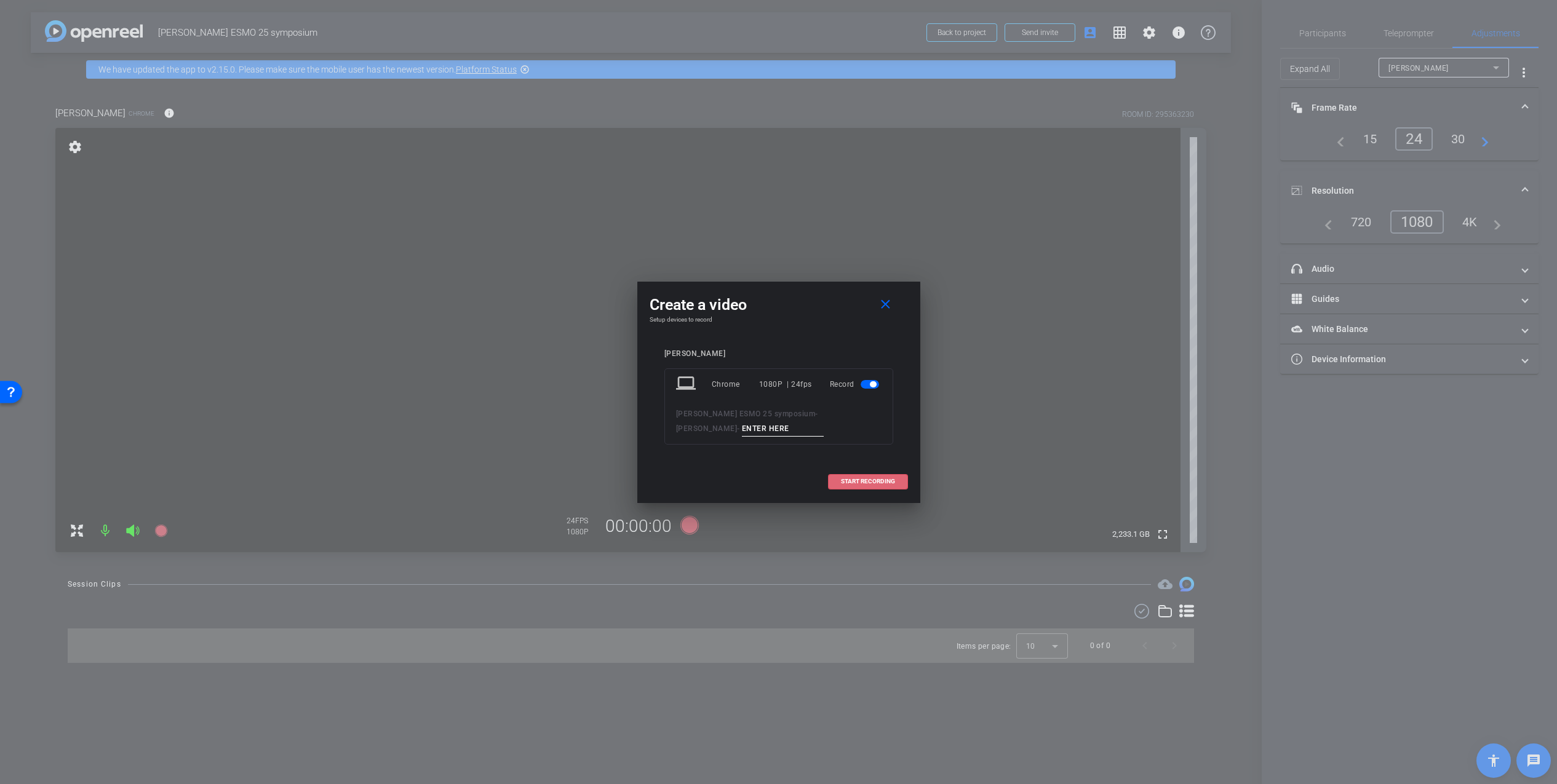
click at [697, 356] on div "Paul" at bounding box center [778, 354] width 229 height 9
click at [742, 425] on input at bounding box center [783, 429] width 82 height 16
click at [742, 430] on input at bounding box center [783, 429] width 82 height 16
type input "p"
type input "Paul -Take 01"
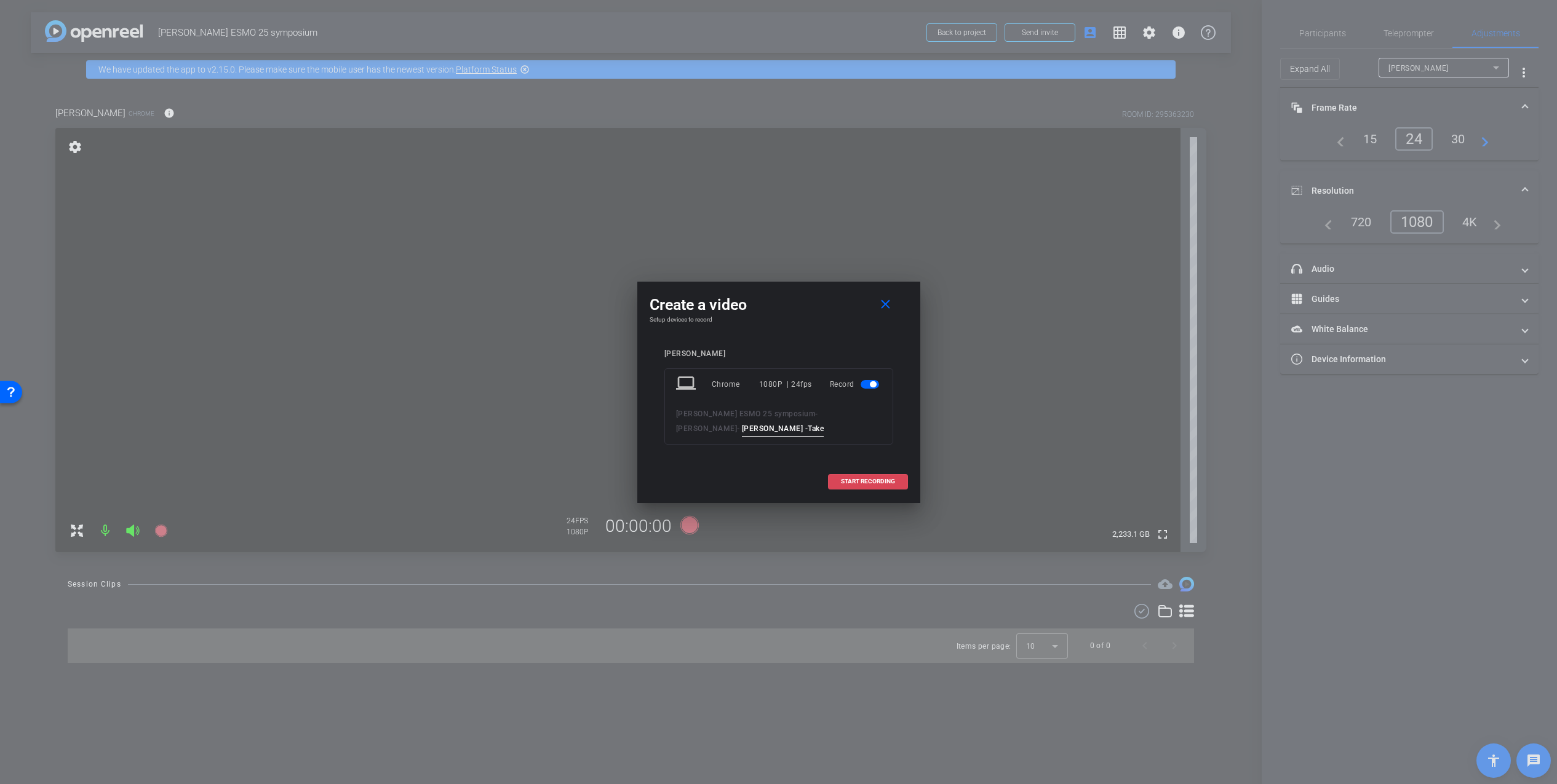
click at [881, 478] on span "START RECORDING" at bounding box center [867, 481] width 54 height 6
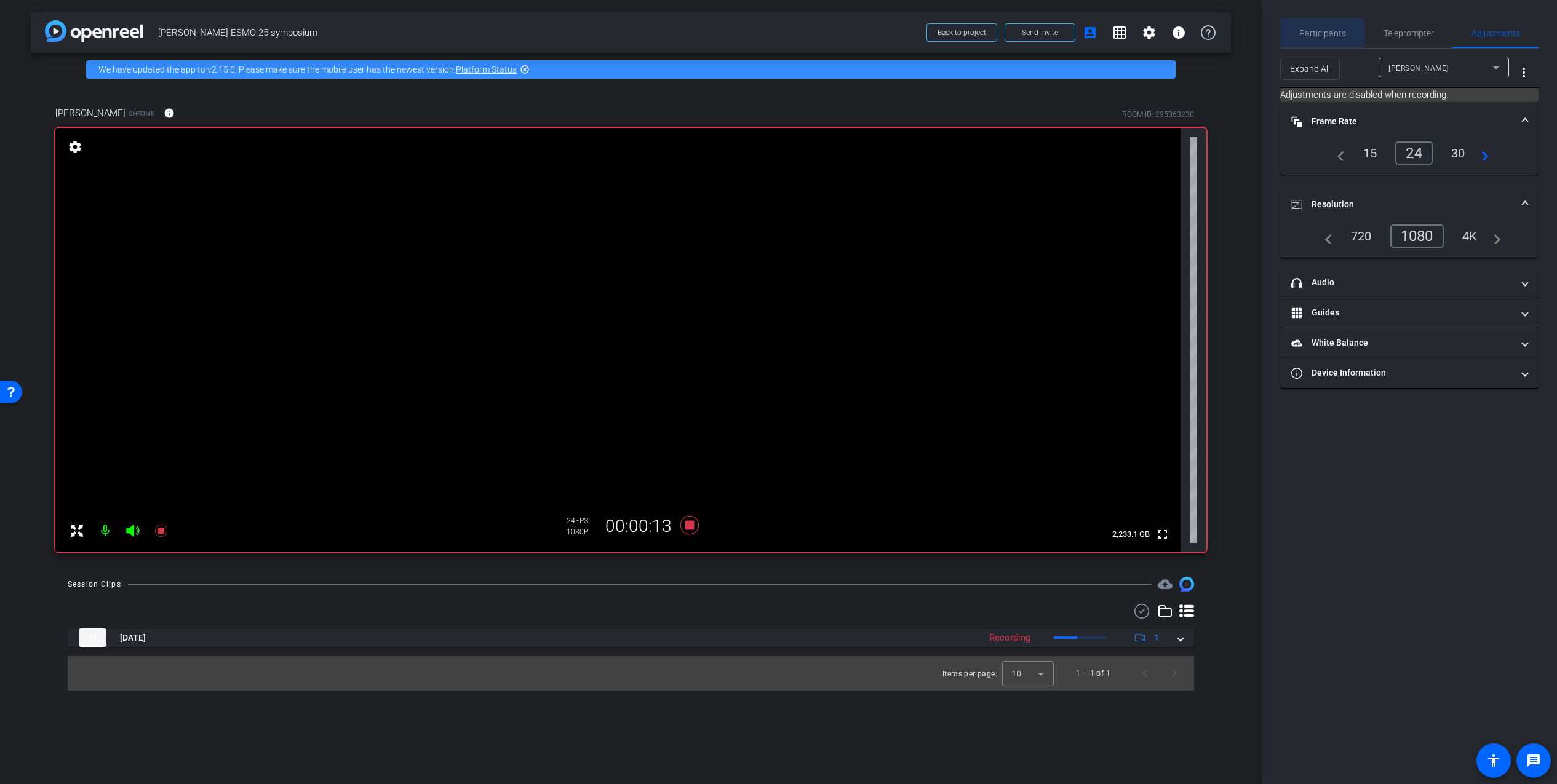
click at [1335, 35] on span "Participants" at bounding box center [1322, 33] width 46 height 9
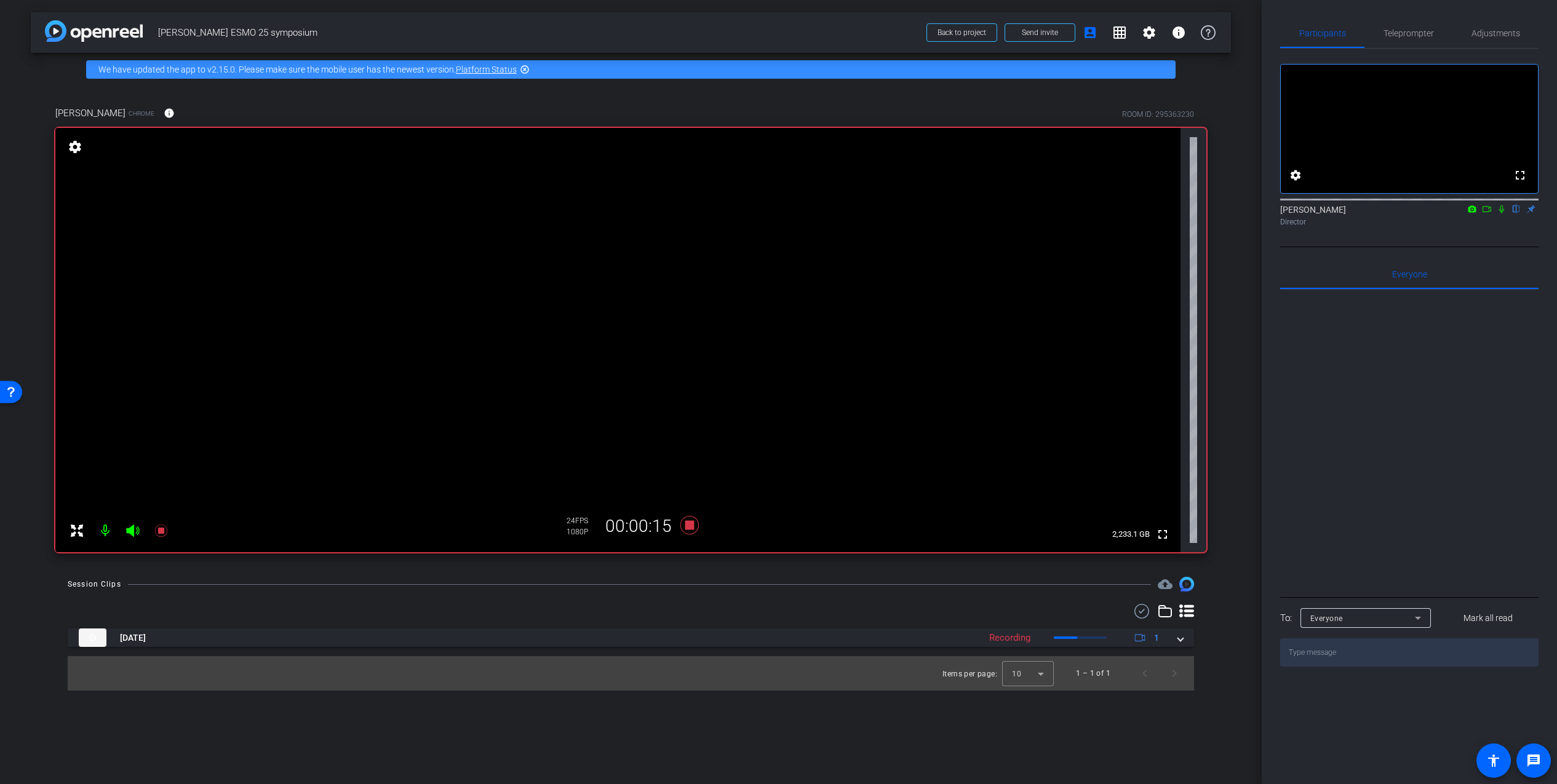
click at [1503, 213] on icon at bounding box center [1501, 209] width 5 height 8
click at [1503, 213] on icon at bounding box center [1501, 209] width 10 height 9
click at [160, 528] on icon at bounding box center [160, 530] width 12 height 12
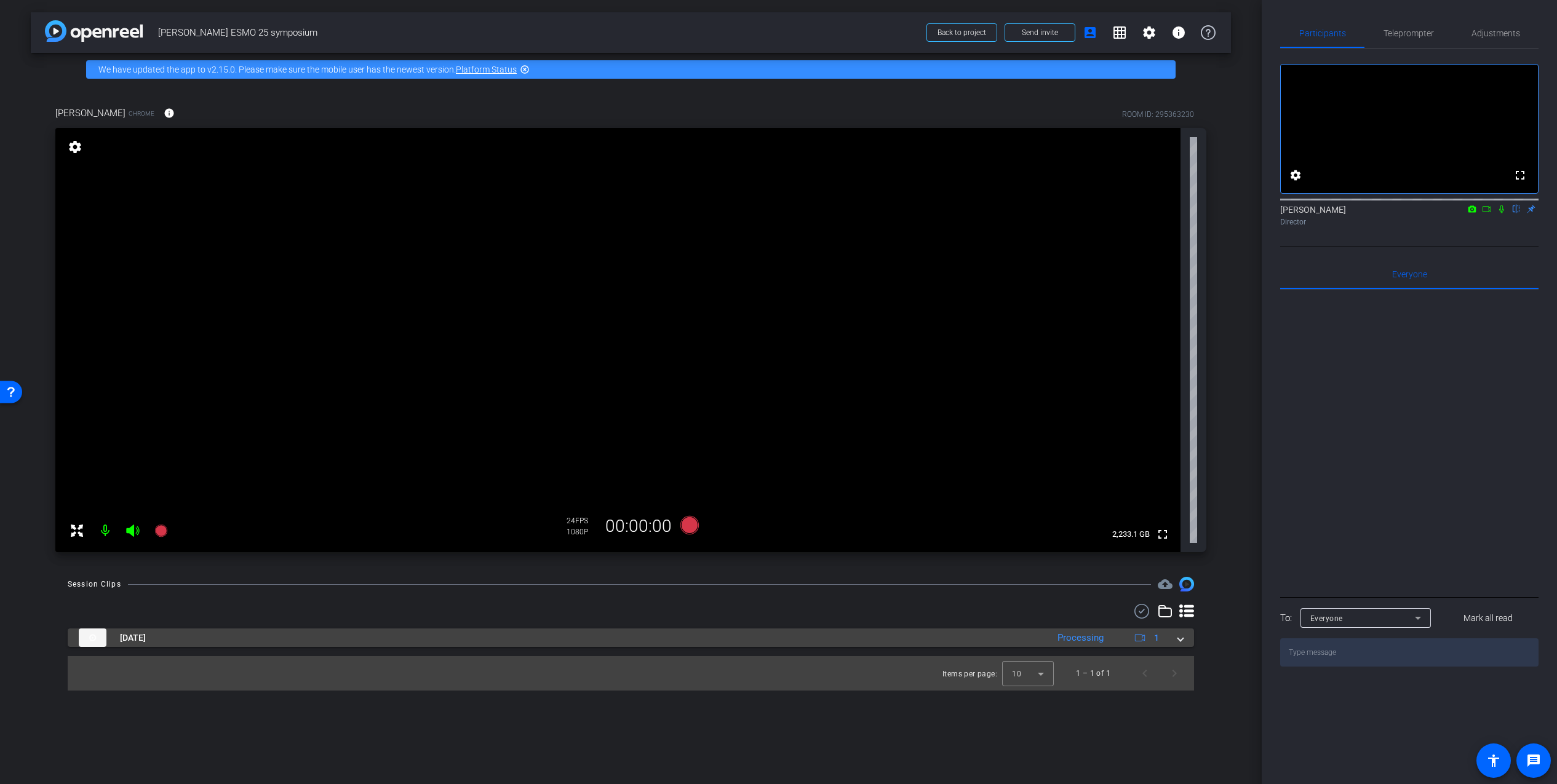
click at [1181, 639] on span at bounding box center [1181, 638] width 5 height 13
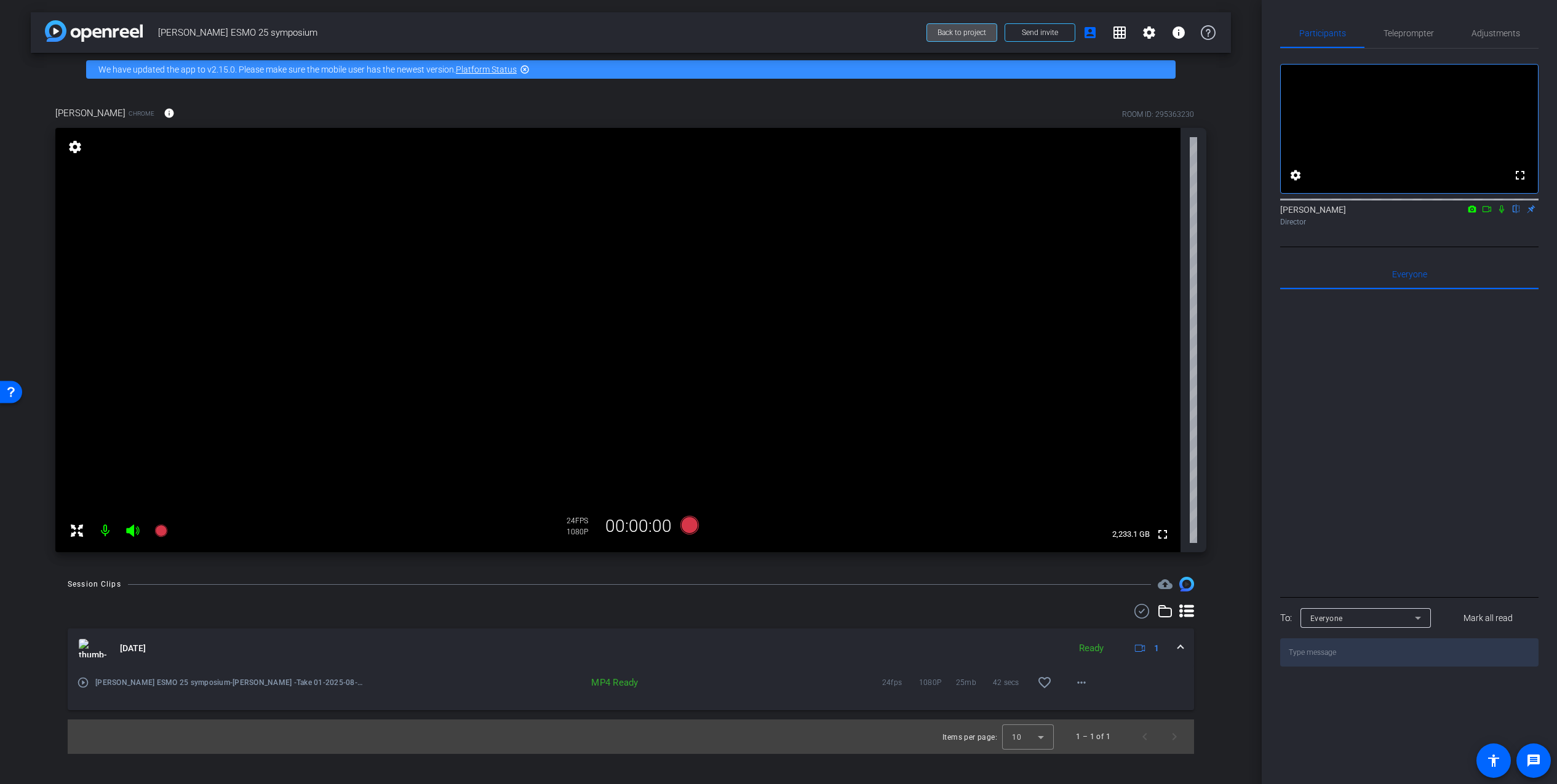
click at [960, 33] on span "Back to project" at bounding box center [962, 32] width 48 height 9
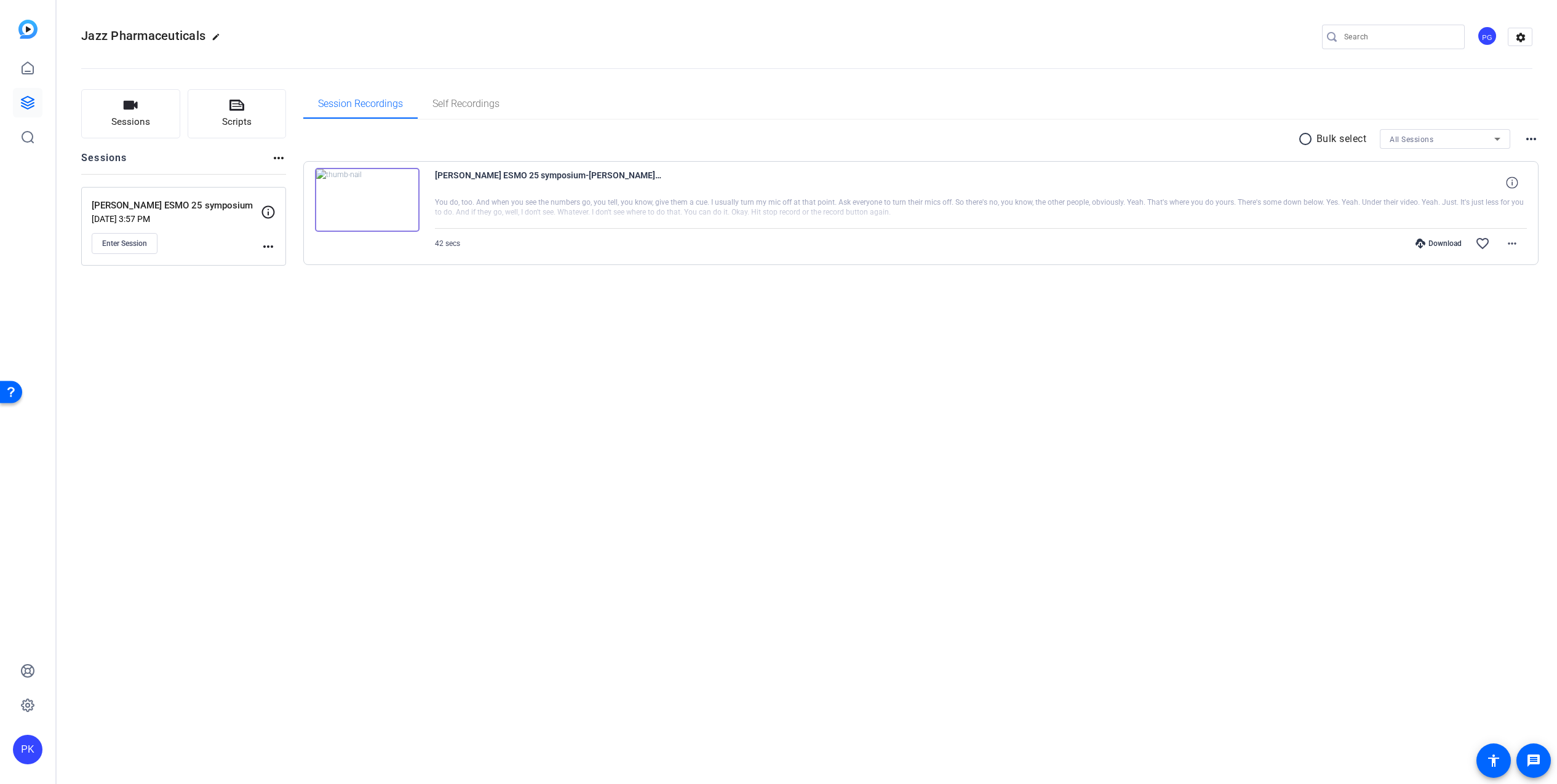
click at [733, 367] on div "Jazz Pharmaceuticals edit PG settings Sessions Scripts Sessions more_horiz Prof…" at bounding box center [806, 392] width 1500 height 784
drag, startPoint x: 387, startPoint y: 313, endPoint x: 364, endPoint y: 231, distance: 85.2
click at [387, 309] on div "Sessions Scripts Sessions more_horiz Prof Vogel ESMO 25 symposium Aug 29, 2025 …" at bounding box center [806, 197] width 1500 height 246
click at [1513, 241] on mat-icon "more_horiz" at bounding box center [1512, 243] width 15 height 15
click at [1469, 303] on span "Download MP4" at bounding box center [1480, 300] width 74 height 15
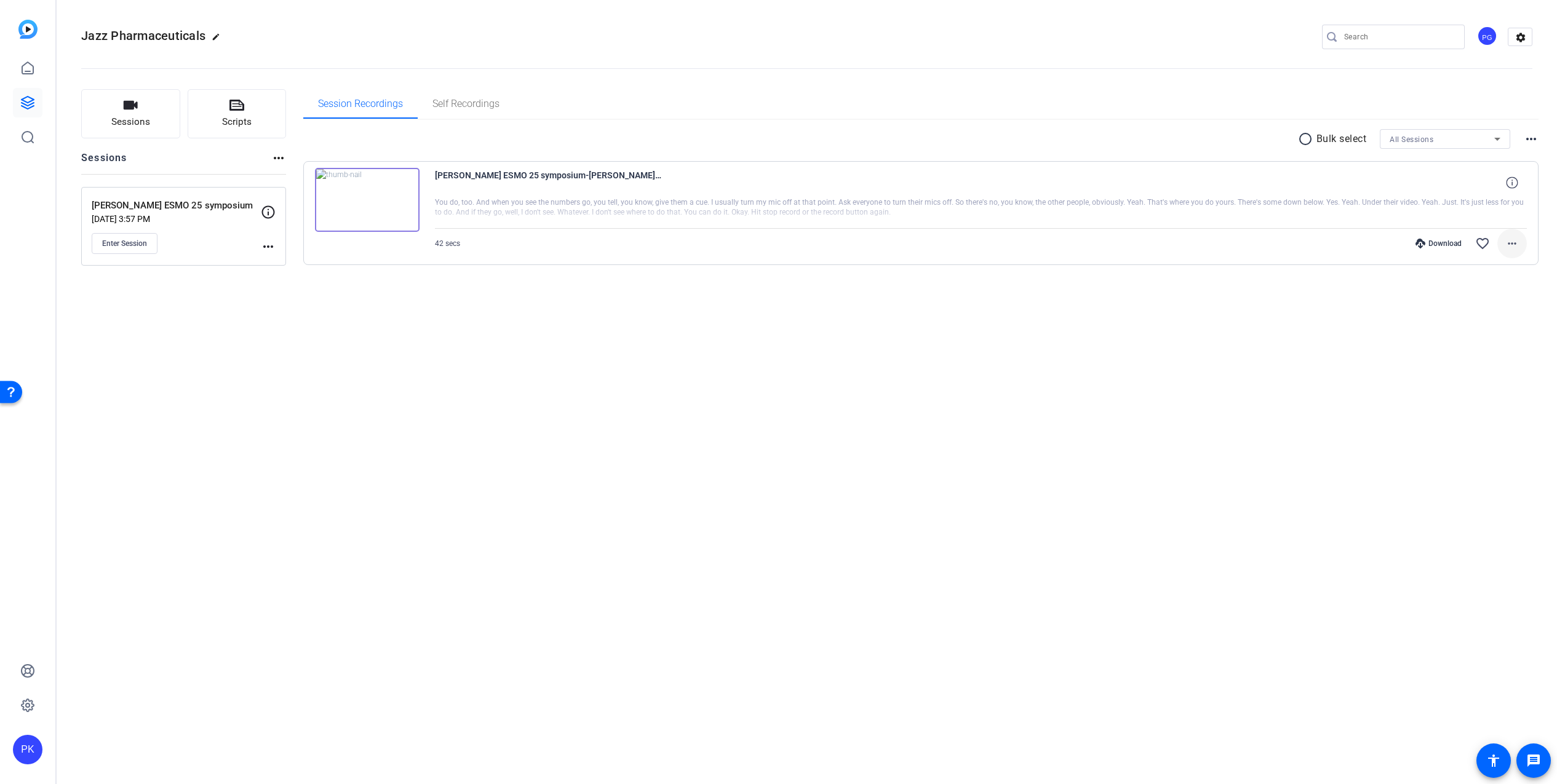
click at [1513, 244] on mat-icon "more_horiz" at bounding box center [1512, 243] width 15 height 15
click at [1097, 339] on div at bounding box center [778, 392] width 1557 height 784
